Goal: Information Seeking & Learning: Learn about a topic

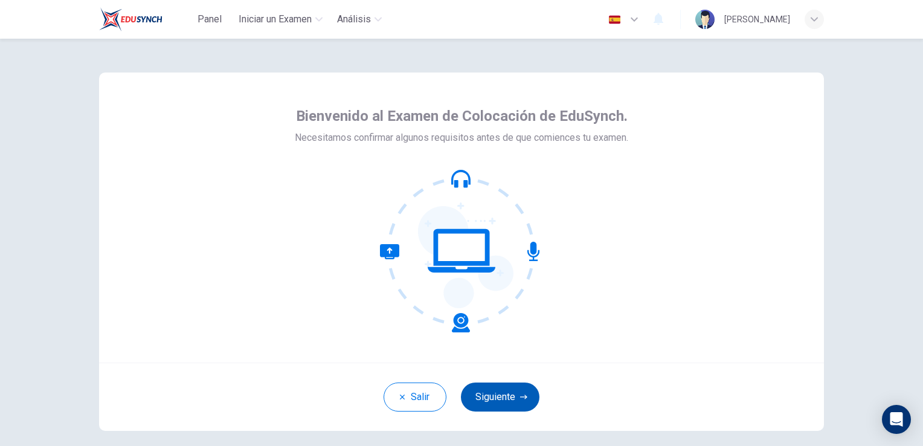
click at [500, 397] on button "Siguiente" at bounding box center [500, 397] width 79 height 29
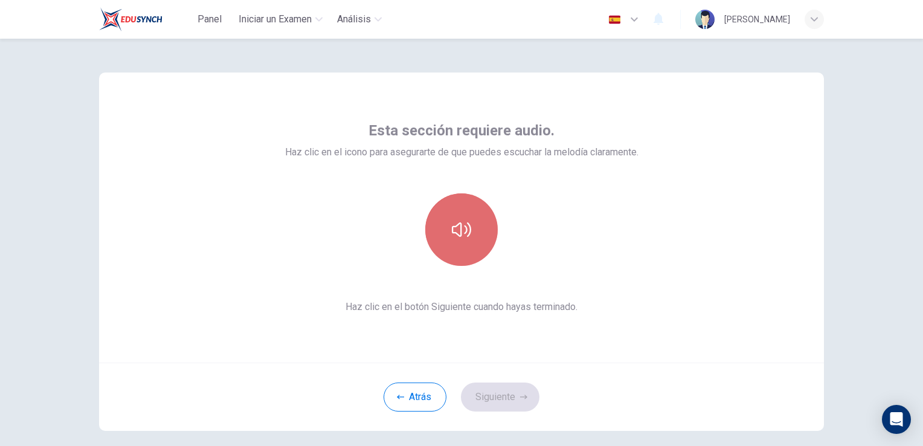
click at [463, 228] on icon "button" at bounding box center [461, 229] width 19 height 15
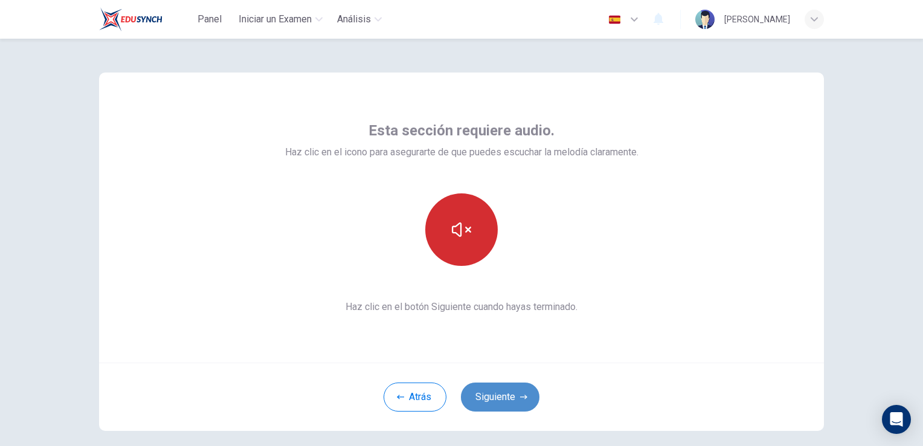
click at [510, 397] on button "Siguiente" at bounding box center [500, 397] width 79 height 29
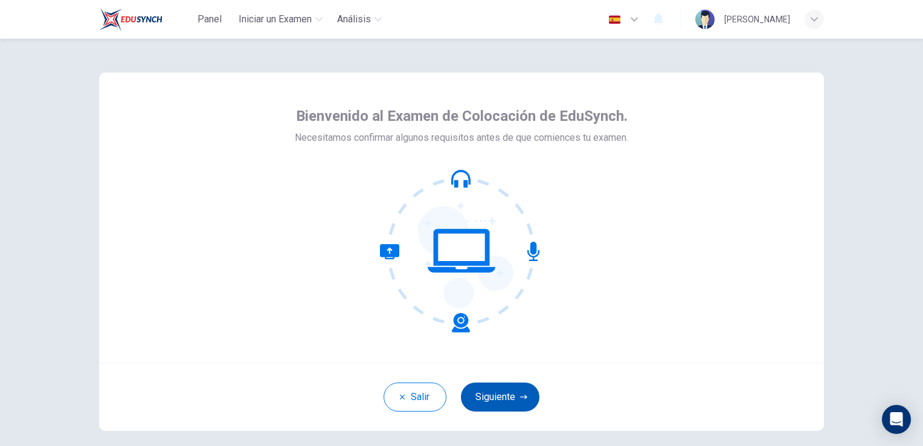
click at [506, 385] on button "Siguiente" at bounding box center [500, 397] width 79 height 29
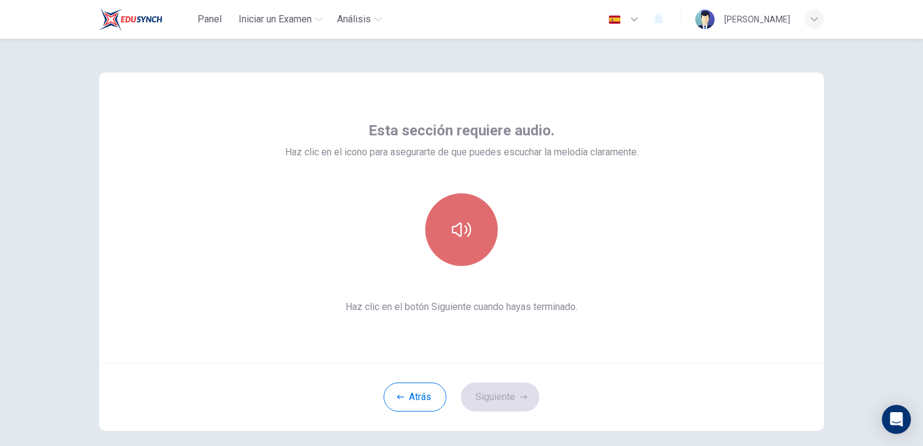
click at [468, 219] on button "button" at bounding box center [461, 229] width 73 height 73
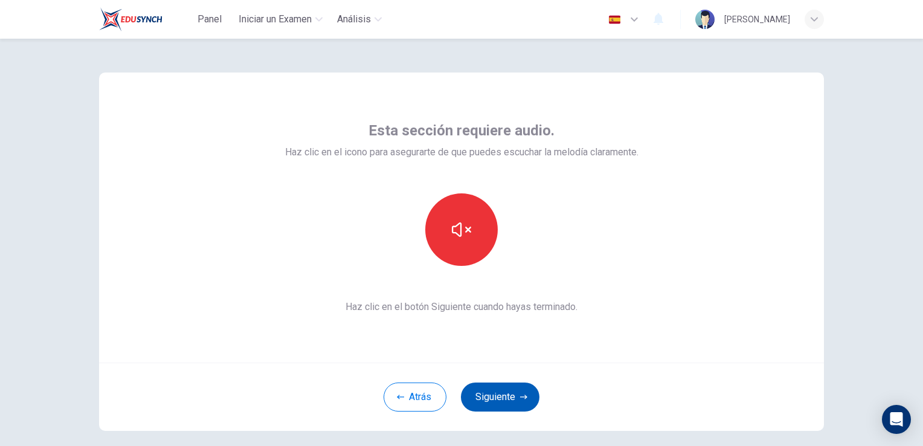
click at [520, 395] on icon "button" at bounding box center [523, 396] width 7 height 7
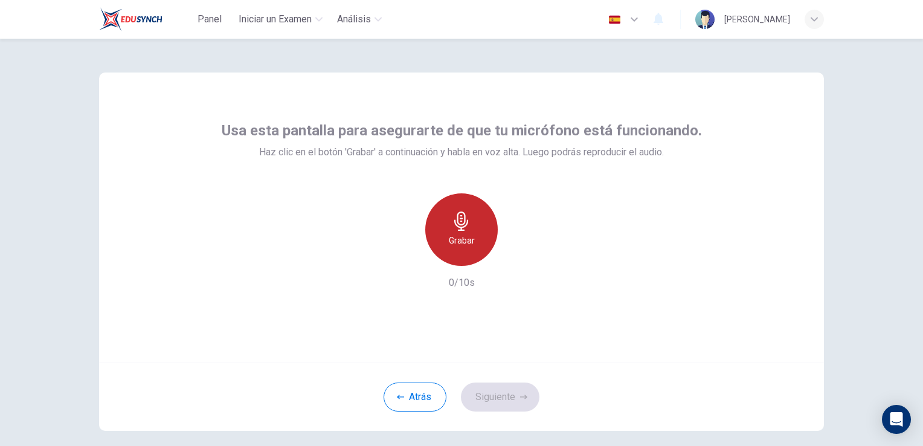
click at [461, 219] on icon "button" at bounding box center [461, 221] width 14 height 19
click at [462, 234] on h6 "Detener" at bounding box center [462, 240] width 31 height 15
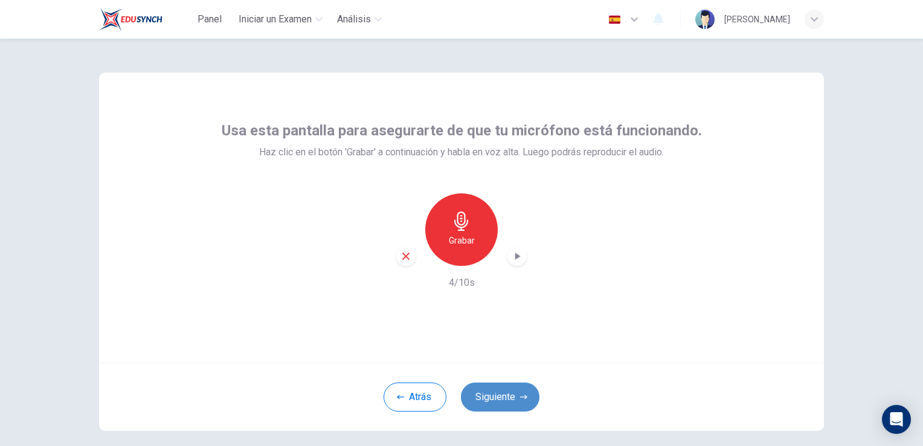
click at [502, 395] on button "Siguiente" at bounding box center [500, 397] width 79 height 29
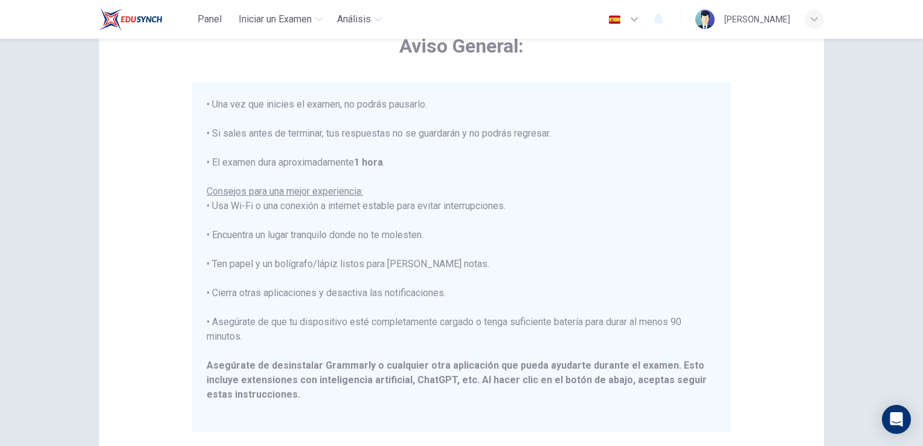
scroll to position [181, 0]
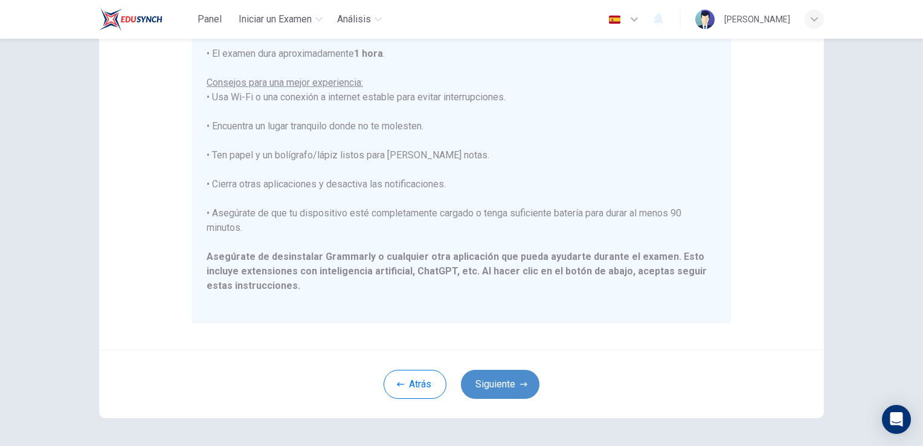
click at [499, 381] on button "Siguiente" at bounding box center [500, 384] width 79 height 29
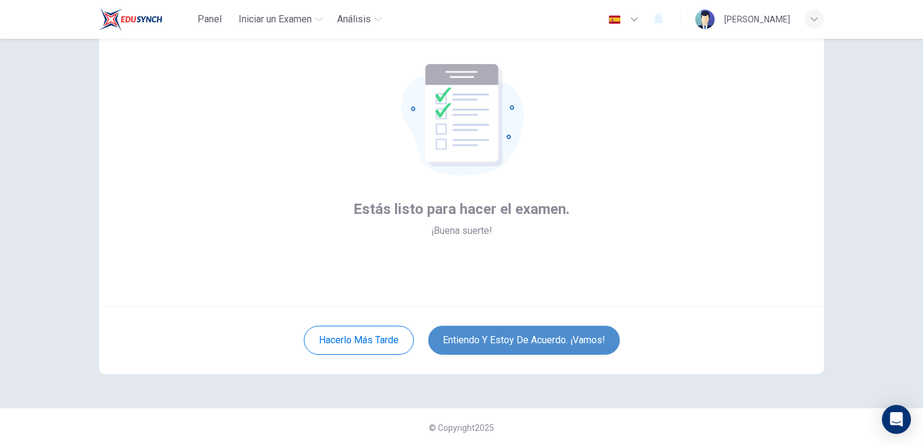
click at [528, 344] on button "Entiendo y estoy de acuerdo. ¡Vamos!" at bounding box center [525, 340] width 192 height 29
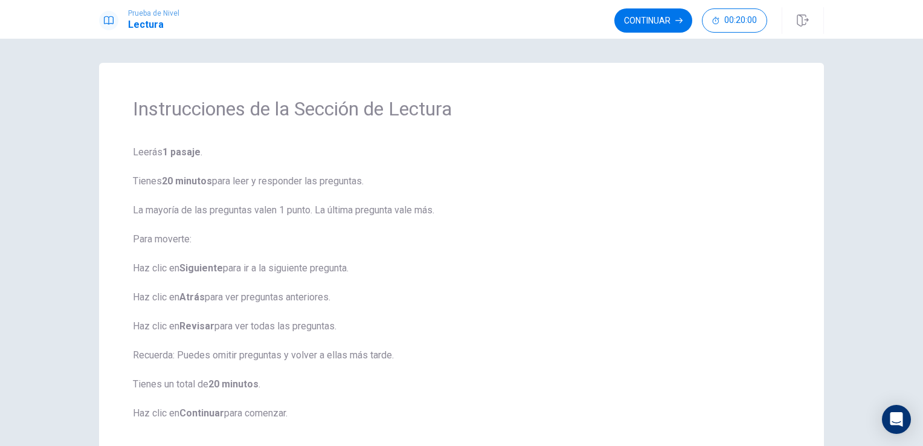
scroll to position [60, 0]
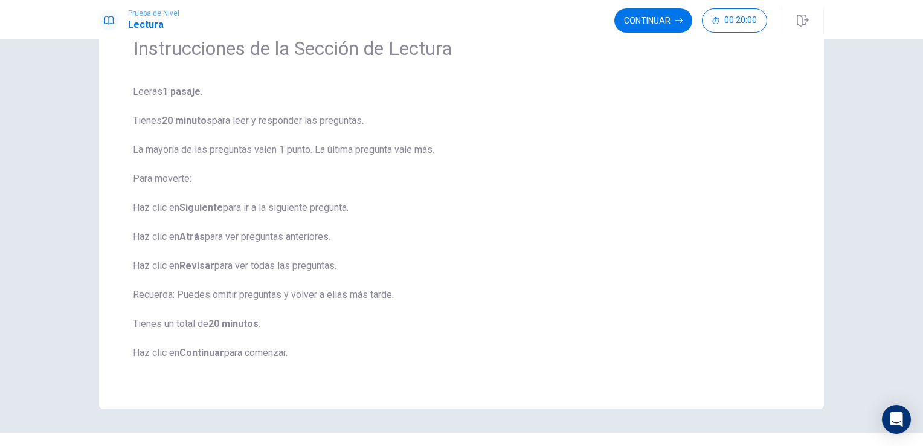
click at [665, 21] on button "Continuar" at bounding box center [654, 20] width 78 height 24
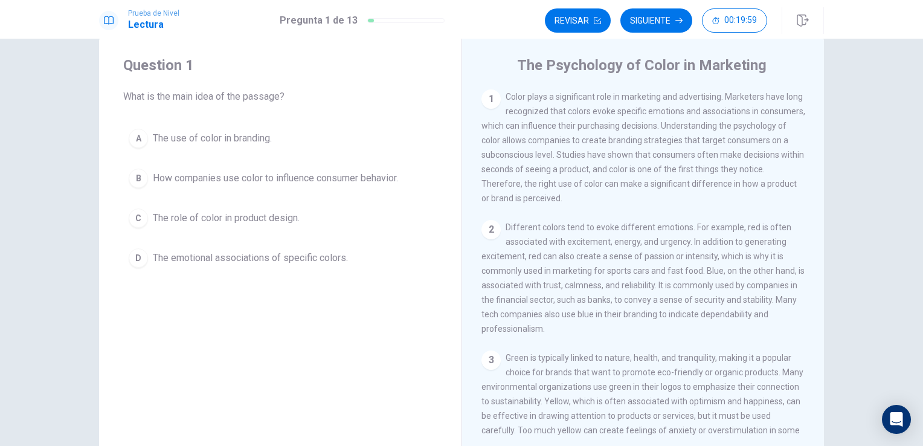
scroll to position [0, 0]
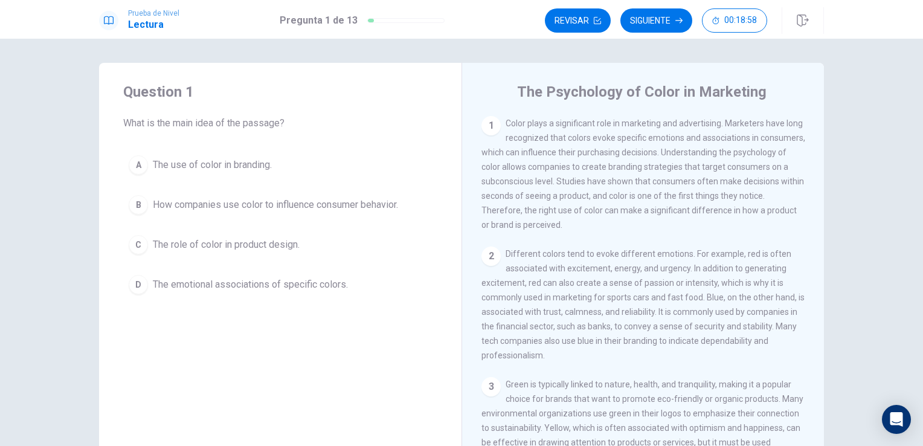
click at [138, 202] on div "B" at bounding box center [138, 204] width 19 height 19
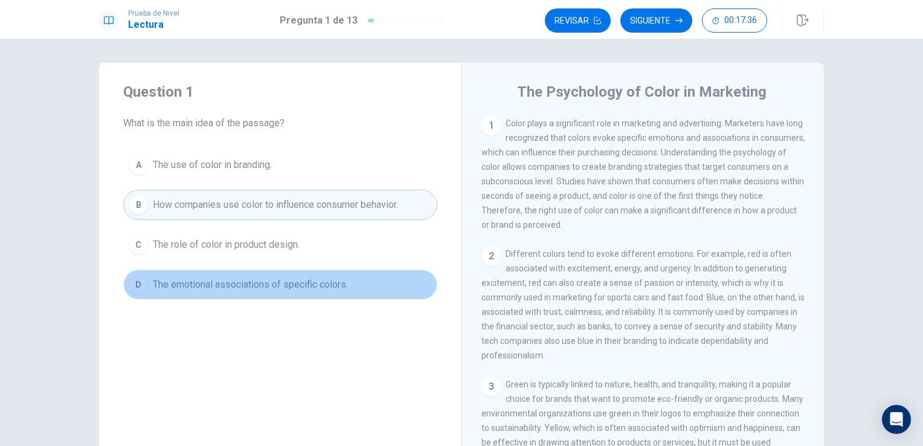
click at [307, 286] on span "The emotional associations of specific colors." at bounding box center [250, 284] width 195 height 15
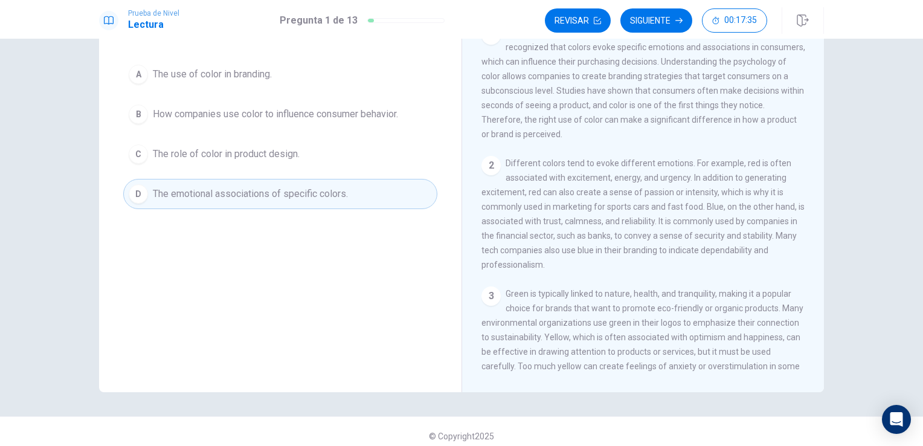
scroll to position [99, 0]
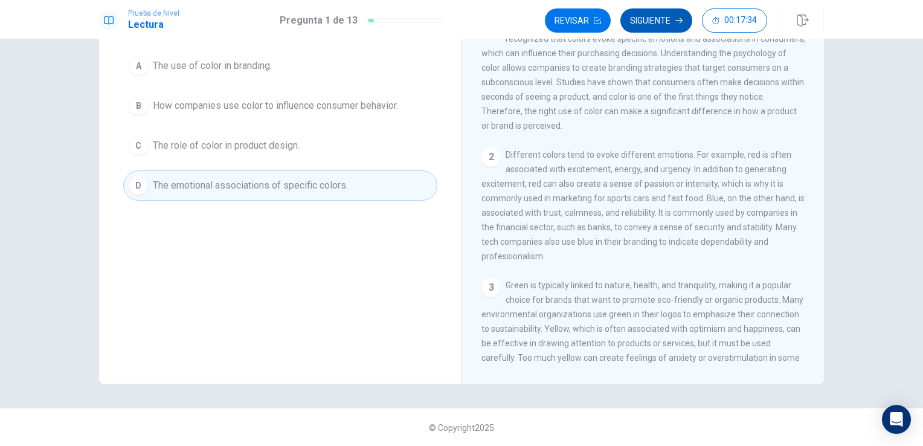
click at [655, 21] on button "Siguiente" at bounding box center [657, 20] width 72 height 24
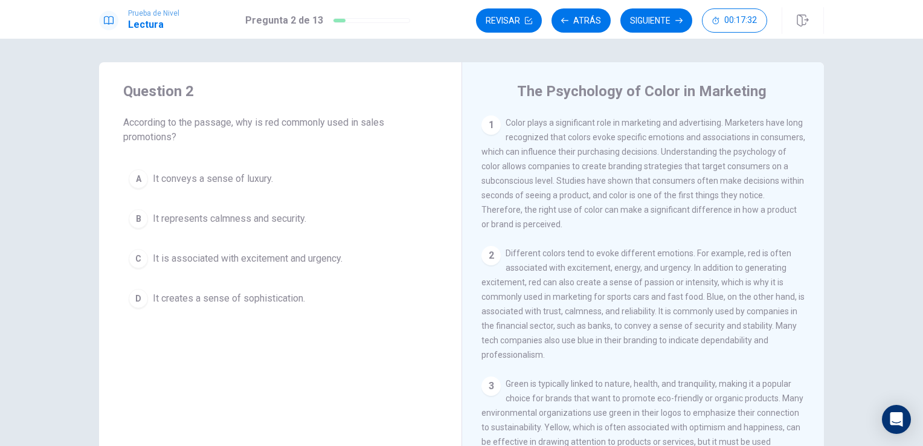
scroll to position [0, 0]
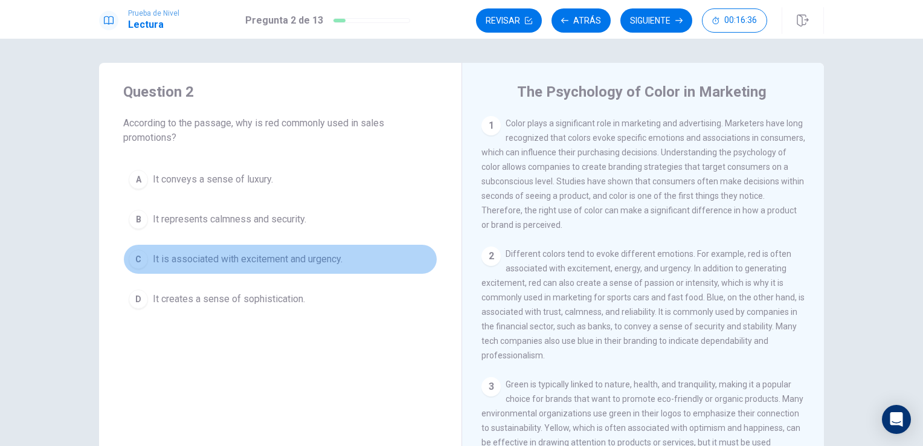
click at [178, 263] on span "It is associated with excitement and urgency." at bounding box center [248, 259] width 190 height 15
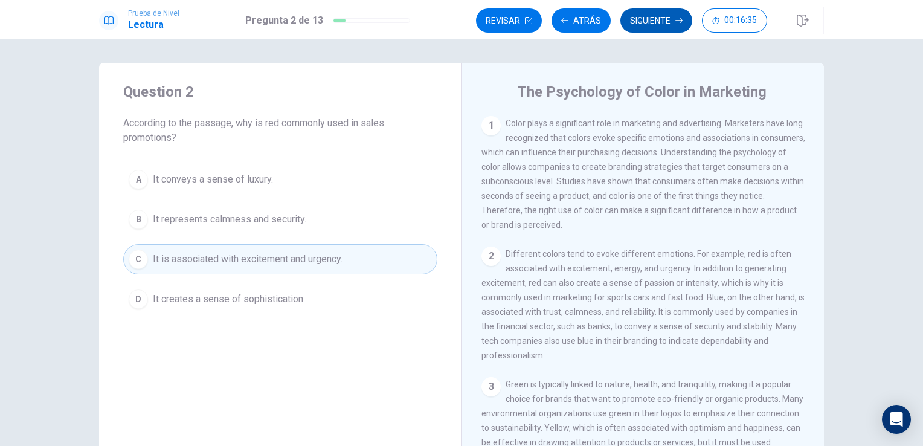
click at [661, 21] on button "Siguiente" at bounding box center [657, 20] width 72 height 24
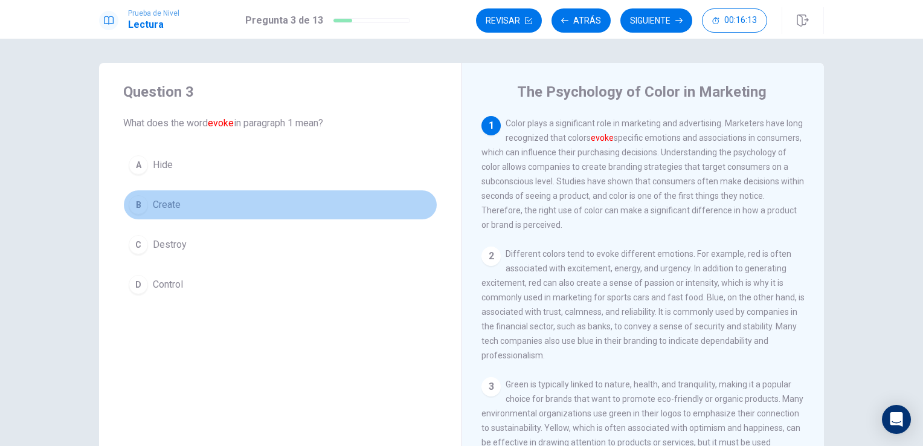
click at [158, 204] on span "Create" at bounding box center [167, 205] width 28 height 15
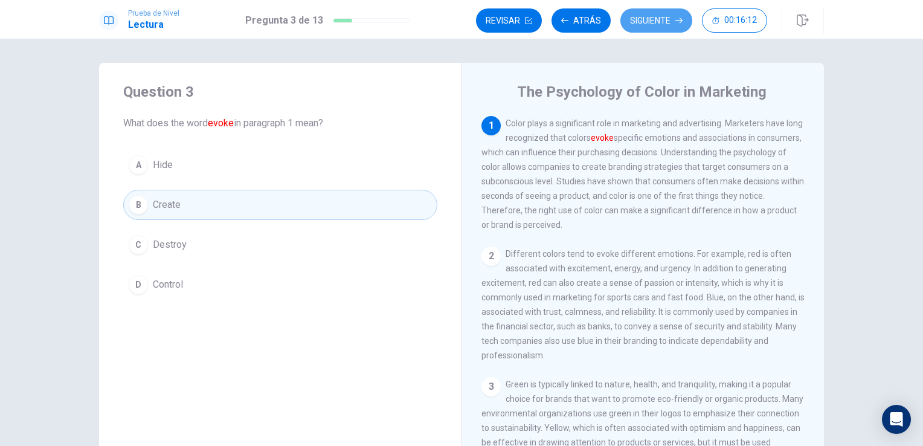
click at [662, 21] on button "Siguiente" at bounding box center [657, 20] width 72 height 24
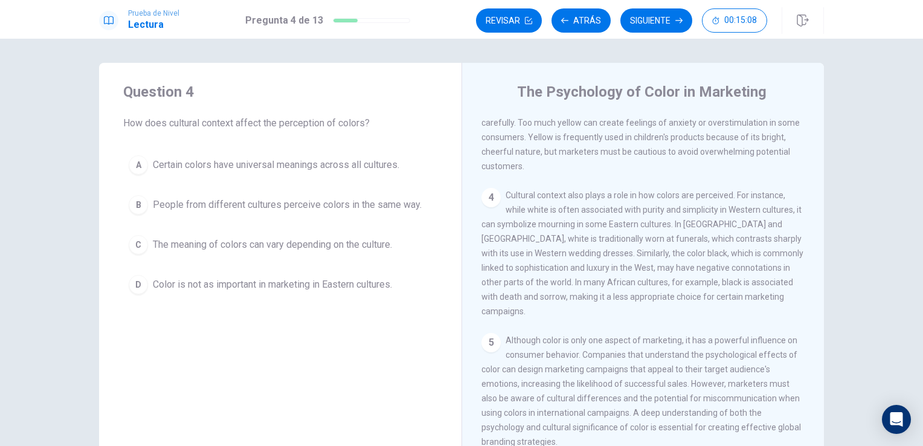
click at [370, 242] on span "The meaning of colors can vary depending on the culture." at bounding box center [272, 245] width 239 height 15
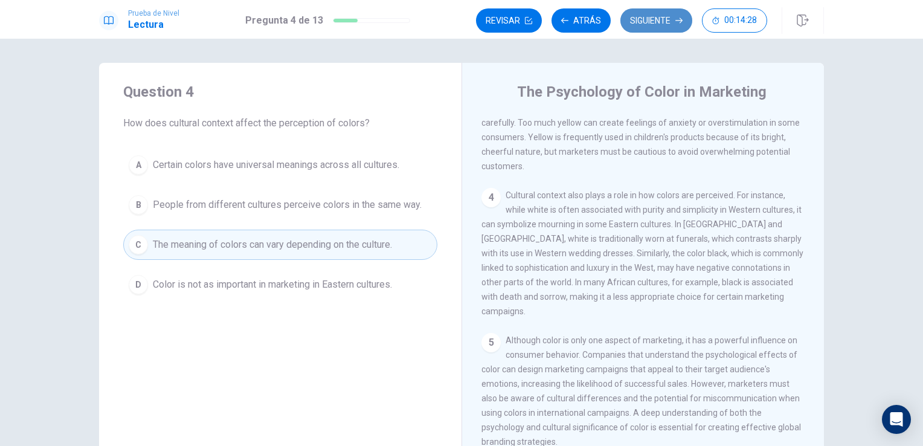
click at [663, 27] on button "Siguiente" at bounding box center [657, 20] width 72 height 24
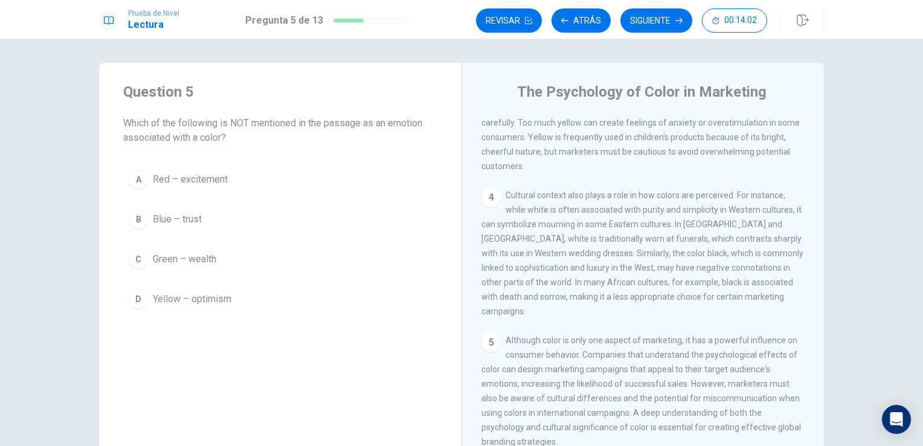
click at [208, 177] on span "Red – excitement" at bounding box center [190, 179] width 75 height 15
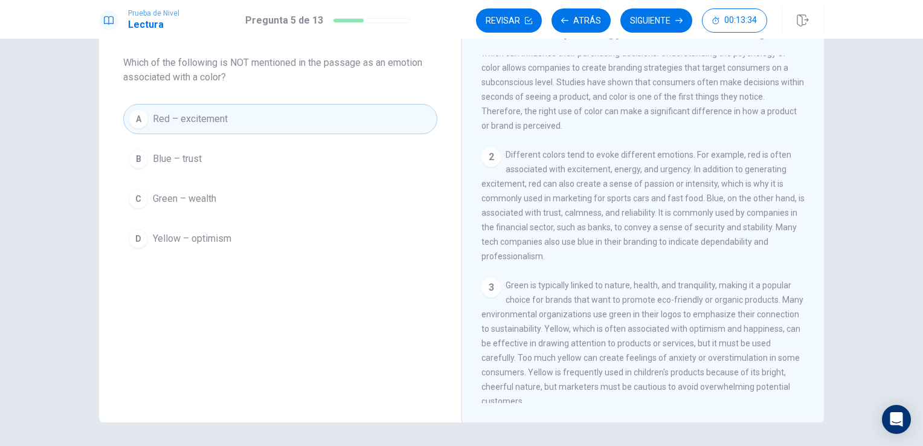
scroll to position [60, 0]
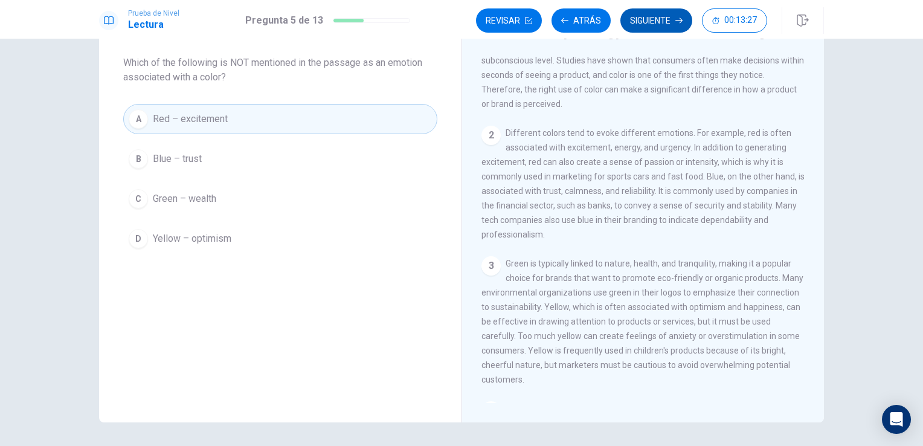
click at [677, 21] on icon "button" at bounding box center [679, 20] width 7 height 5
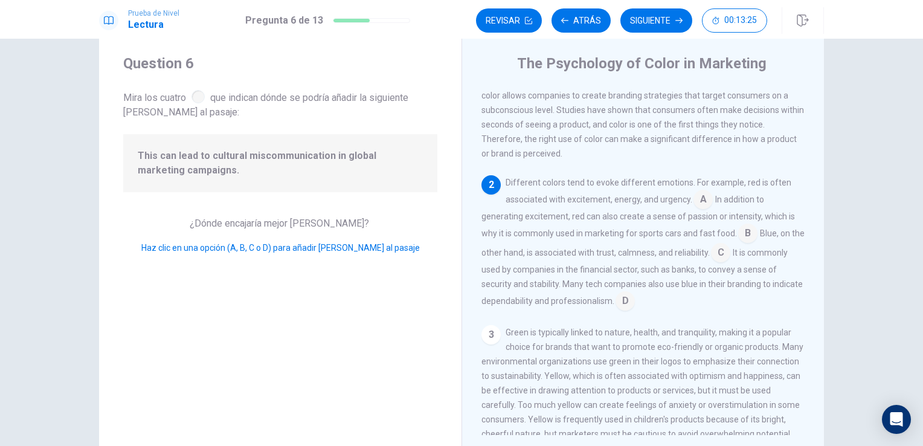
scroll to position [0, 0]
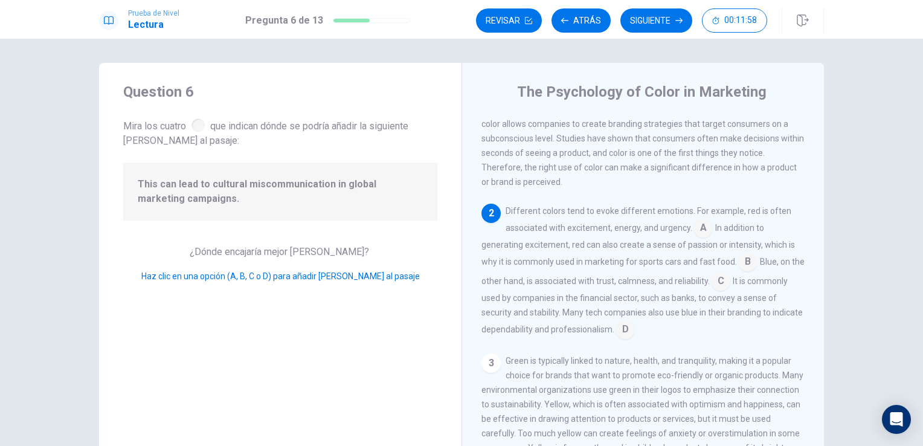
click at [748, 262] on input at bounding box center [748, 262] width 19 height 19
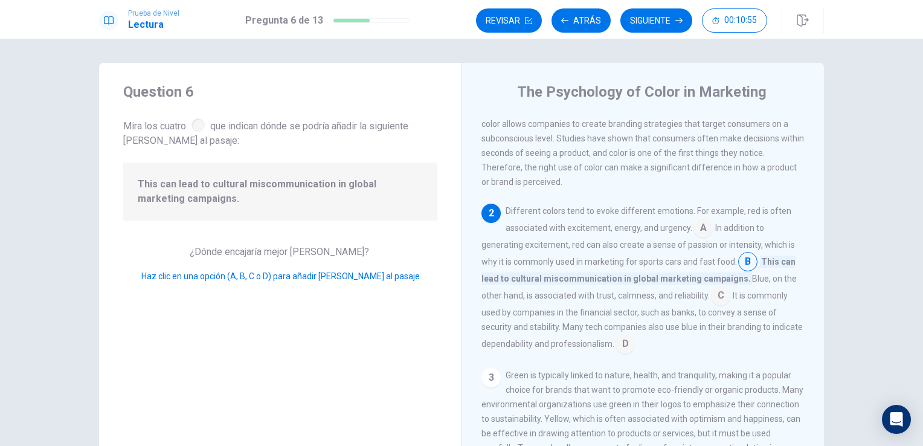
click at [696, 229] on input at bounding box center [703, 228] width 19 height 19
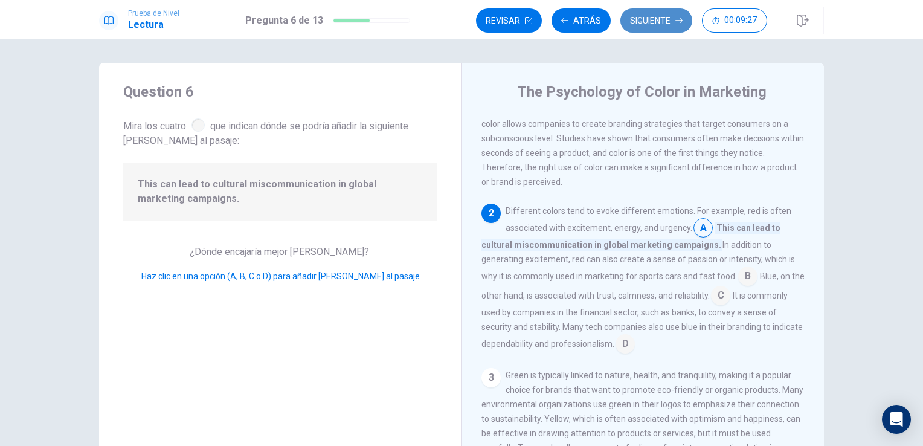
click at [639, 17] on button "Siguiente" at bounding box center [657, 20] width 72 height 24
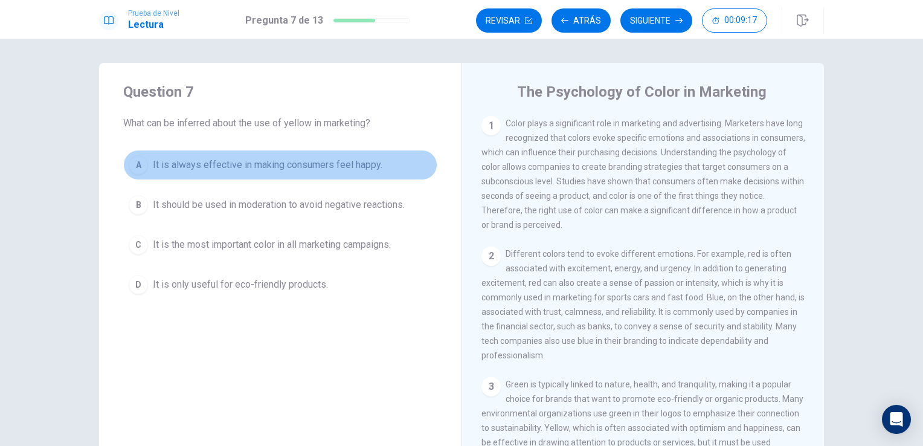
click at [135, 166] on div "A" at bounding box center [138, 164] width 19 height 19
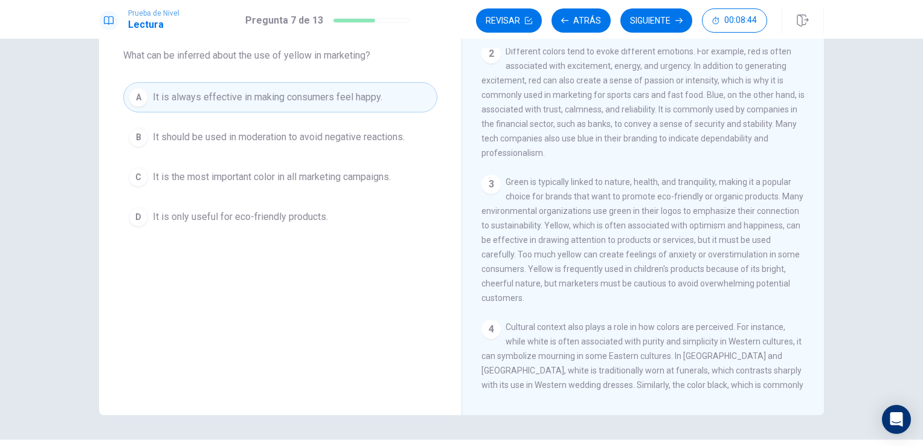
scroll to position [39, 0]
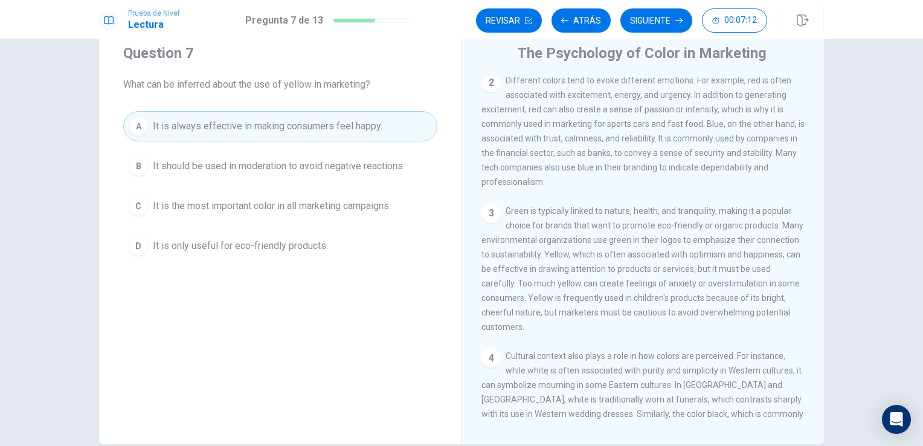
click at [283, 161] on span "It should be used in moderation to avoid negative reactions." at bounding box center [279, 166] width 252 height 15
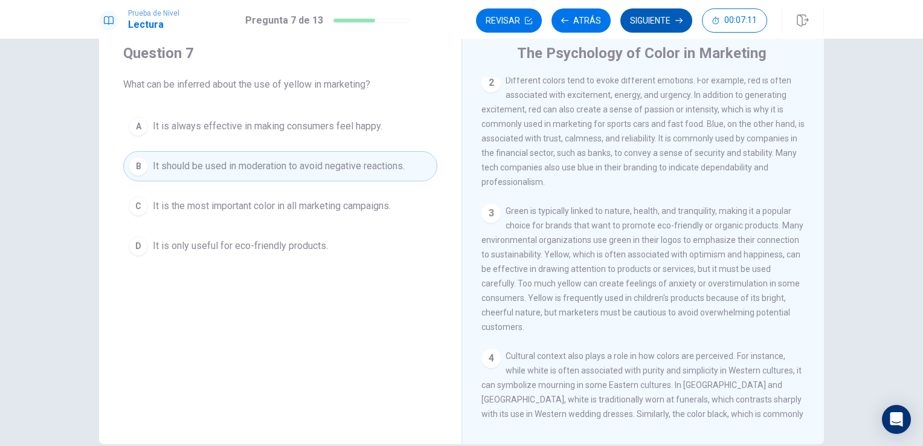
click at [650, 16] on button "Siguiente" at bounding box center [657, 20] width 72 height 24
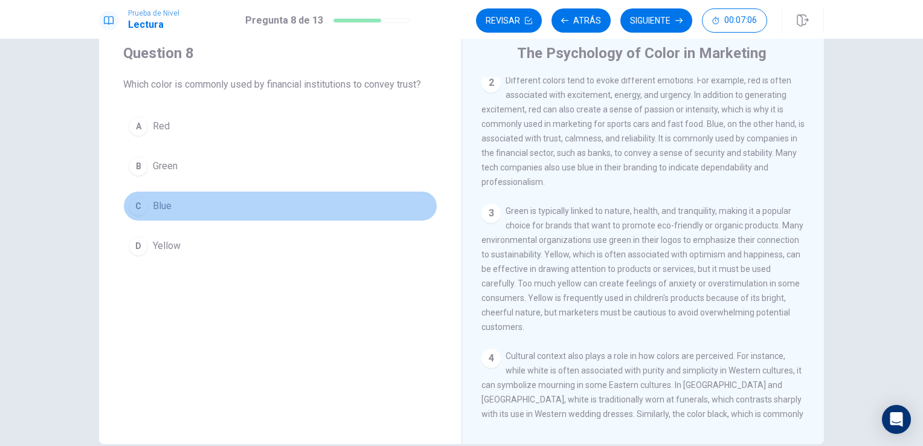
click at [134, 200] on div "C" at bounding box center [138, 205] width 19 height 19
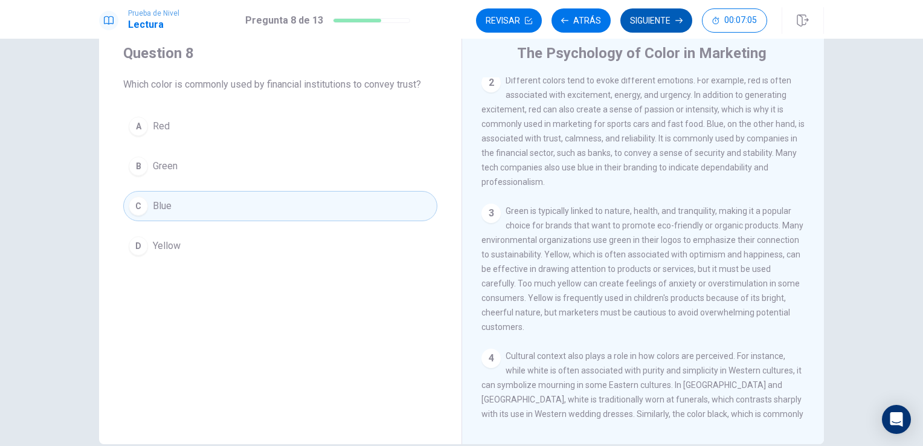
click at [676, 13] on button "Siguiente" at bounding box center [657, 20] width 72 height 24
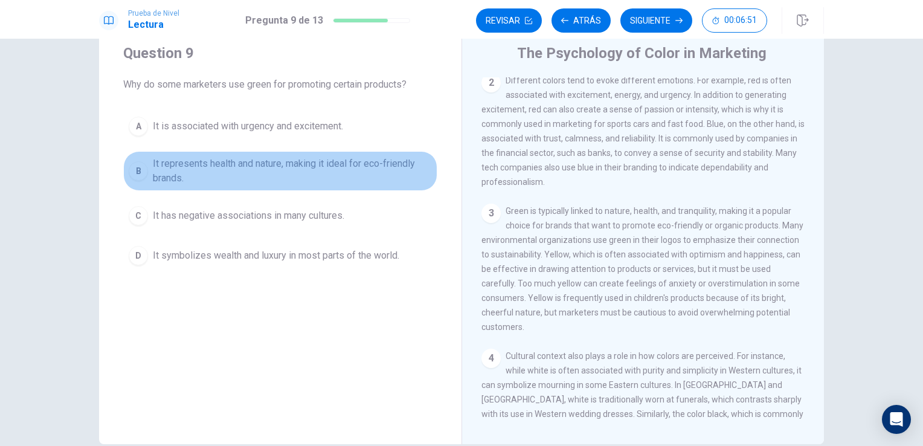
click at [131, 167] on div "B" at bounding box center [138, 170] width 19 height 19
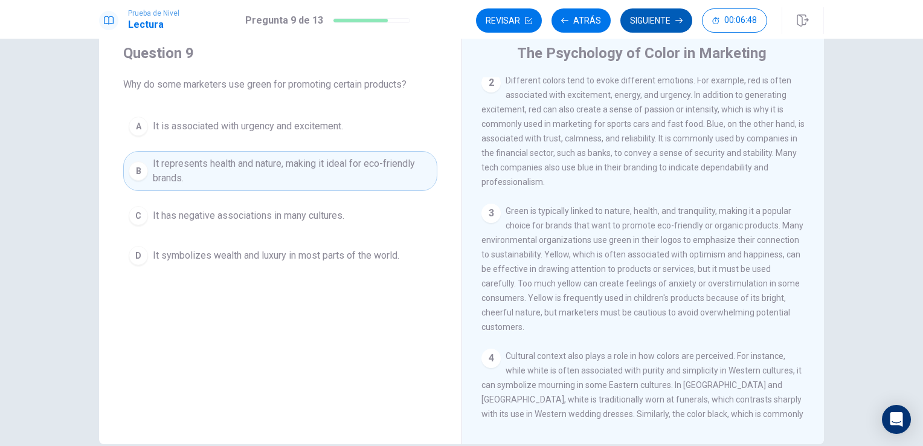
click at [656, 16] on button "Siguiente" at bounding box center [657, 20] width 72 height 24
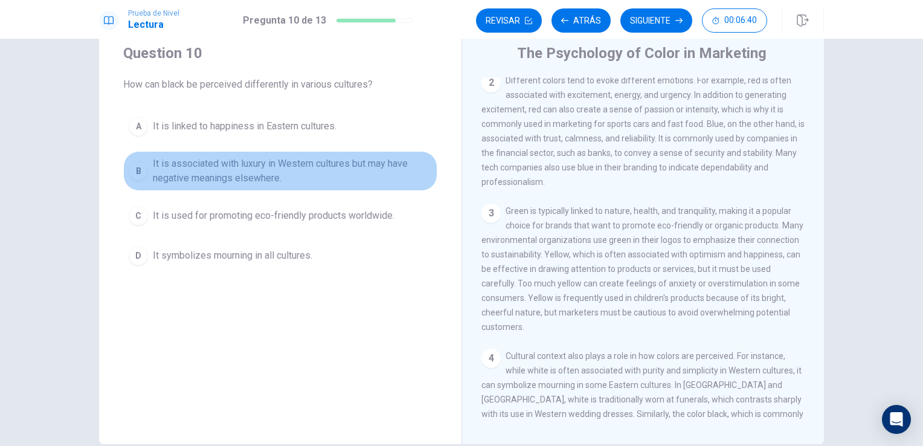
click at [180, 166] on span "It is associated with luxury in Western cultures but may have negative meanings…" at bounding box center [292, 171] width 279 height 29
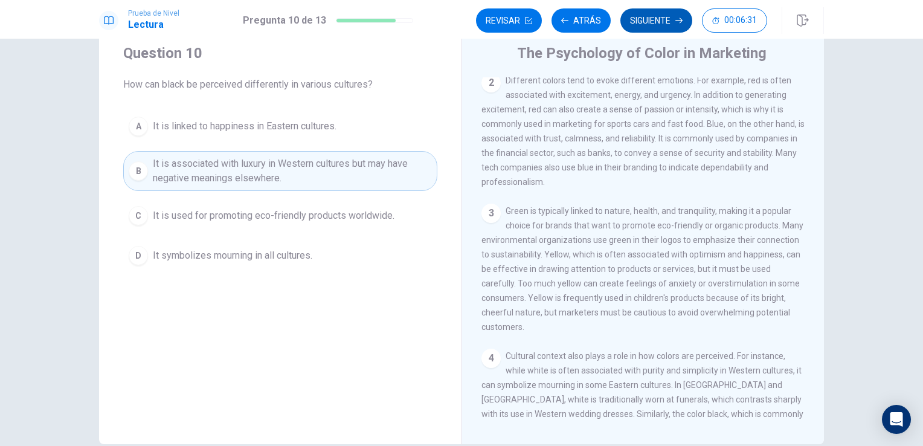
click at [652, 14] on button "Siguiente" at bounding box center [657, 20] width 72 height 24
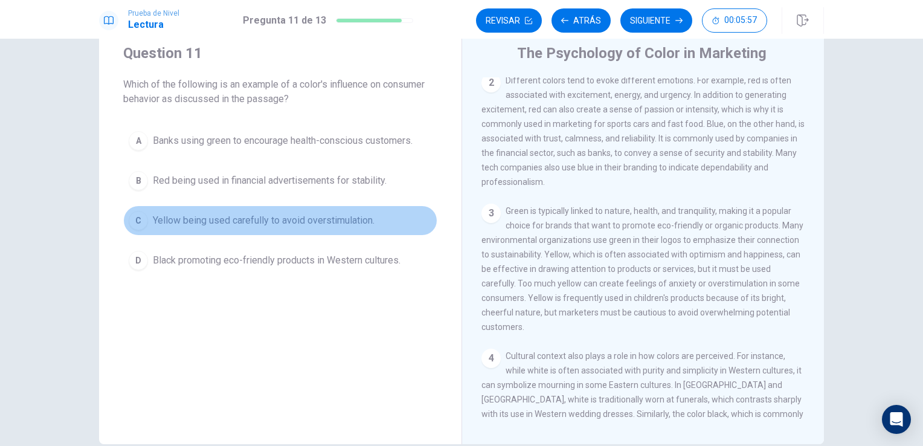
click at [259, 220] on span "Yellow being used carefully to avoid overstimulation." at bounding box center [264, 220] width 222 height 15
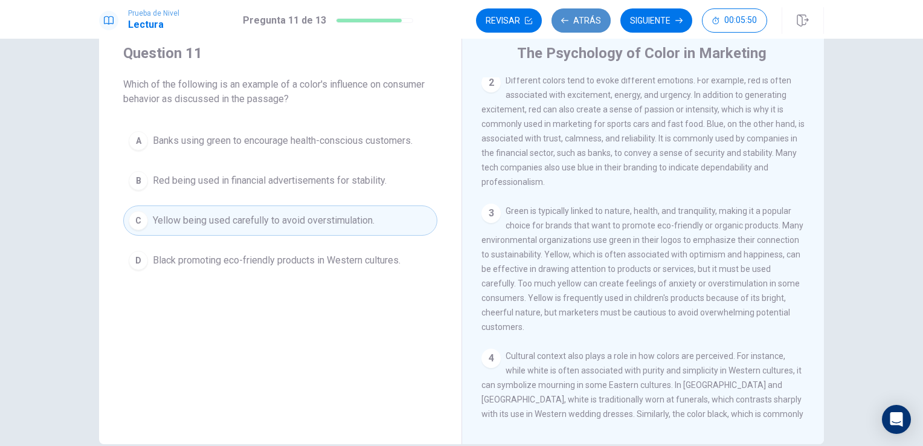
click at [584, 18] on button "Atrás" at bounding box center [581, 20] width 59 height 24
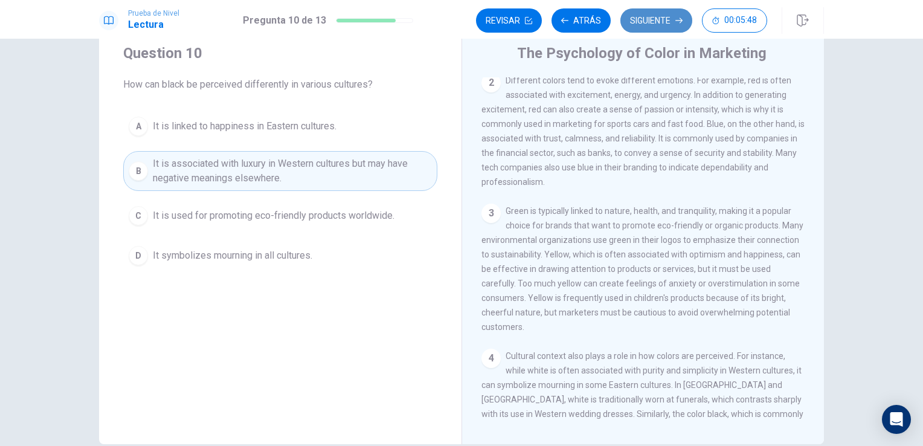
click at [653, 16] on button "Siguiente" at bounding box center [657, 20] width 72 height 24
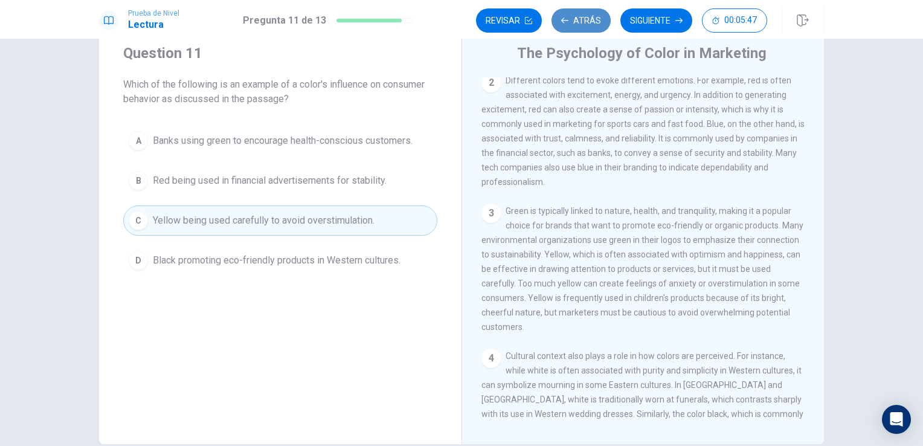
click at [589, 16] on button "Atrás" at bounding box center [581, 20] width 59 height 24
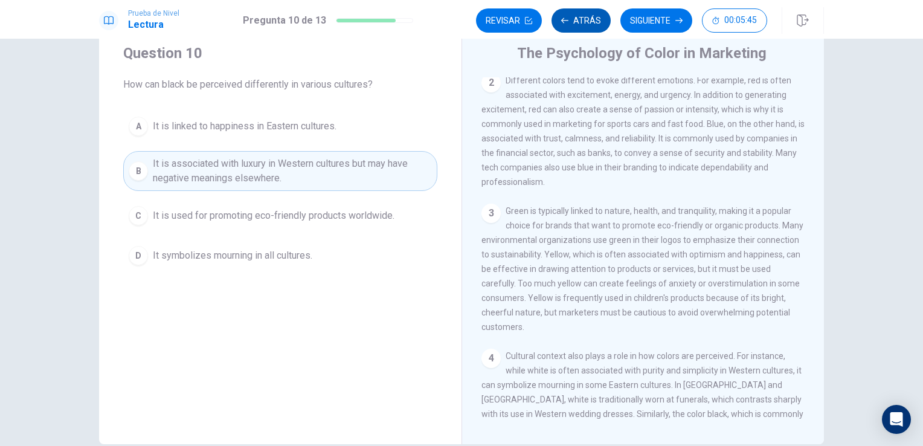
click at [588, 16] on button "Atrás" at bounding box center [581, 20] width 59 height 24
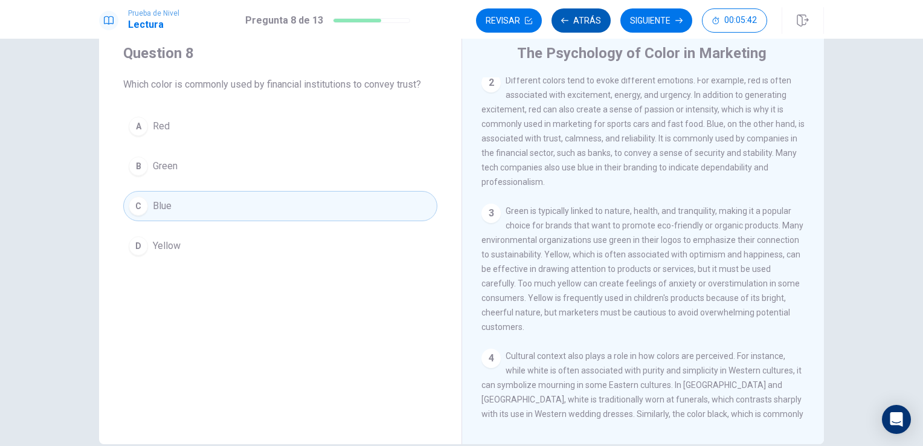
click at [588, 16] on button "Atrás" at bounding box center [581, 20] width 59 height 24
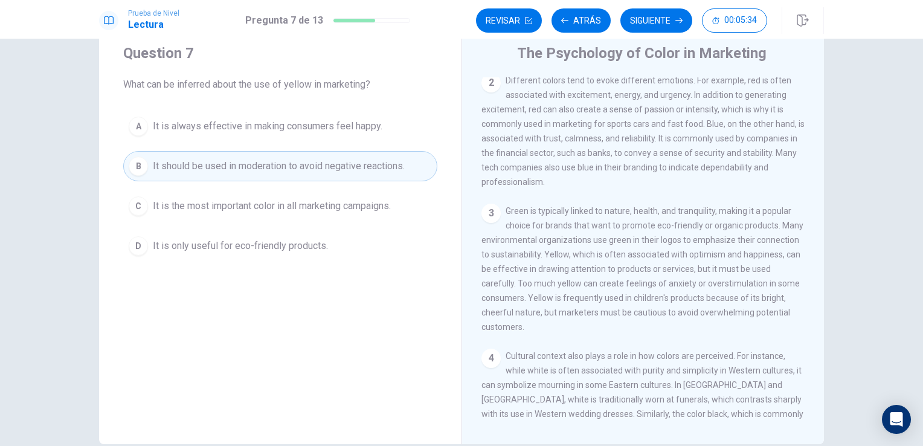
click at [317, 126] on span "It is always effective in making consumers feel happy." at bounding box center [268, 126] width 230 height 15
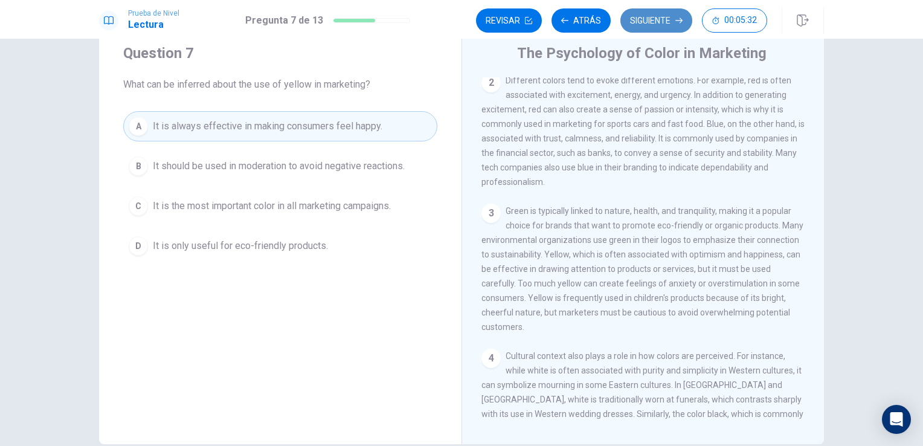
click at [671, 14] on button "Siguiente" at bounding box center [657, 20] width 72 height 24
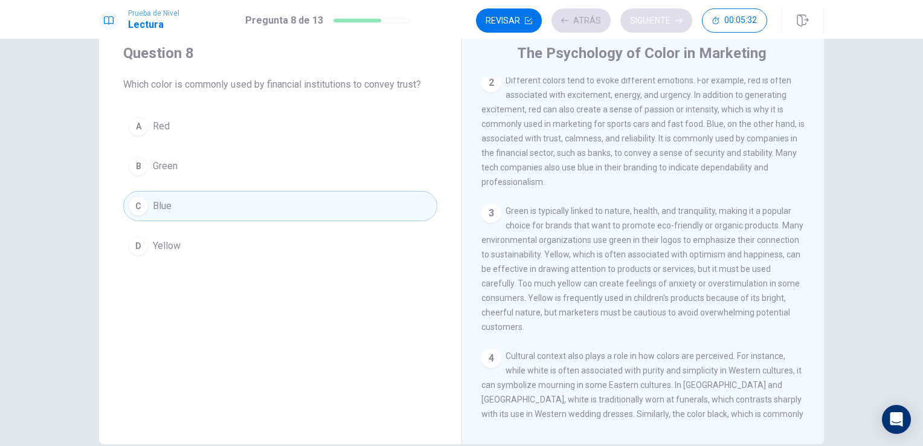
click at [671, 14] on div "Revisar Atrás Siguiente 00:05:32" at bounding box center [621, 20] width 291 height 24
click at [670, 16] on button "Siguiente" at bounding box center [657, 20] width 72 height 24
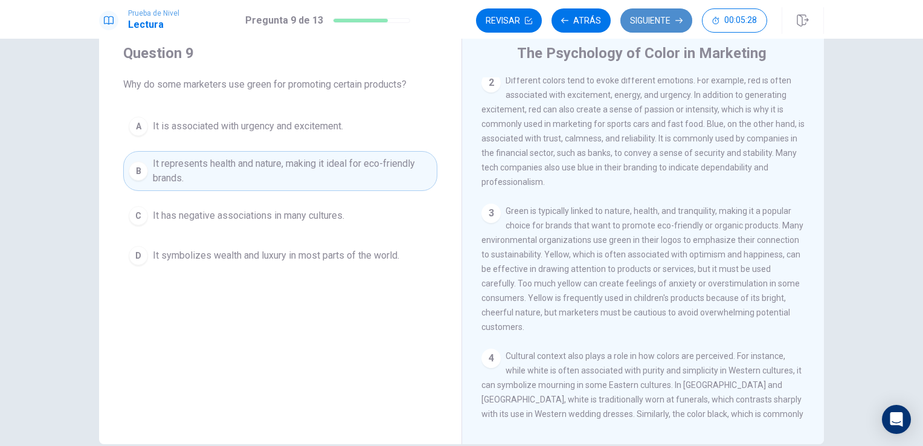
click at [670, 16] on button "Siguiente" at bounding box center [657, 20] width 72 height 24
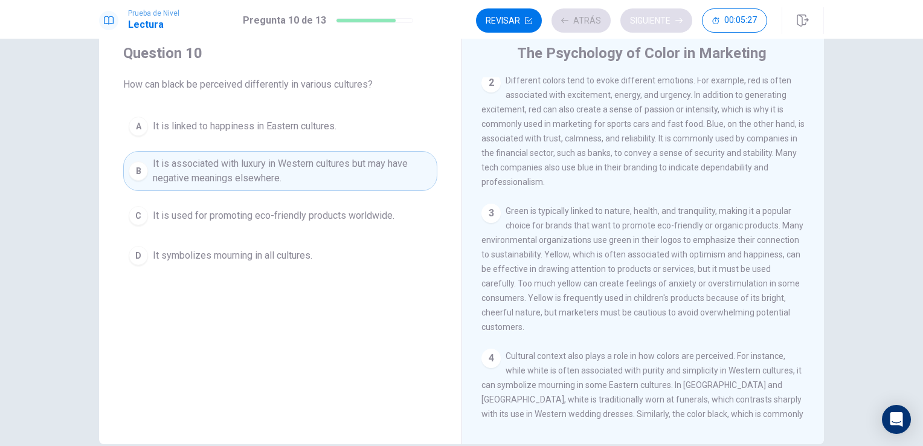
click at [670, 16] on div "Revisar Atrás Siguiente 00:05:27" at bounding box center [621, 20] width 291 height 24
click at [670, 16] on button "Siguiente" at bounding box center [657, 20] width 72 height 24
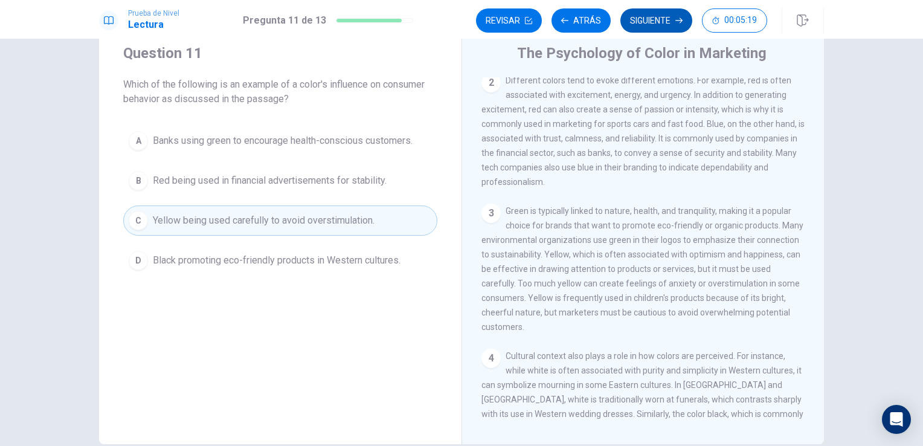
click at [648, 17] on button "Siguiente" at bounding box center [657, 20] width 72 height 24
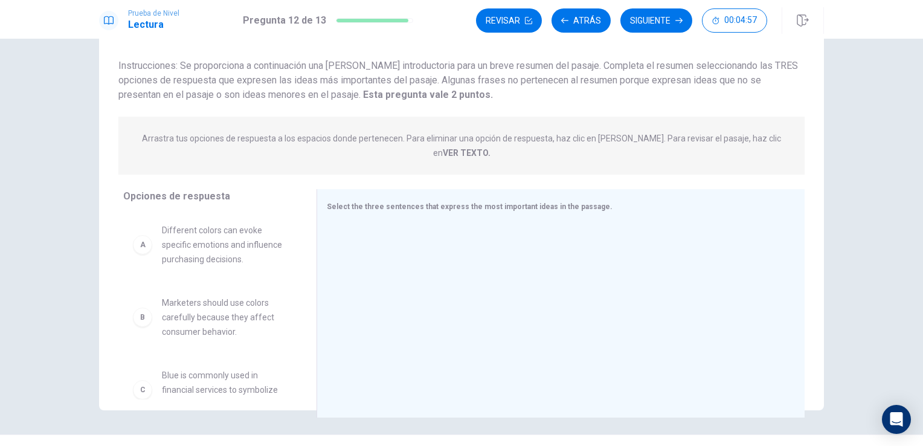
scroll to position [99, 0]
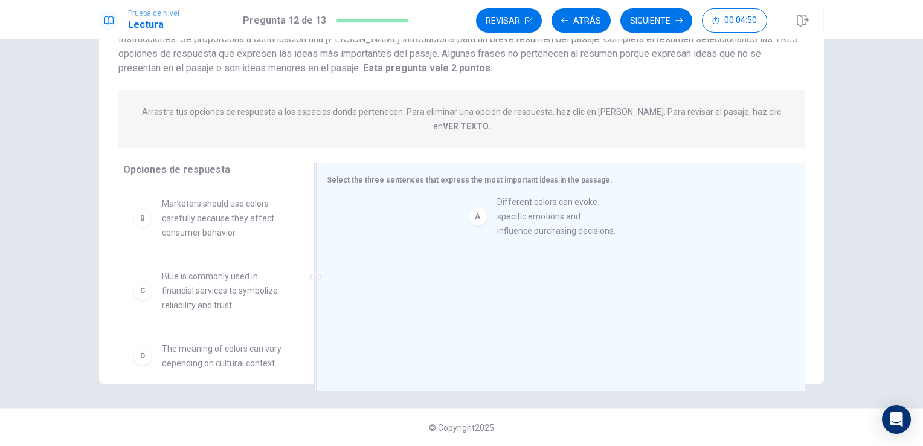
drag, startPoint x: 202, startPoint y: 207, endPoint x: 482, endPoint y: 199, distance: 279.9
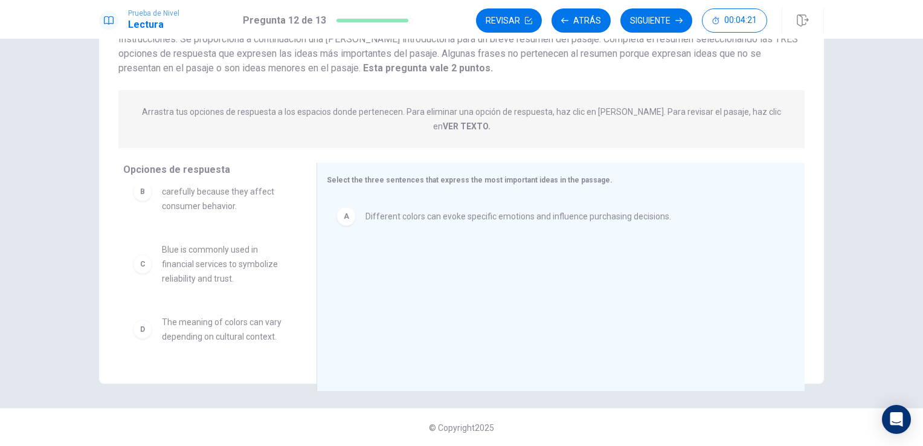
scroll to position [0, 0]
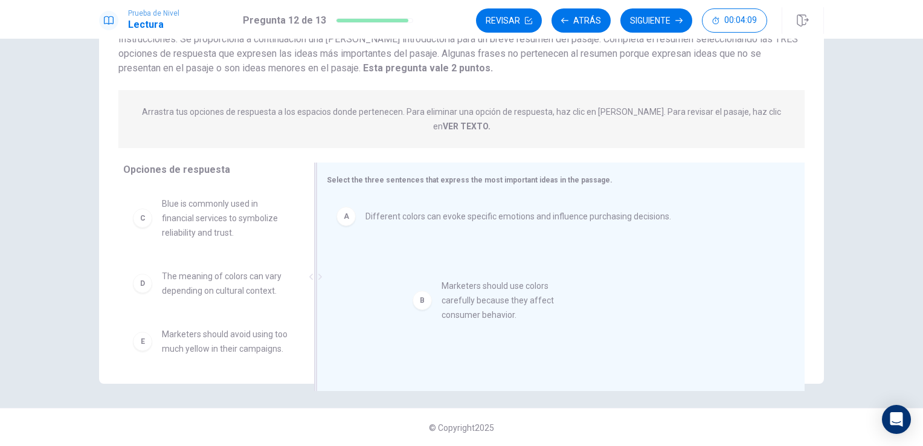
drag, startPoint x: 205, startPoint y: 209, endPoint x: 456, endPoint y: 262, distance: 255.7
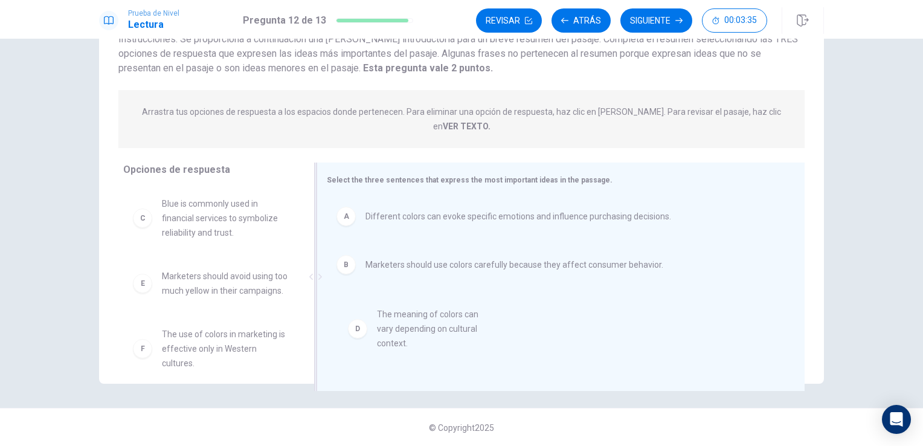
drag, startPoint x: 209, startPoint y: 277, endPoint x: 471, endPoint y: 311, distance: 263.9
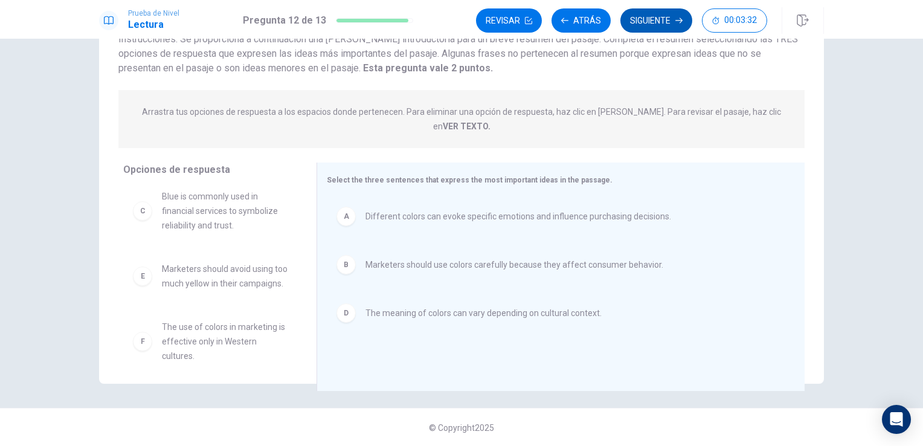
click at [657, 18] on button "Siguiente" at bounding box center [657, 20] width 72 height 24
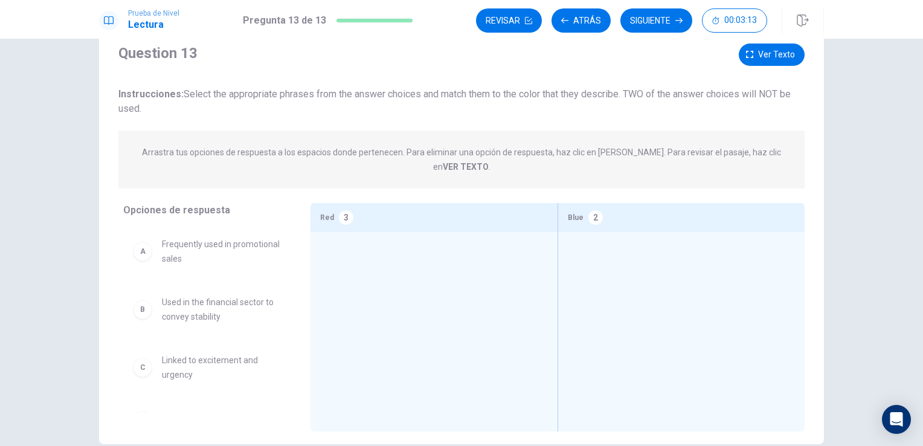
scroll to position [2, 0]
drag, startPoint x: 191, startPoint y: 357, endPoint x: 396, endPoint y: 259, distance: 227.1
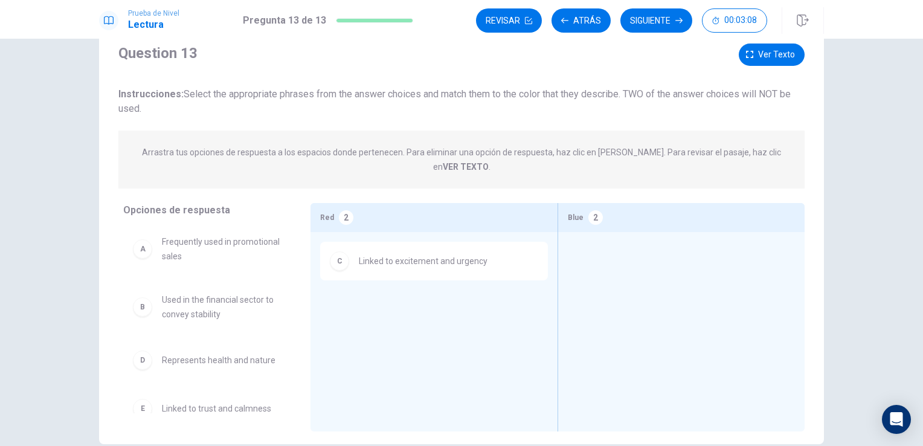
scroll to position [1, 0]
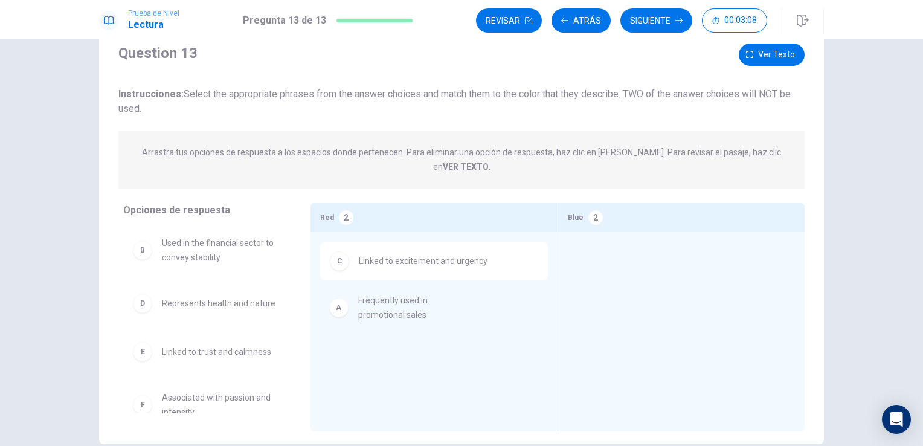
drag, startPoint x: 197, startPoint y: 231, endPoint x: 363, endPoint y: 315, distance: 186.2
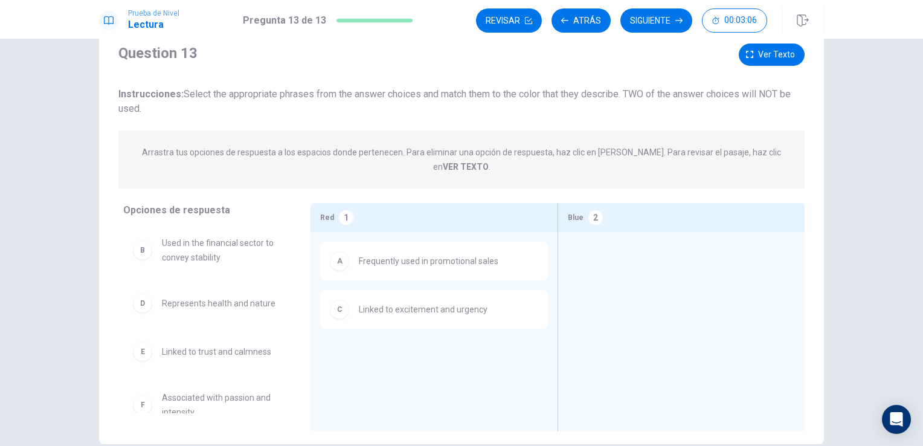
scroll to position [0, 0]
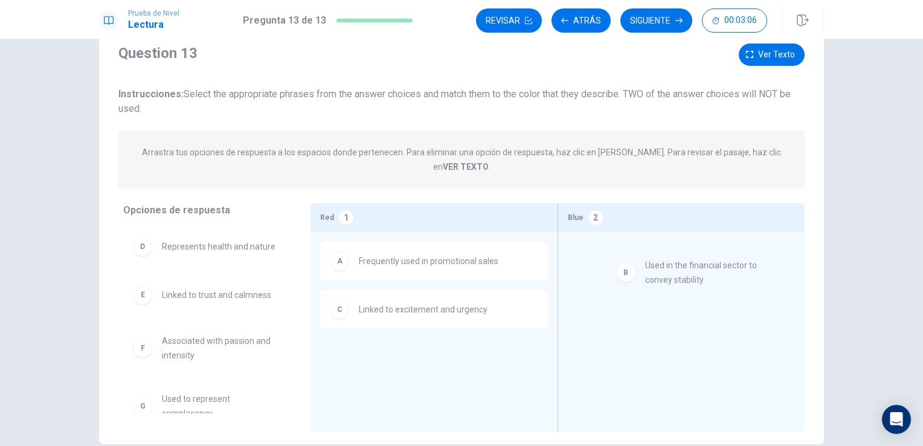
drag, startPoint x: 193, startPoint y: 239, endPoint x: 671, endPoint y: 219, distance: 478.5
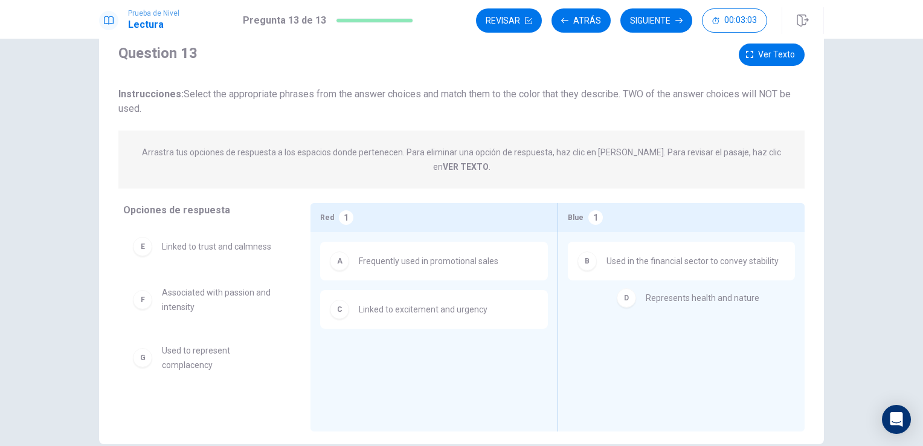
drag, startPoint x: 213, startPoint y: 236, endPoint x: 701, endPoint y: 300, distance: 492.0
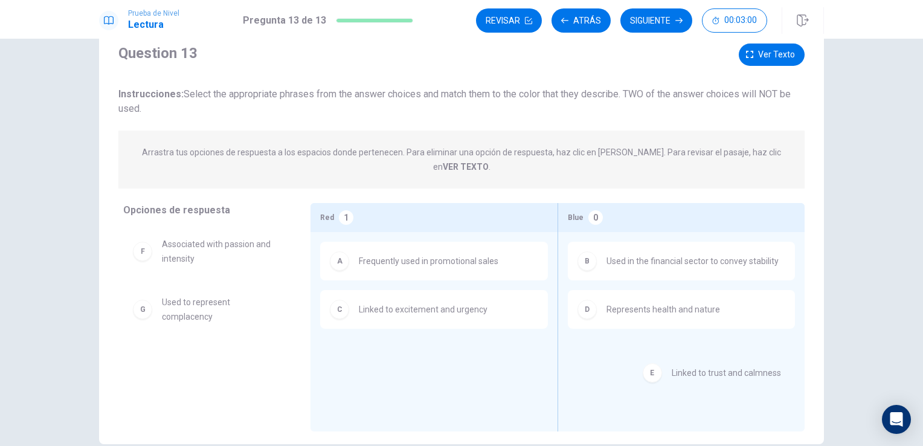
drag, startPoint x: 215, startPoint y: 238, endPoint x: 714, endPoint y: 357, distance: 513.2
drag, startPoint x: 183, startPoint y: 283, endPoint x: 408, endPoint y: 360, distance: 238.3
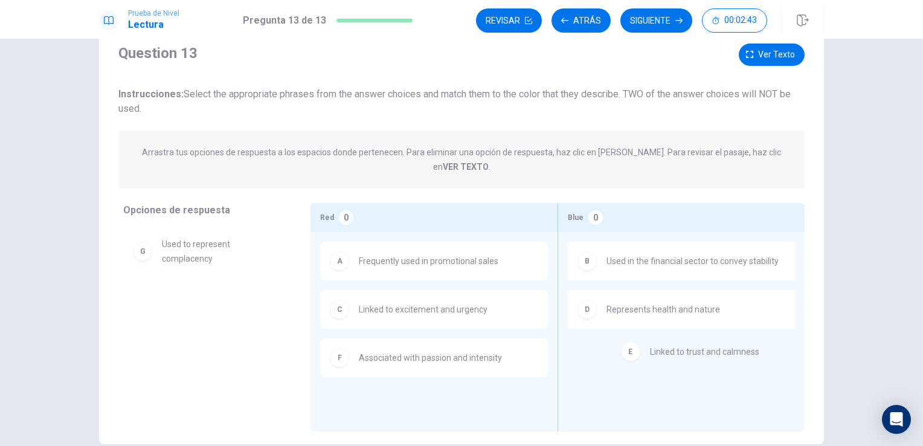
drag, startPoint x: 196, startPoint y: 236, endPoint x: 678, endPoint y: 348, distance: 494.6
drag, startPoint x: 208, startPoint y: 235, endPoint x: 654, endPoint y: 347, distance: 460.0
drag, startPoint x: 198, startPoint y: 282, endPoint x: 670, endPoint y: 363, distance: 478.9
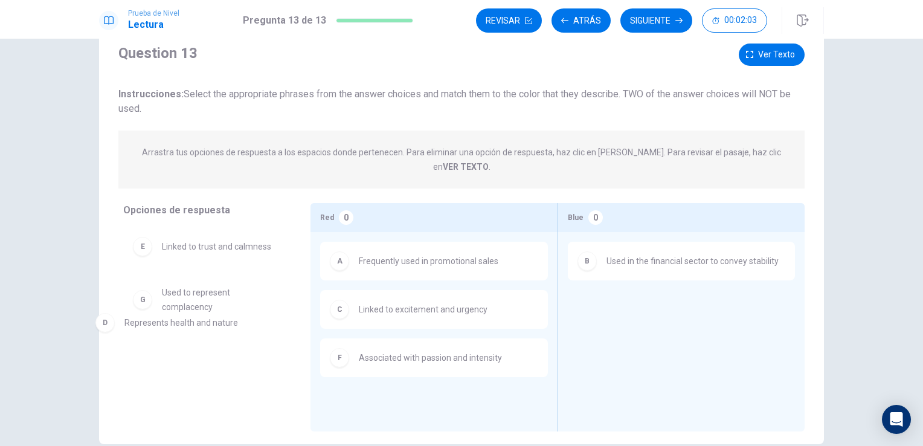
drag, startPoint x: 696, startPoint y: 296, endPoint x: 207, endPoint y: 323, distance: 490.3
drag, startPoint x: 204, startPoint y: 284, endPoint x: 728, endPoint y: 342, distance: 527.8
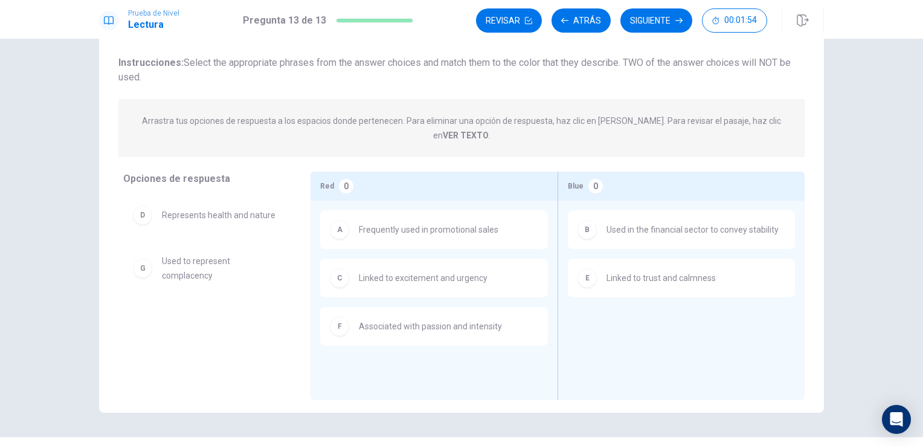
scroll to position [99, 0]
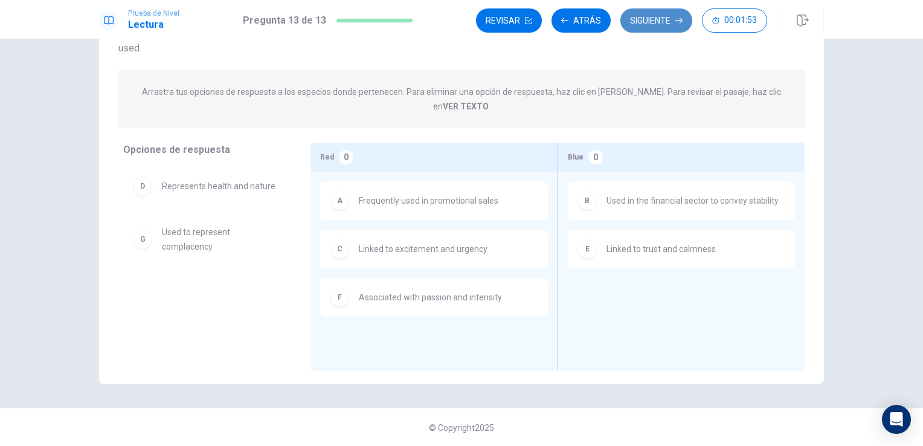
click at [668, 16] on button "Siguiente" at bounding box center [657, 20] width 72 height 24
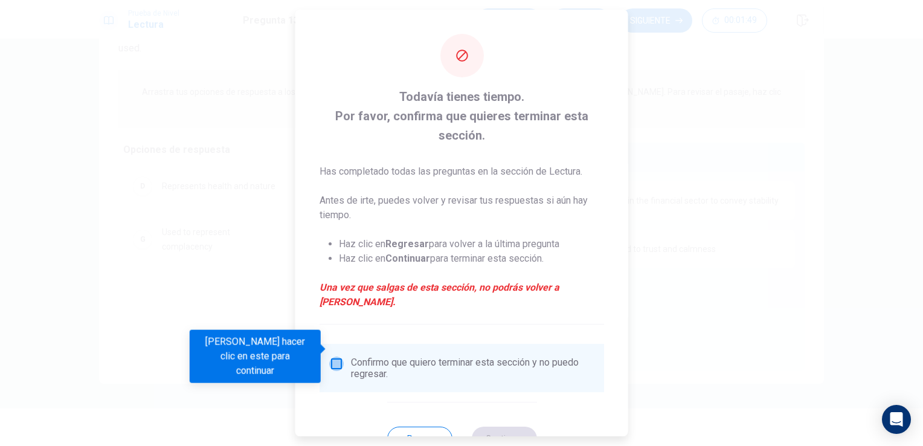
click at [338, 357] on input "Debes hacer clic en este para continuar" at bounding box center [336, 364] width 15 height 15
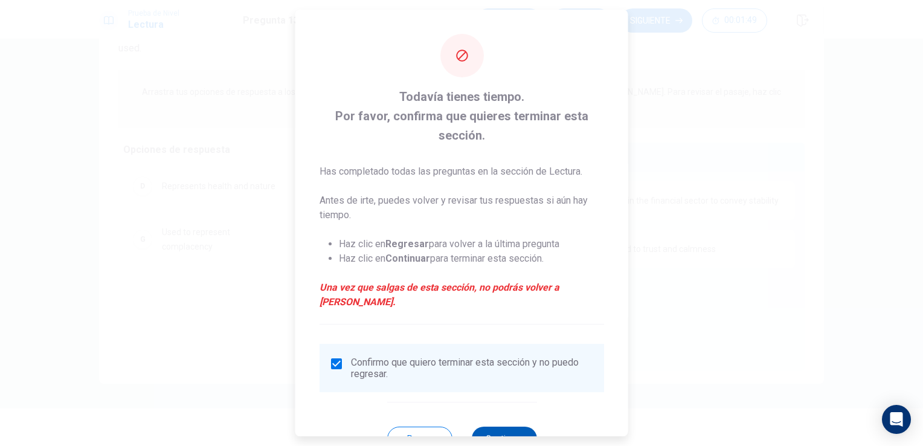
click at [510, 427] on button "Continuar" at bounding box center [503, 439] width 65 height 24
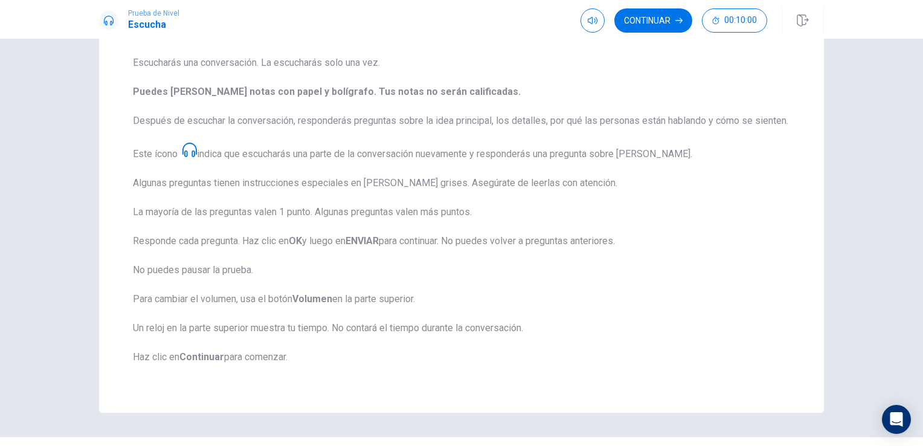
scroll to position [121, 0]
click at [650, 21] on button "Continuar" at bounding box center [654, 20] width 78 height 24
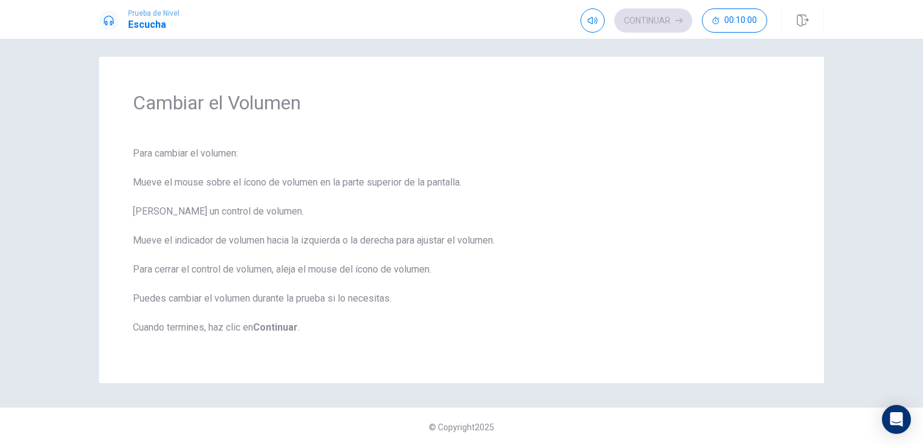
scroll to position [5, 0]
click at [661, 16] on button "Continuar" at bounding box center [654, 20] width 78 height 24
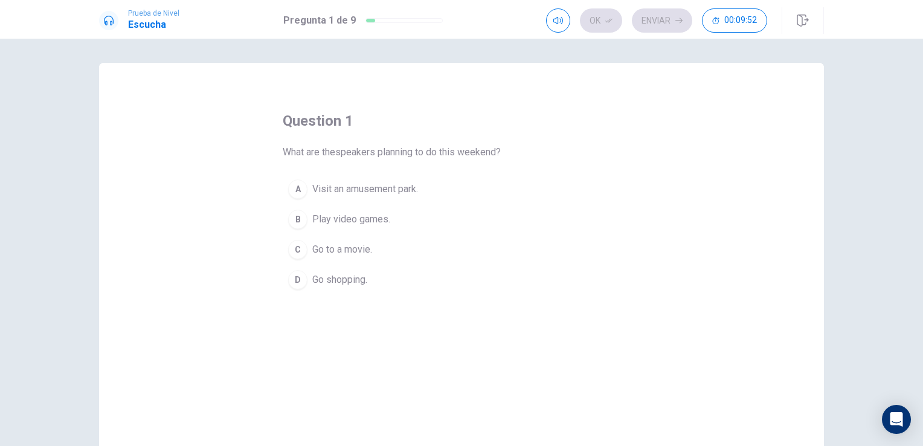
click at [299, 189] on div "A" at bounding box center [297, 189] width 19 height 19
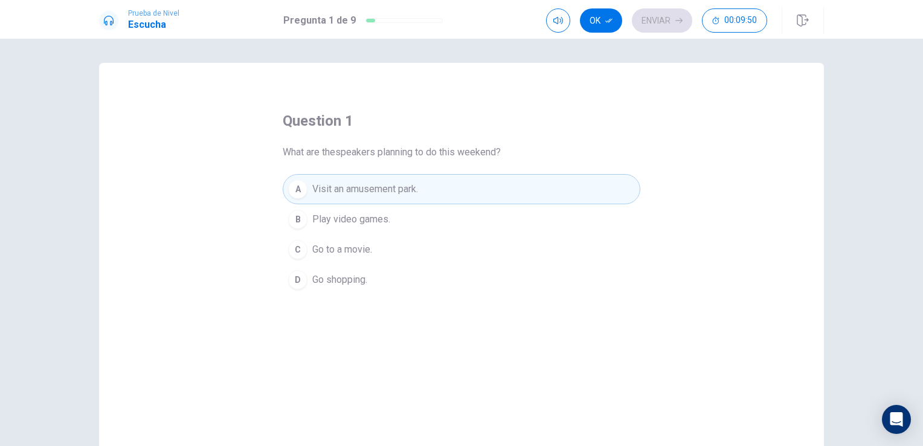
click at [600, 16] on button "Ok" at bounding box center [601, 20] width 42 height 24
drag, startPoint x: 668, startPoint y: 21, endPoint x: 656, endPoint y: 52, distance: 33.1
click at [668, 21] on button "Enviar" at bounding box center [662, 20] width 60 height 24
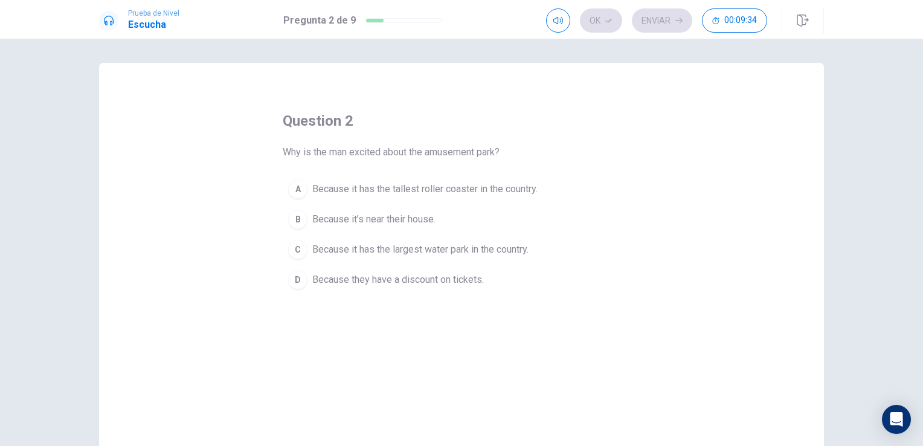
click at [473, 189] on span "Because it has the tallest roller coaster in the country." at bounding box center [424, 189] width 225 height 15
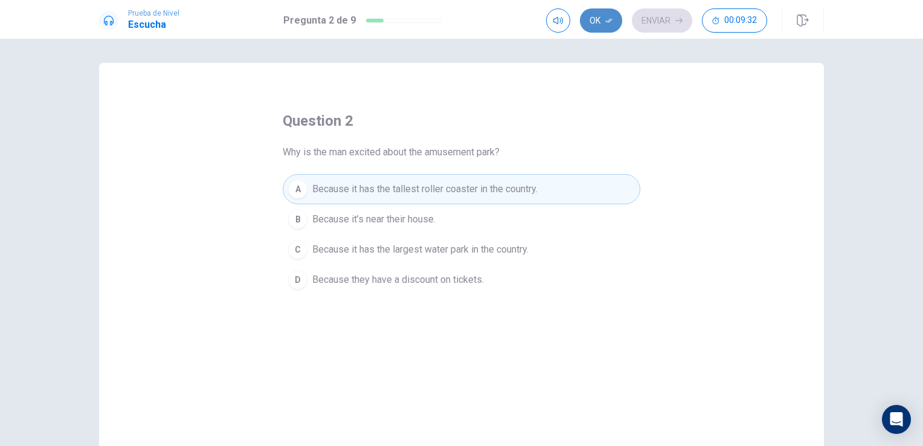
click at [606, 19] on icon "button" at bounding box center [609, 20] width 7 height 7
click at [665, 22] on button "Enviar" at bounding box center [662, 20] width 60 height 24
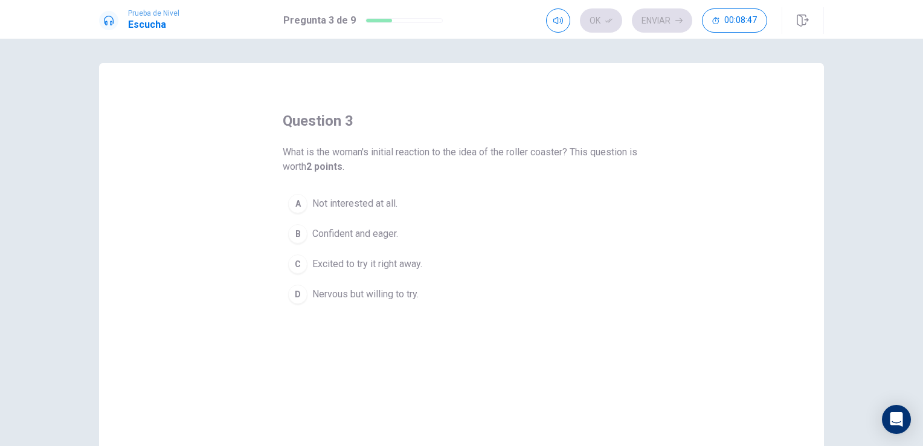
click at [348, 296] on span "Nervous but willing to try." at bounding box center [365, 294] width 106 height 15
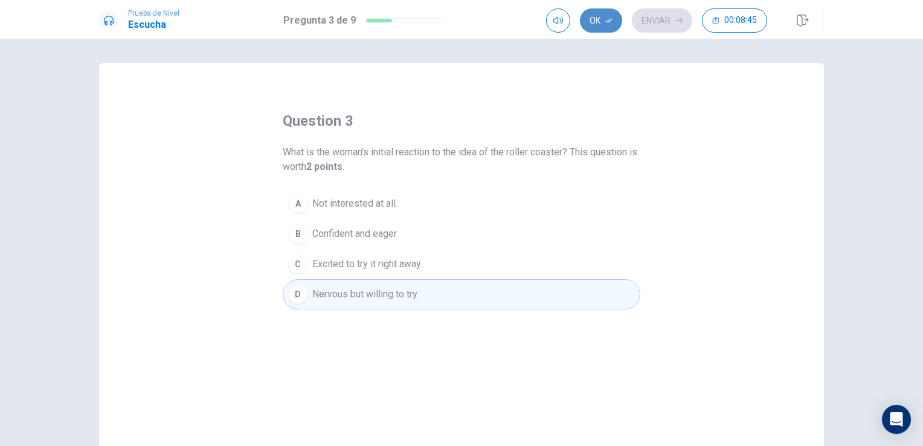
click at [598, 15] on button "Ok" at bounding box center [601, 20] width 42 height 24
click at [669, 11] on button "Enviar" at bounding box center [662, 20] width 60 height 24
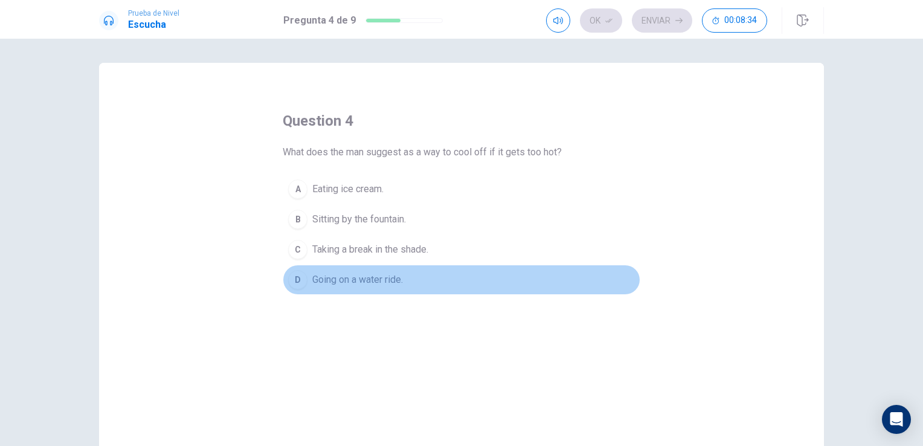
click at [293, 279] on div "D" at bounding box center [297, 279] width 19 height 19
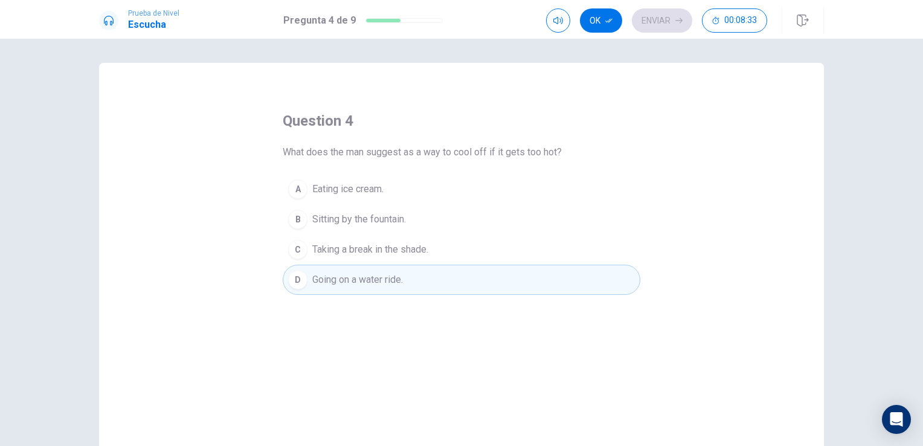
click at [592, 18] on button "Ok" at bounding box center [601, 20] width 42 height 24
click at [665, 19] on button "Enviar" at bounding box center [662, 20] width 60 height 24
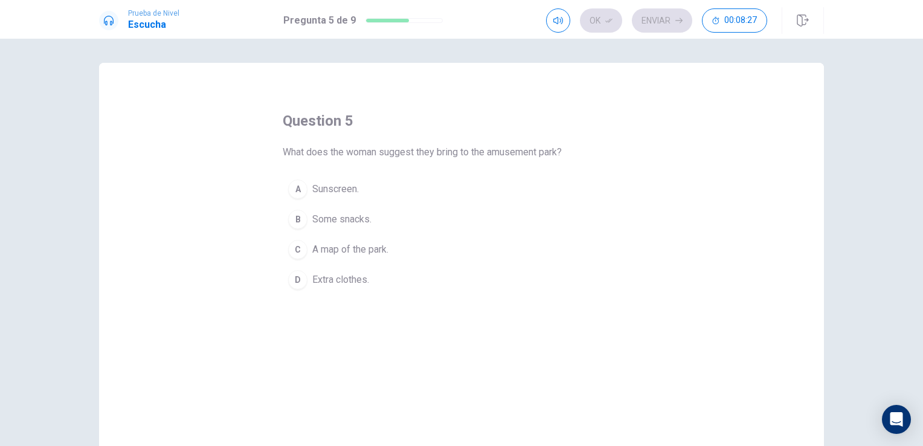
click at [313, 277] on span "Extra clothes." at bounding box center [340, 280] width 57 height 15
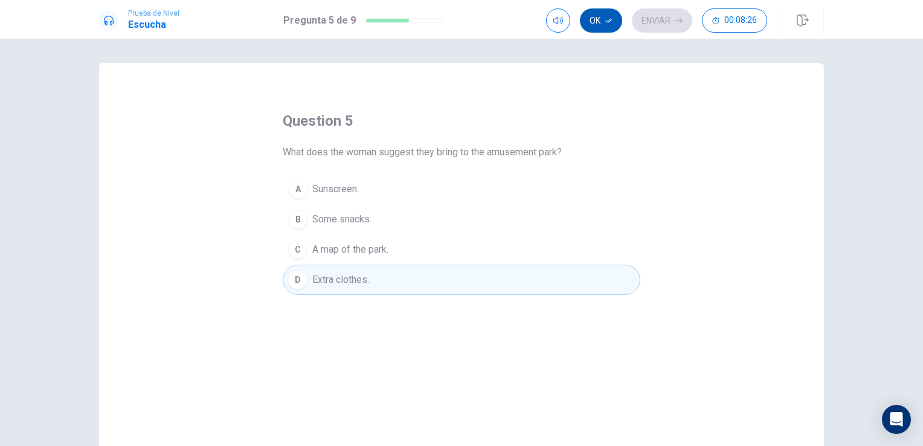
click at [598, 25] on button "Ok" at bounding box center [601, 20] width 42 height 24
click at [658, 16] on button "Enviar" at bounding box center [662, 20] width 60 height 24
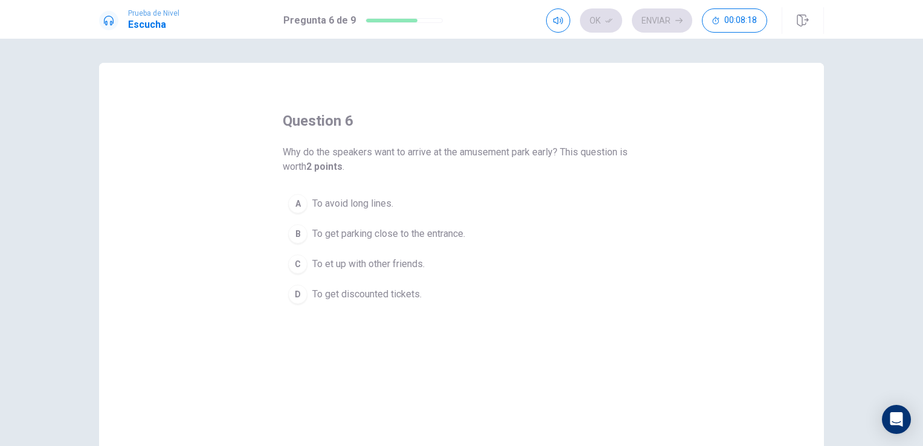
click at [349, 197] on span "To avoid long lines." at bounding box center [352, 203] width 81 height 15
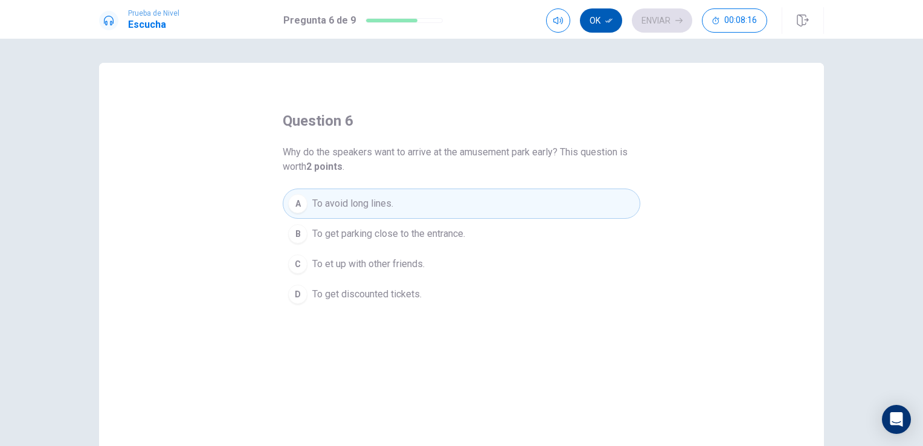
click at [590, 19] on button "Ok" at bounding box center [601, 20] width 42 height 24
click at [662, 18] on button "Enviar" at bounding box center [662, 20] width 60 height 24
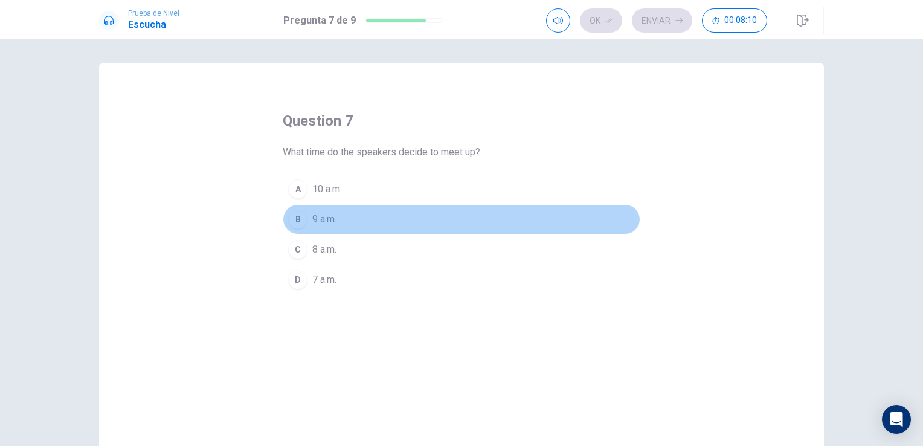
click at [338, 218] on button "B 9 a.m." at bounding box center [462, 219] width 358 height 30
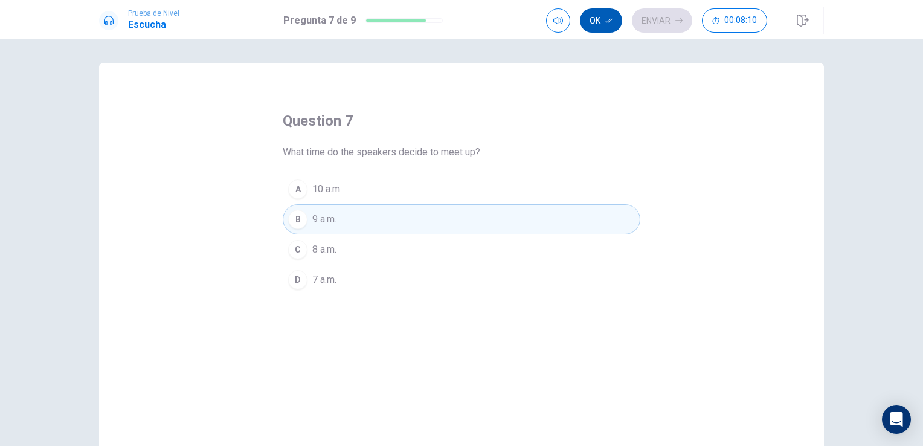
click at [590, 11] on button "Ok" at bounding box center [601, 20] width 42 height 24
click at [655, 19] on button "Enviar" at bounding box center [662, 20] width 60 height 24
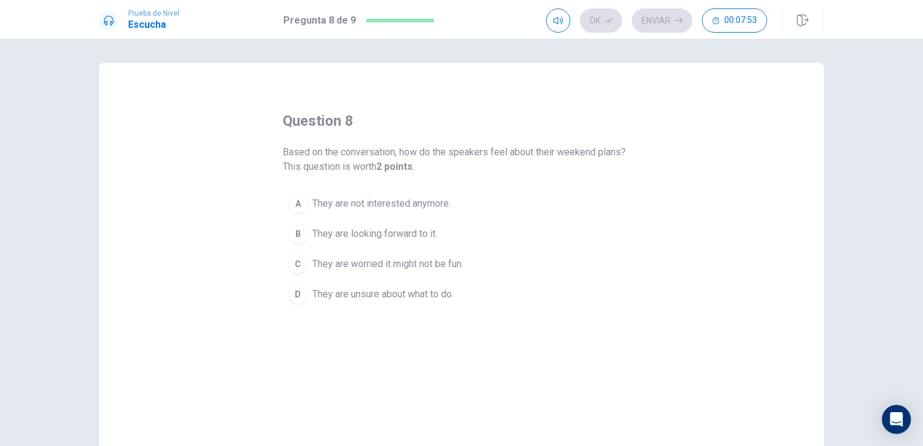
click at [395, 230] on span "They are looking forward to it." at bounding box center [374, 234] width 125 height 15
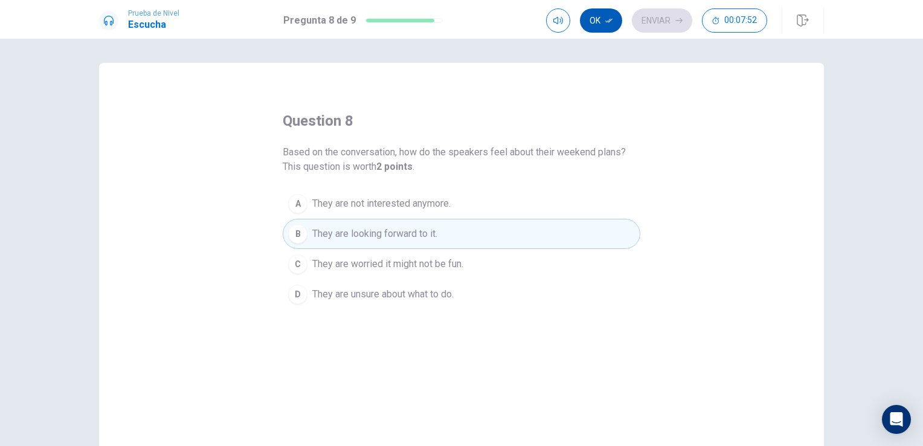
click at [599, 18] on button "Ok" at bounding box center [601, 20] width 42 height 24
click at [674, 21] on button "Enviar" at bounding box center [662, 20] width 60 height 24
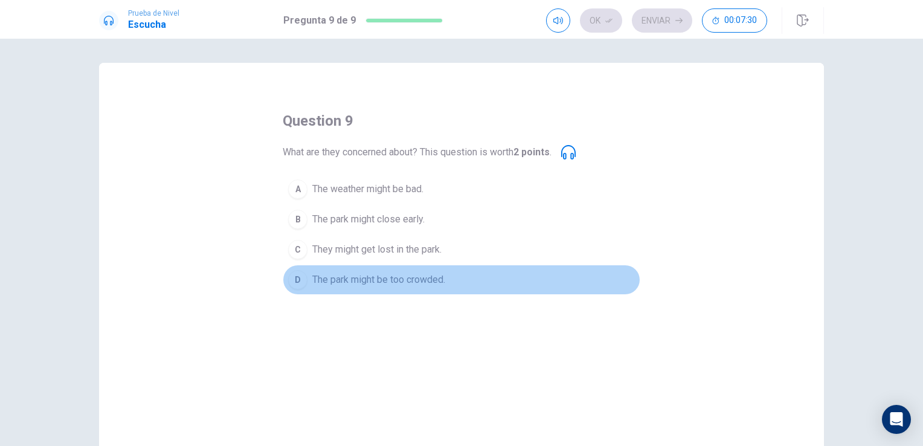
click at [411, 279] on span "The park might be too crowded." at bounding box center [378, 280] width 133 height 15
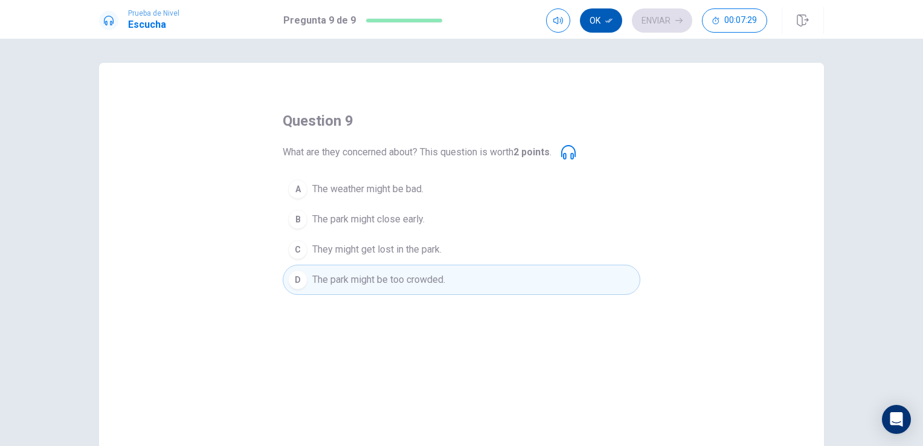
click at [592, 18] on button "Ok" at bounding box center [601, 20] width 42 height 24
click at [659, 25] on button "Enviar" at bounding box center [662, 20] width 60 height 24
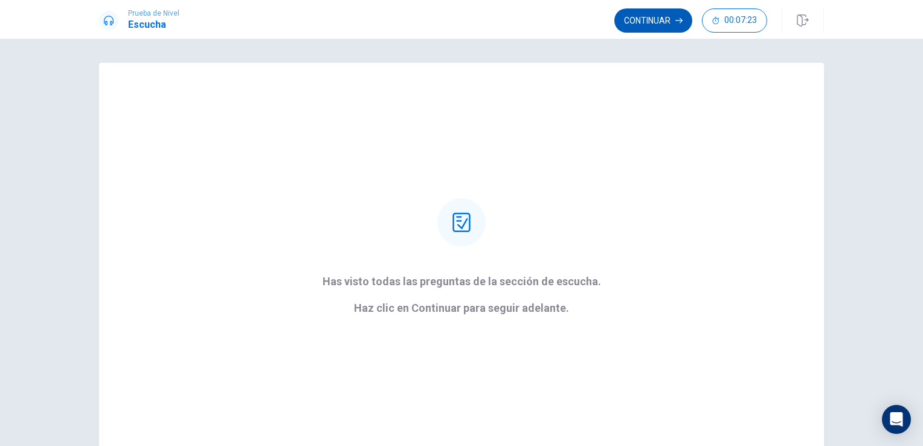
click at [656, 19] on button "Continuar" at bounding box center [654, 20] width 78 height 24
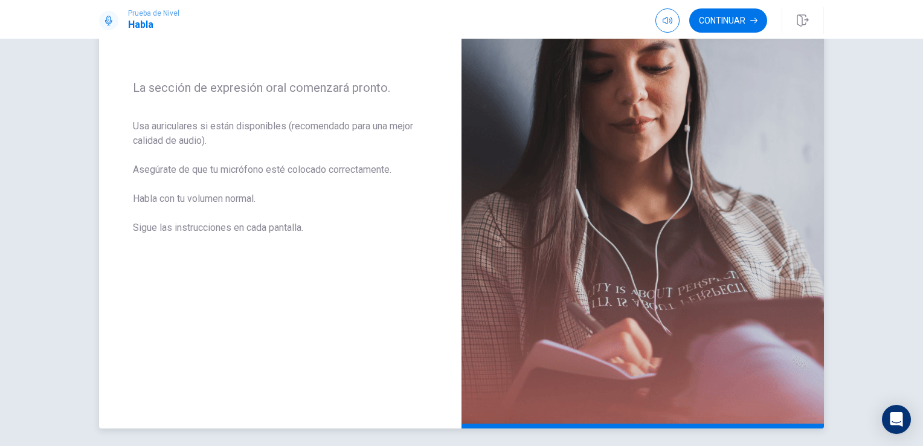
scroll to position [206, 0]
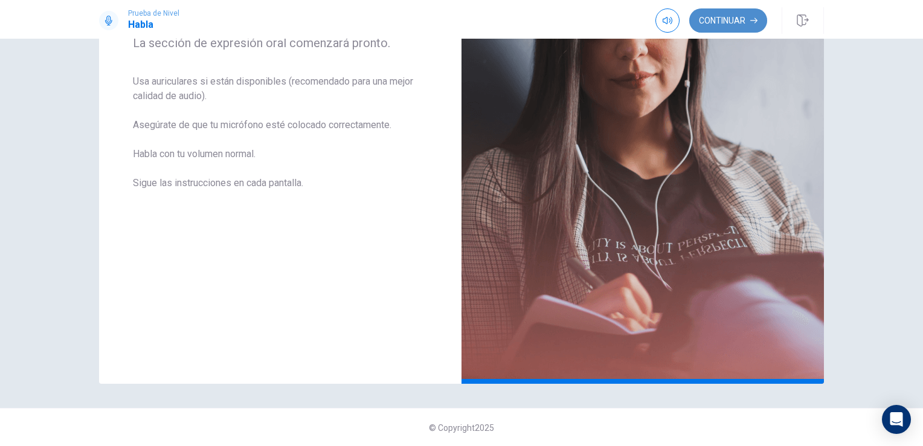
click at [740, 17] on button "Continuar" at bounding box center [729, 20] width 78 height 24
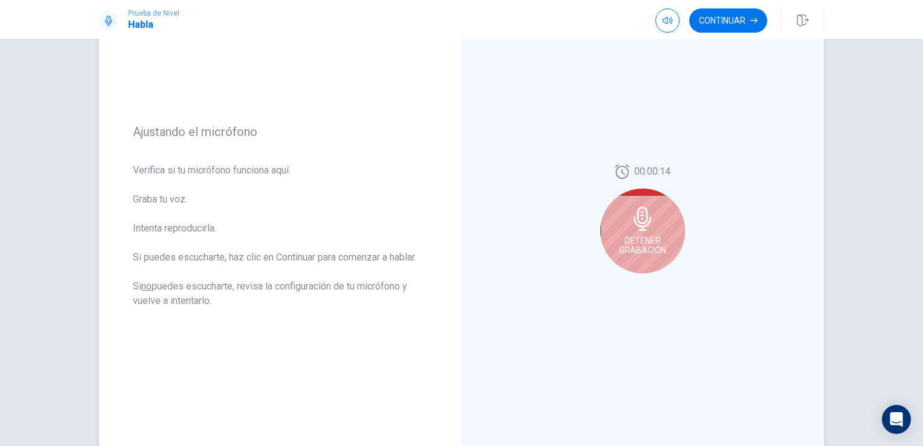
scroll to position [85, 0]
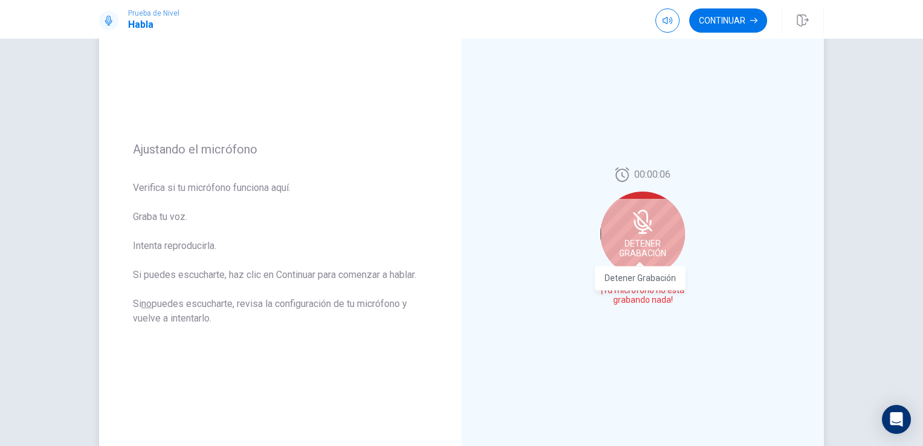
click at [643, 236] on div "Detener Grabación" at bounding box center [643, 234] width 85 height 85
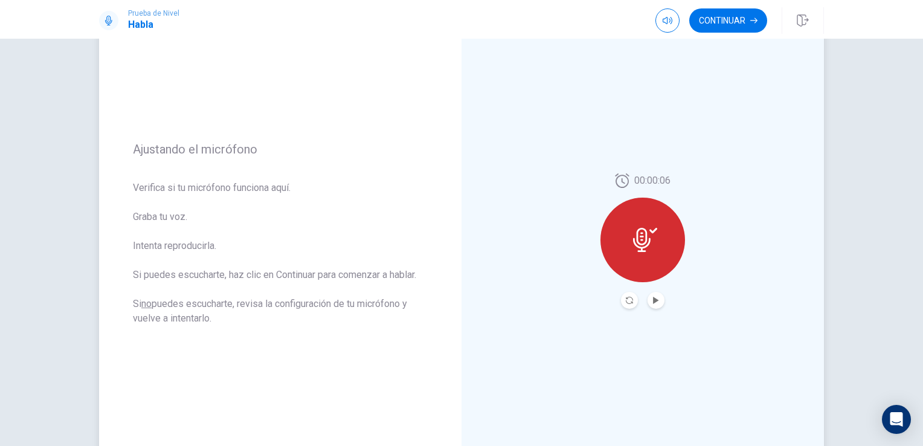
click at [657, 302] on button "Play Audio" at bounding box center [656, 300] width 17 height 17
click at [653, 302] on icon "Pause Audio" at bounding box center [656, 300] width 6 height 7
click at [654, 304] on button "Play Audio" at bounding box center [656, 300] width 17 height 17
click at [650, 258] on div at bounding box center [643, 240] width 85 height 85
click at [649, 299] on button "Pause Audio" at bounding box center [656, 300] width 17 height 17
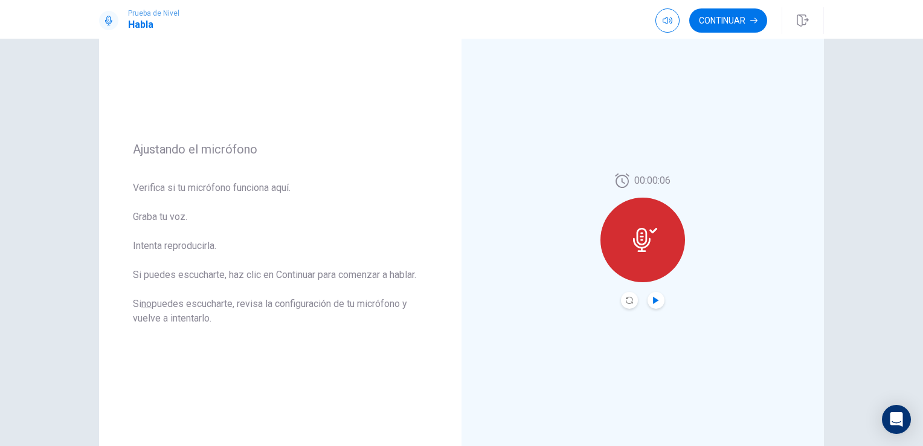
click at [655, 301] on icon "Play Audio" at bounding box center [656, 300] width 7 height 7
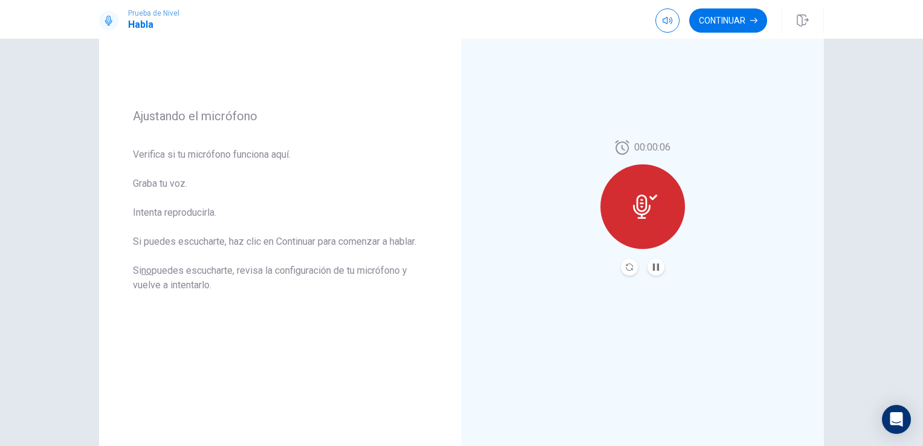
scroll to position [25, 0]
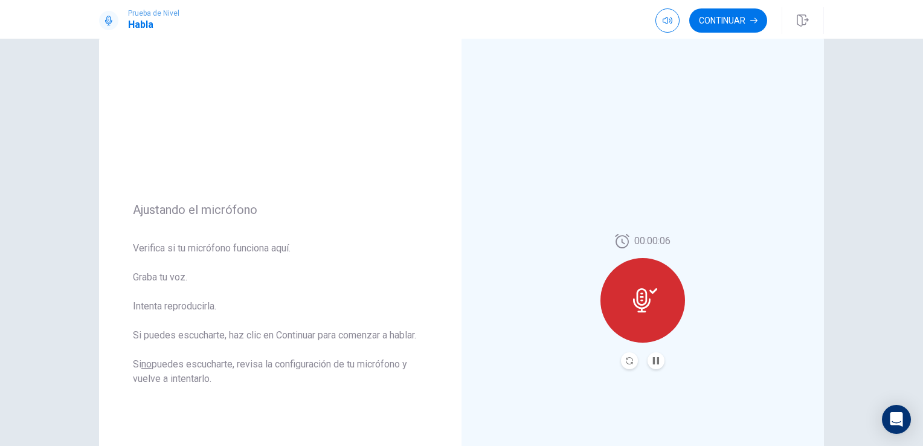
click at [638, 309] on icon at bounding box center [642, 300] width 18 height 24
click at [653, 362] on icon "Play Audio" at bounding box center [656, 360] width 7 height 7
click at [643, 303] on icon at bounding box center [642, 300] width 18 height 24
click at [653, 357] on icon "Pause Audio" at bounding box center [656, 360] width 6 height 7
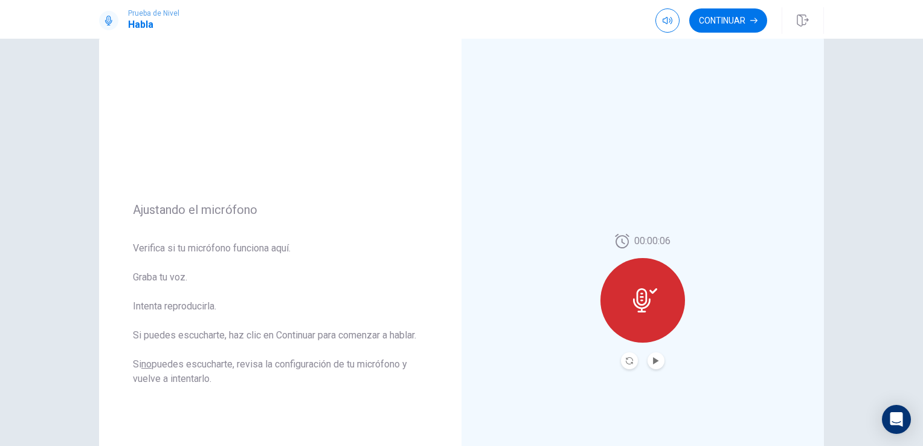
click at [634, 293] on icon at bounding box center [642, 300] width 18 height 24
click at [653, 358] on icon "Play Audio" at bounding box center [656, 360] width 7 height 7
click at [624, 368] on button "Record Again" at bounding box center [629, 360] width 17 height 17
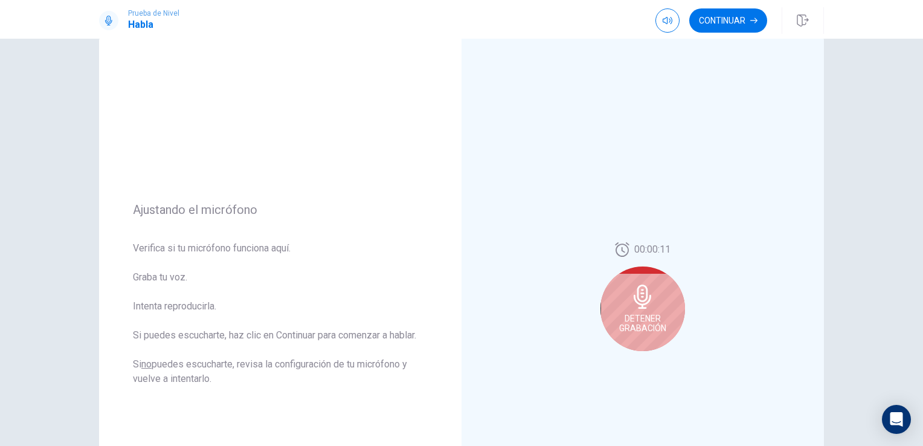
click at [634, 302] on icon at bounding box center [643, 297] width 18 height 24
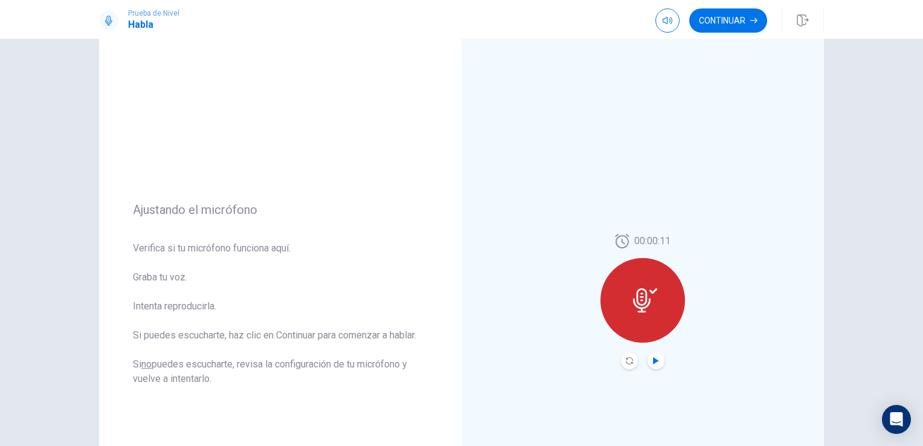
click at [653, 357] on icon "Play Audio" at bounding box center [656, 360] width 7 height 7
click at [734, 18] on button "Continuar" at bounding box center [729, 20] width 78 height 24
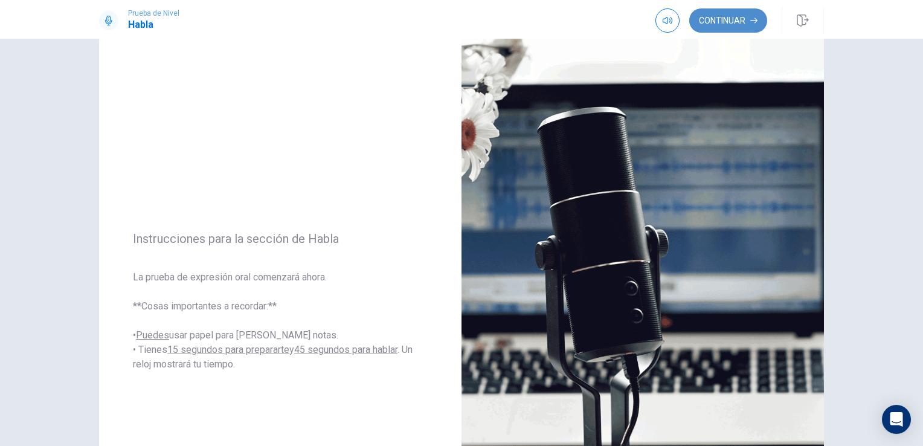
click at [740, 23] on button "Continuar" at bounding box center [729, 20] width 78 height 24
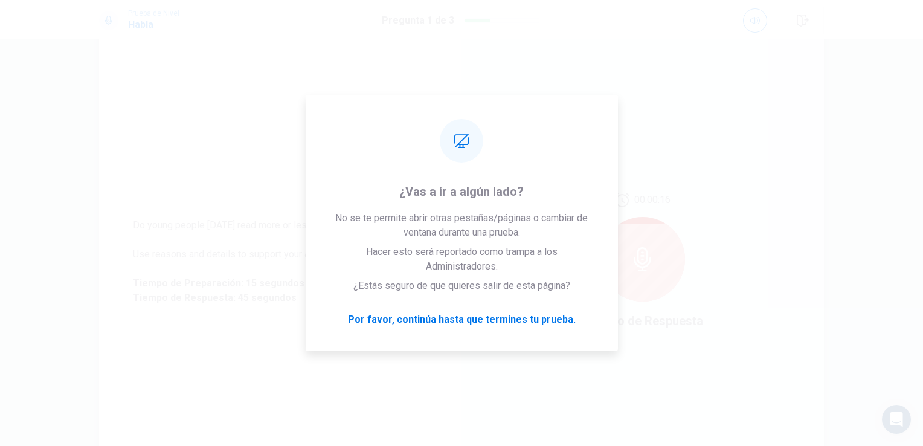
scroll to position [85, 0]
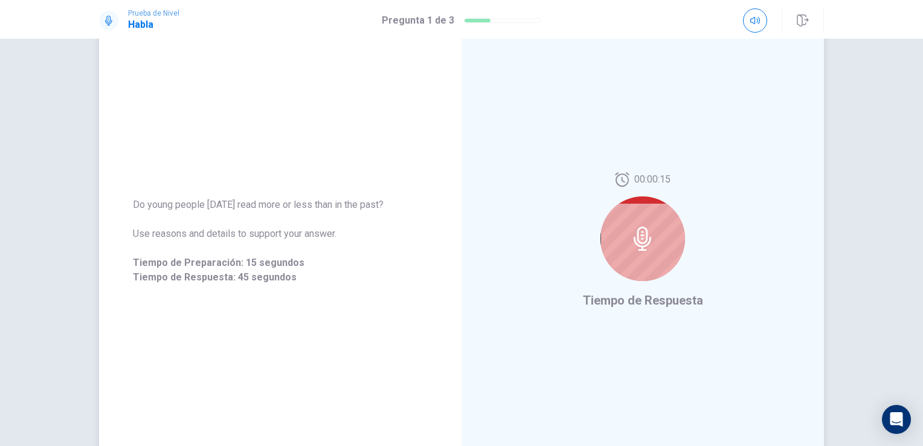
click at [632, 251] on div at bounding box center [643, 238] width 85 height 85
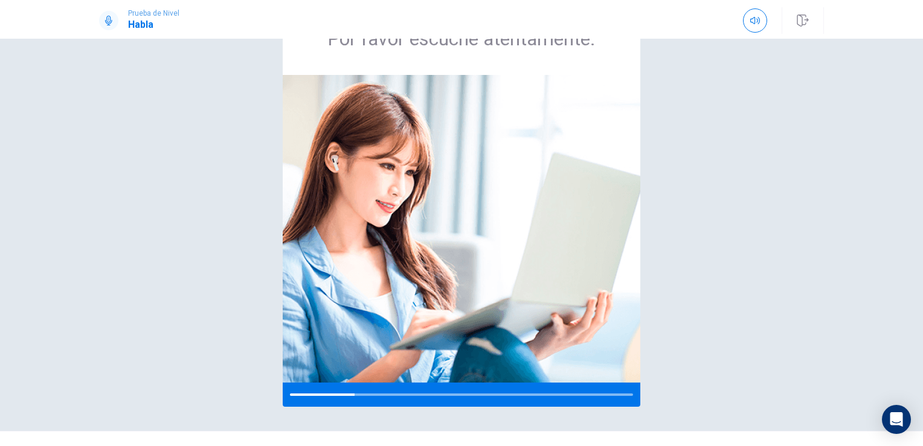
scroll to position [0, 0]
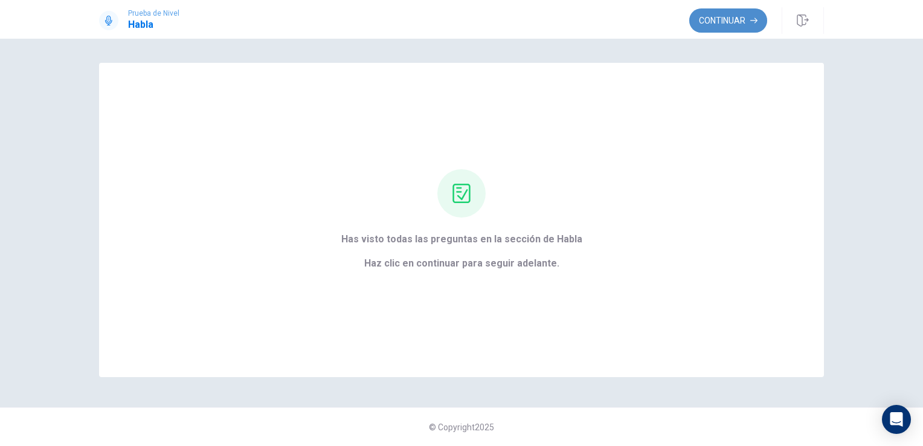
click at [735, 19] on button "Continuar" at bounding box center [729, 20] width 78 height 24
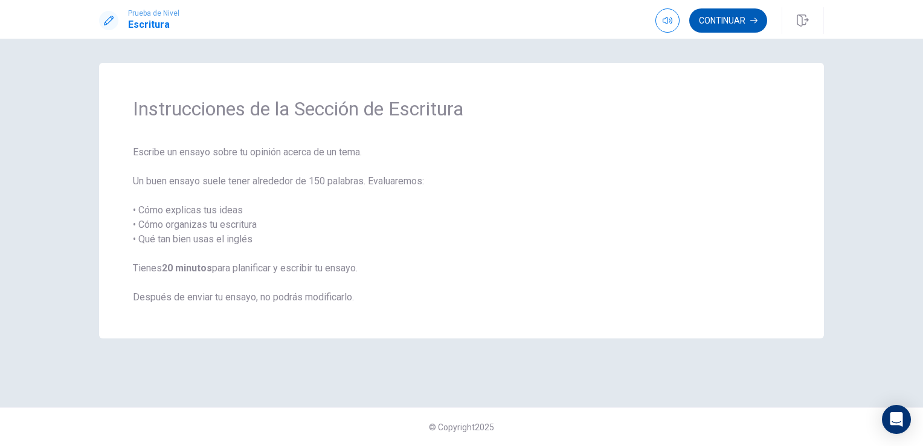
click at [743, 22] on button "Continuar" at bounding box center [729, 20] width 78 height 24
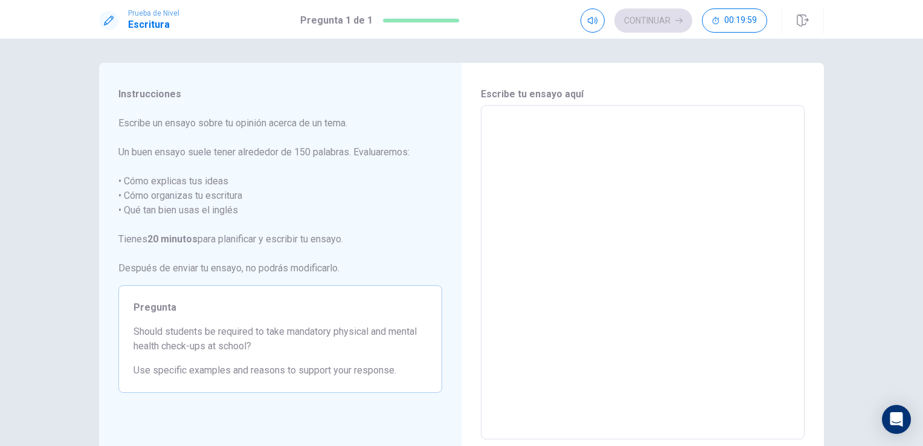
click at [544, 161] on textarea at bounding box center [643, 272] width 307 height 314
click at [507, 137] on textarea at bounding box center [643, 272] width 307 height 314
type textarea "I"
type textarea "x"
type textarea "I"
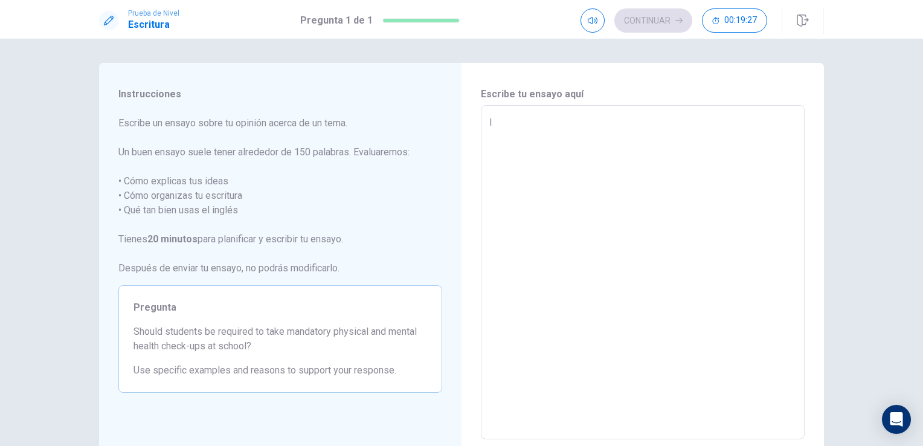
type textarea "x"
type textarea "I t"
type textarea "x"
type textarea "I th"
type textarea "x"
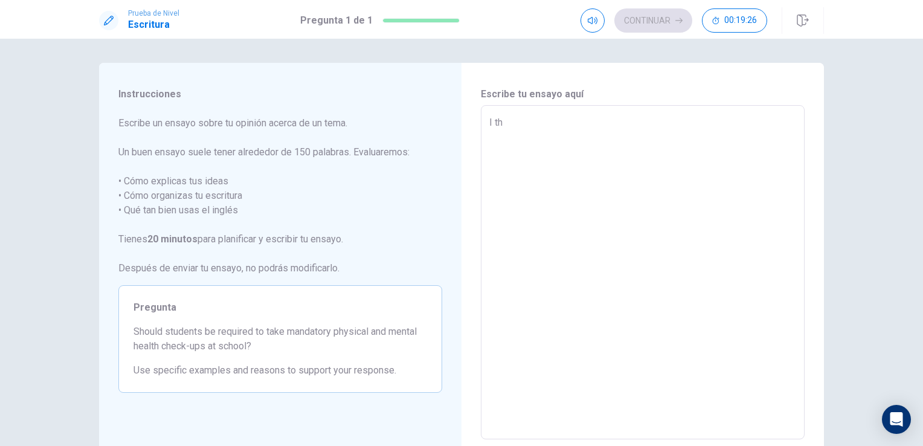
type textarea "I thi"
type textarea "x"
type textarea "I thin"
type textarea "x"
type textarea "I think"
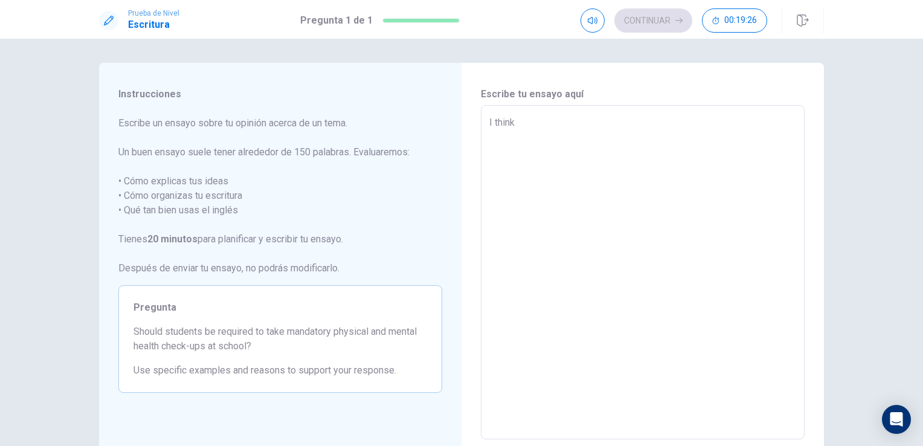
type textarea "x"
type textarea "I think"
type textarea "x"
type textarea "I think t"
type textarea "x"
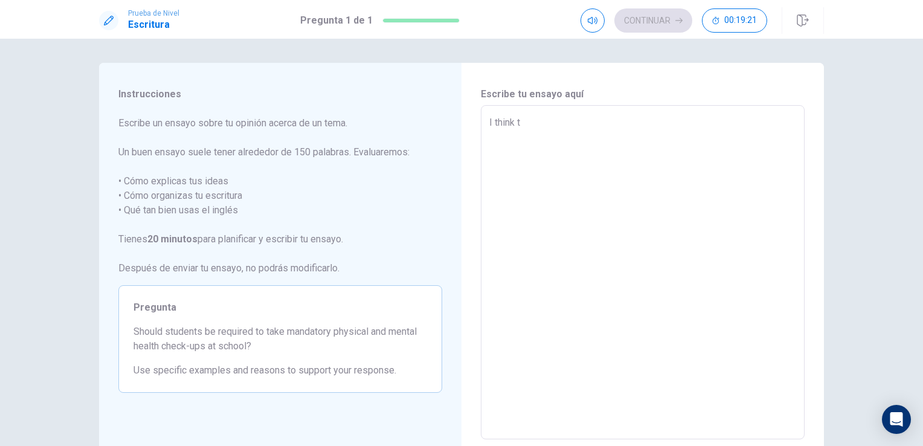
type textarea "I think th"
type textarea "x"
type textarea "I think tha"
type textarea "x"
type textarea "I think that"
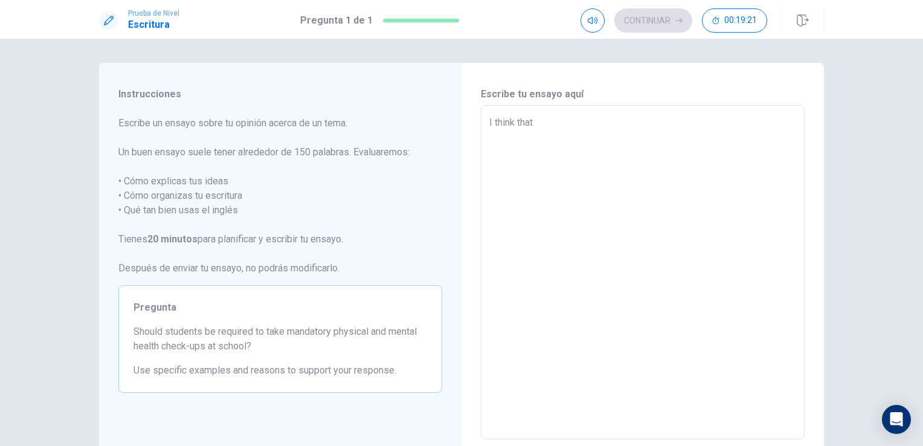
type textarea "x"
type textarea "I think that"
type textarea "x"
type textarea "I think that i"
type textarea "x"
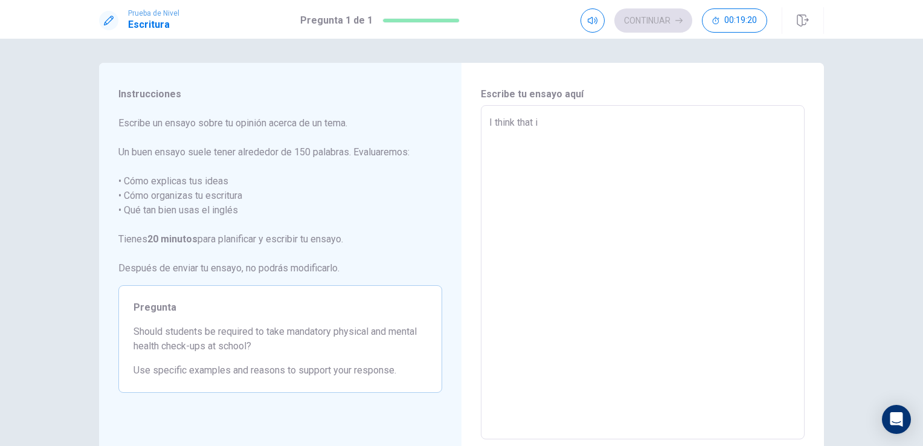
type textarea "I think that is"
type textarea "x"
type textarea "I think that is"
type textarea "x"
type textarea "I think that is a"
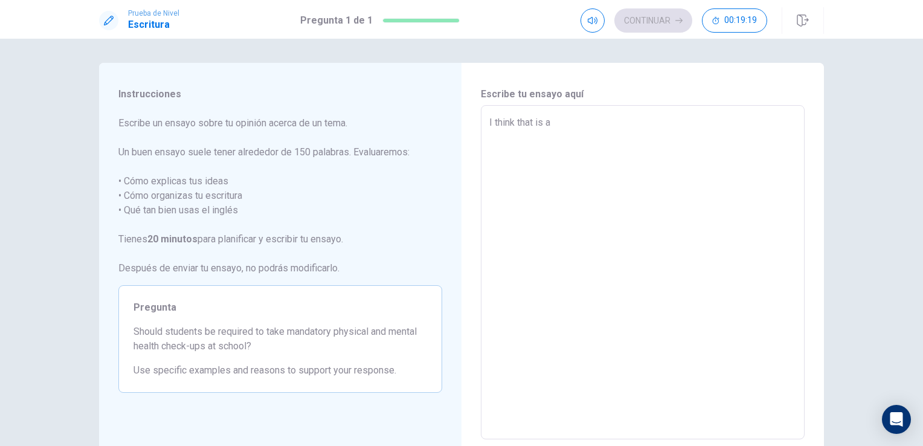
type textarea "x"
type textarea "I think that is a"
type textarea "x"
type textarea "I think that is a g"
type textarea "x"
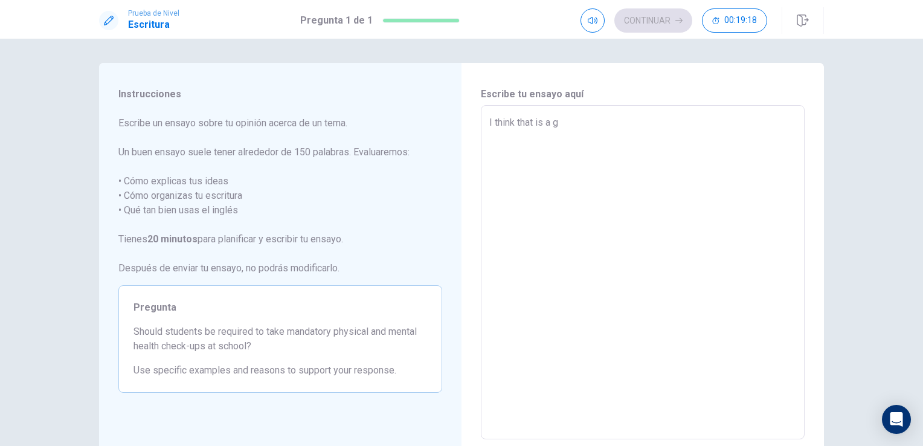
type textarea "I think that is a gr"
type textarea "x"
type textarea "I think that is a gre"
type textarea "x"
type textarea "I think that is a grea"
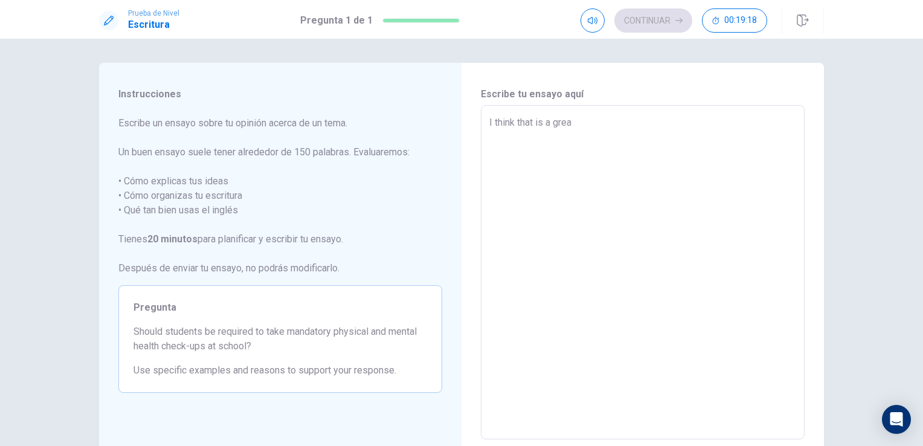
type textarea "x"
type textarea "I think that is a great"
type textarea "x"
type textarea "I think that is a great"
type textarea "x"
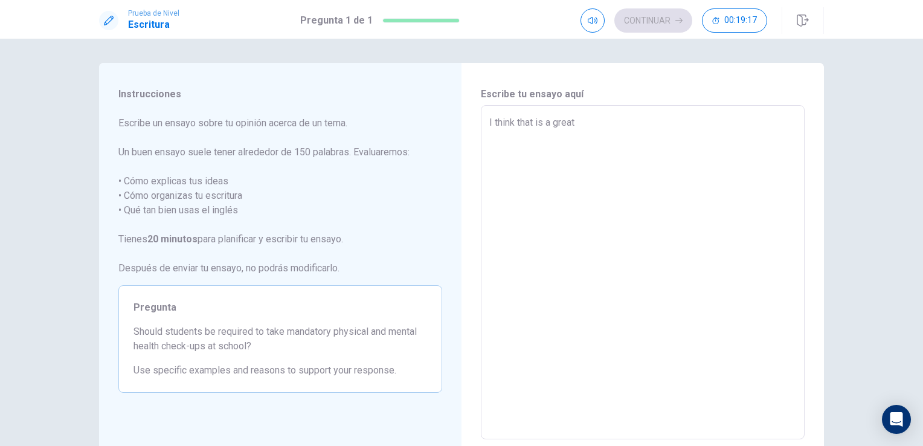
type textarea "I think that is a great i"
type textarea "x"
type textarea "I think that is a great id"
type textarea "x"
type textarea "I think that is a great ide"
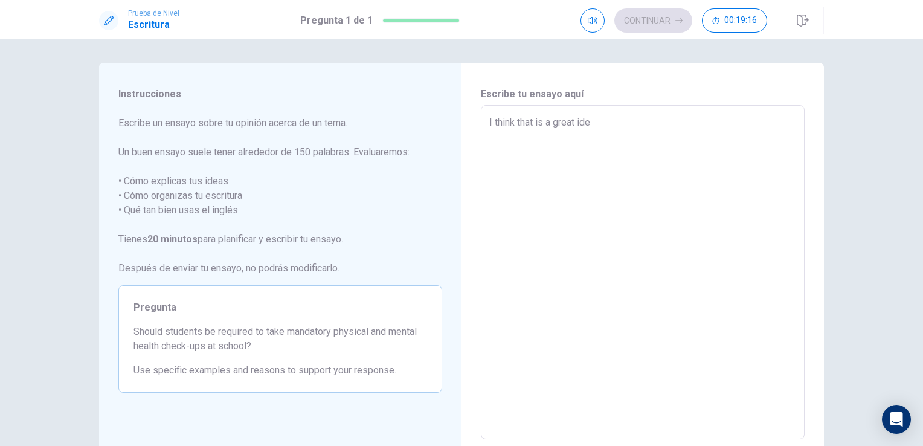
type textarea "x"
type textarea "I think that is a great idea"
type textarea "x"
type textarea "I think that is a great idea"
type textarea "x"
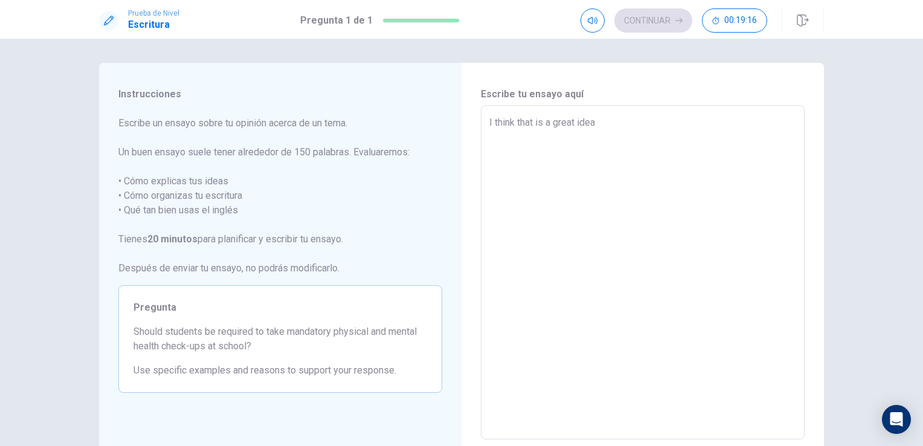
type textarea "I think that is a great idea t"
type textarea "x"
type textarea "I think that is a great idea to"
type textarea "x"
type textarea "I think that is a great idea to"
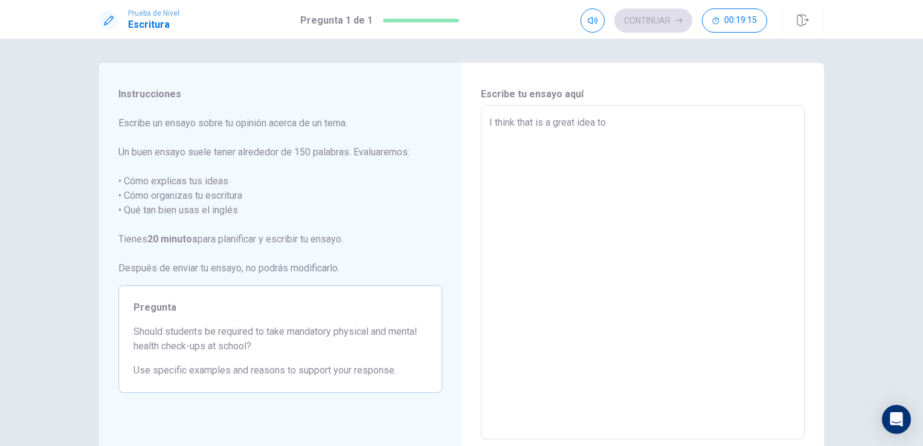
type textarea "x"
type textarea "I think that is a great idea to r"
type textarea "x"
type textarea "I think that is a great idea to re"
type textarea "x"
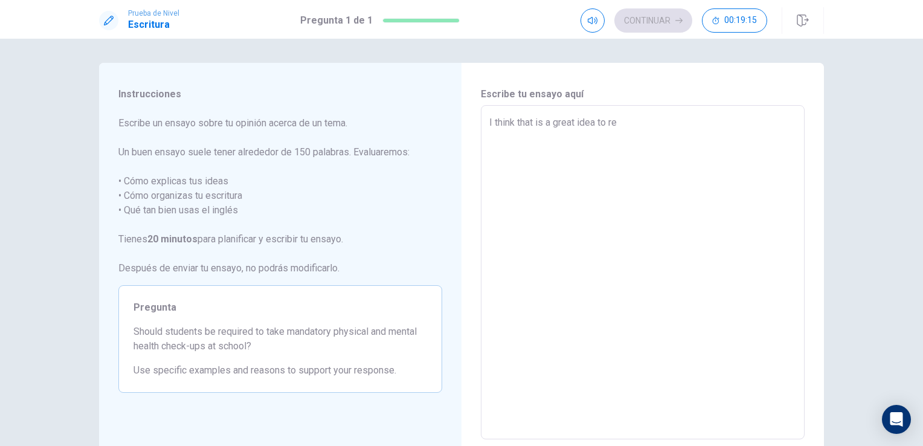
type textarea "I think that is a great idea to req"
type textarea "x"
type textarea "I think that is a great idea to requ"
type textarea "x"
type textarea "I think that is a great idea to requi"
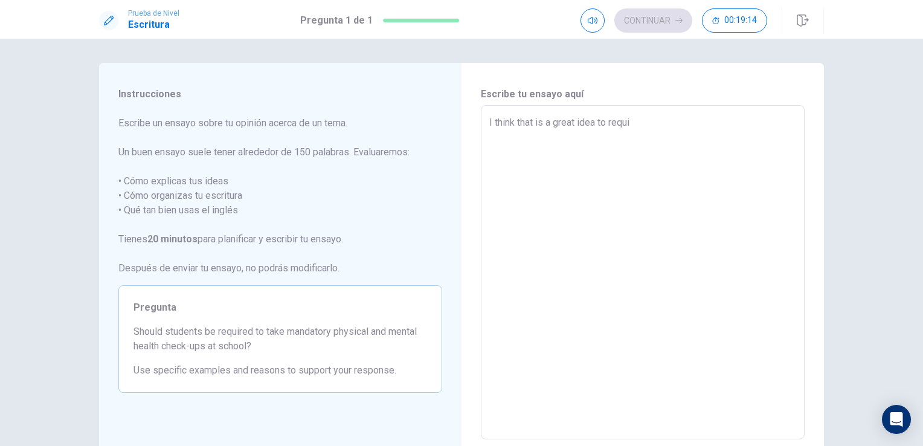
type textarea "x"
type textarea "I think that is a great idea to requir"
type textarea "x"
type textarea "I think that is a great idea to require"
type textarea "x"
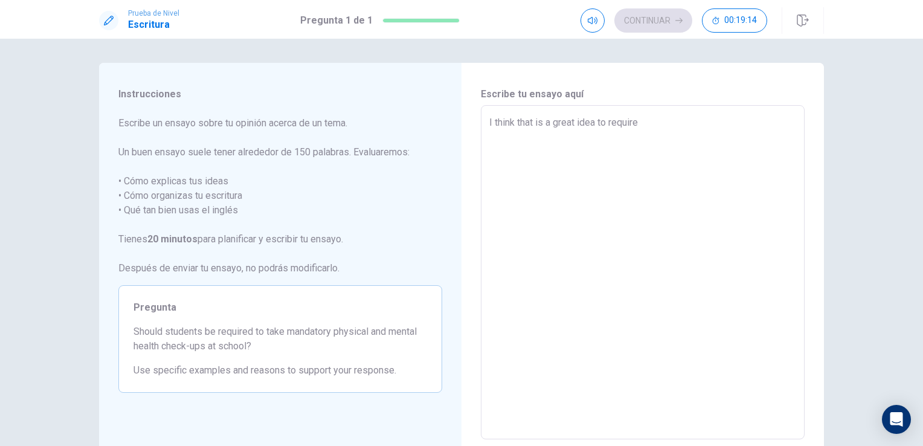
type textarea "I think that is a great idea to required"
type textarea "x"
type textarea "I think that is a great idea to required"
type textarea "x"
type textarea "I think that is a great idea to required a"
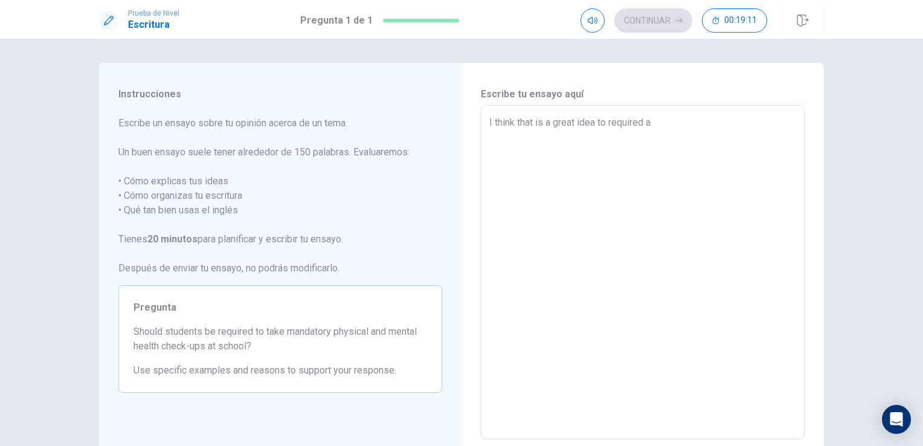
type textarea "x"
type textarea "I think that is a great idea to required a"
type textarea "x"
type textarea "I think that is a great idea to required a m"
type textarea "x"
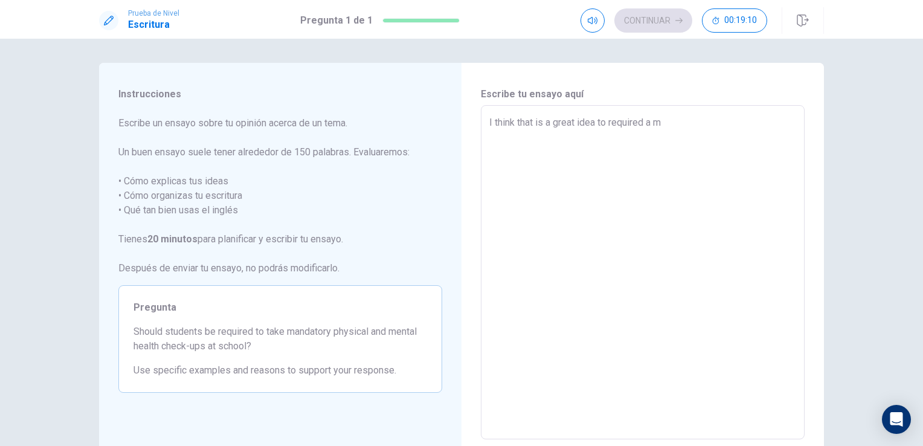
type textarea "I think that is a great idea to required a ma"
type textarea "x"
type textarea "I think that is a great idea to required a man"
type textarea "x"
type textarea "I think that is a great idea to required a mand"
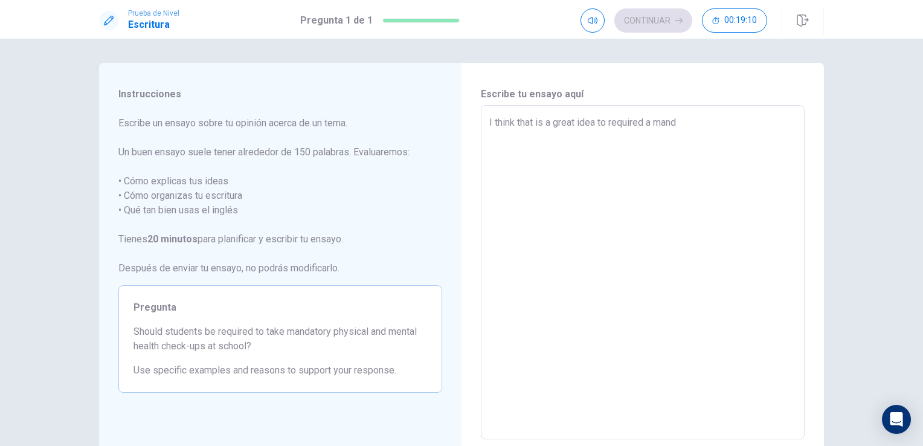
type textarea "x"
type textarea "I think that is a great idea to required a manda"
type textarea "x"
type textarea "I think that is a great idea to required a mandat"
type textarea "x"
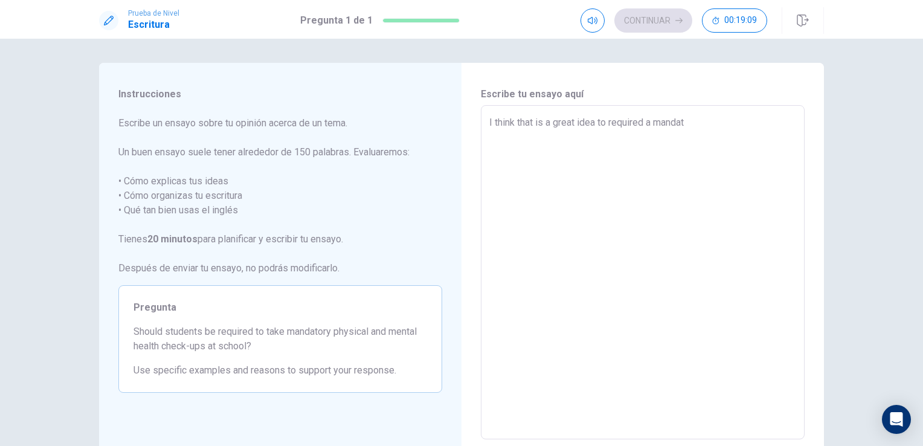
type textarea "I think that is a great idea to required a mandato"
type textarea "x"
type textarea "I think that is a great idea to required a mandator"
type textarea "x"
type textarea "I think that is a great idea to required a mandatory"
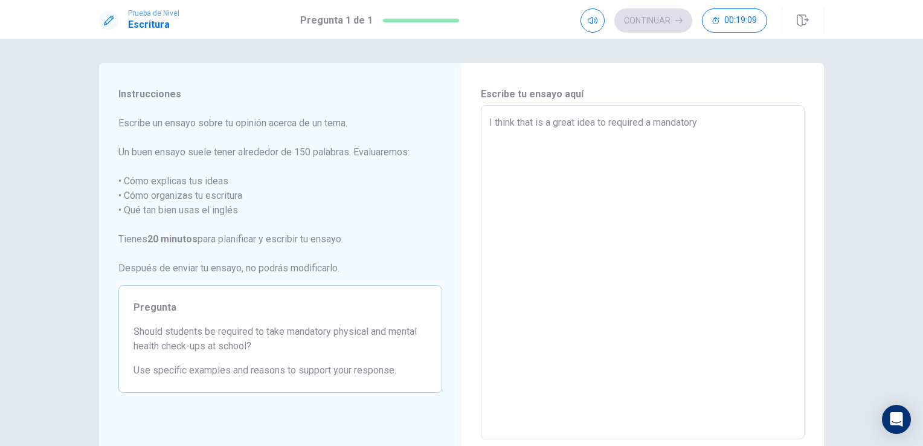
type textarea "x"
type textarea "I think that is a great idea to required a mandatory"
type textarea "x"
type textarea "I think that is a great idea to required a mandatory p"
type textarea "x"
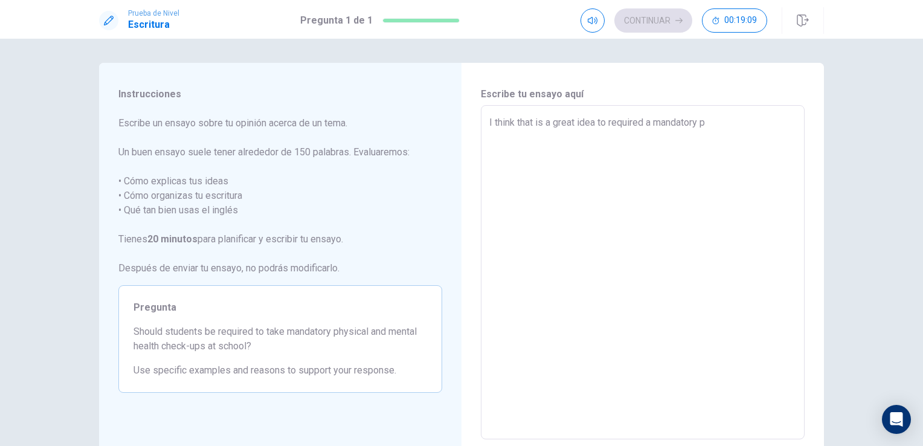
type textarea "I think that is a great idea to required a mandatory ph"
type textarea "x"
type textarea "I think that is a great idea to required a mandatory phy"
type textarea "x"
type textarea "I think that is a great idea to required a mandatory phys"
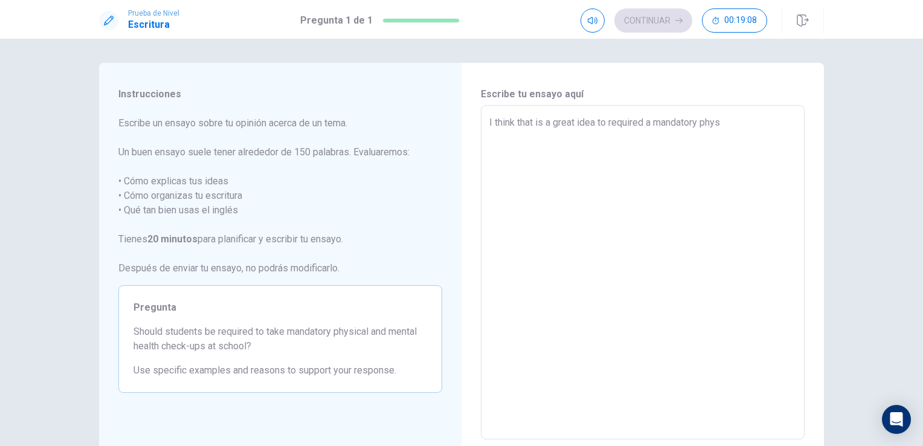
type textarea "x"
type textarea "I think that is a great idea to required a mandatory physi"
type textarea "x"
type textarea "I think that is a great idea to required a mandatory physic"
type textarea "x"
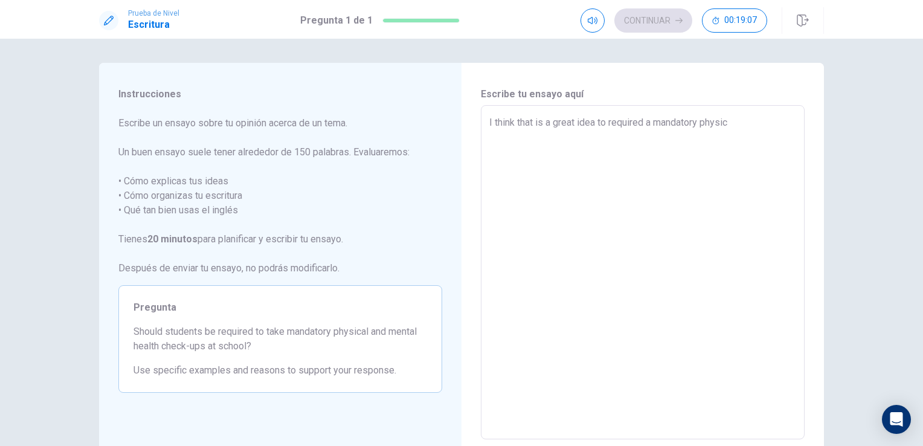
type textarea "I think that is a great idea to required a mandatory physica"
type textarea "x"
type textarea "I think that is a great idea to required a mandatory physical"
type textarea "x"
type textarea "I think that is a great idea to required a mandatory physical"
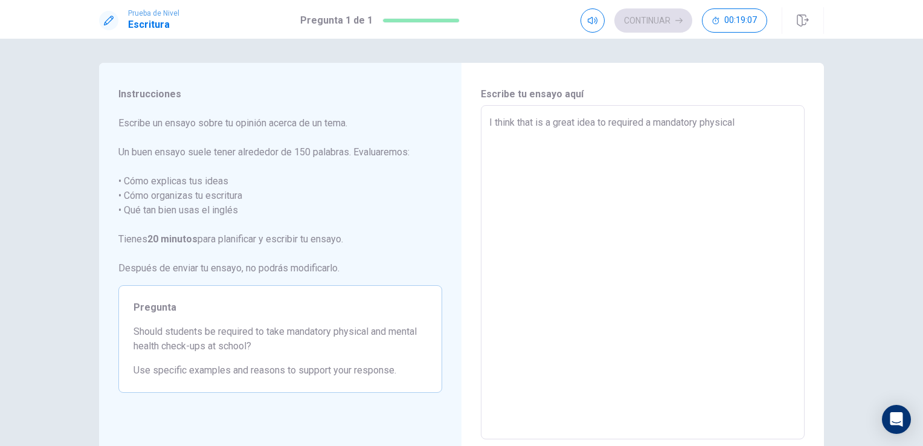
type textarea "x"
type textarea "I think that is a great idea to required a mandatory physical a"
type textarea "x"
type textarea "I think that is a great idea to required a mandatory physical am"
type textarea "x"
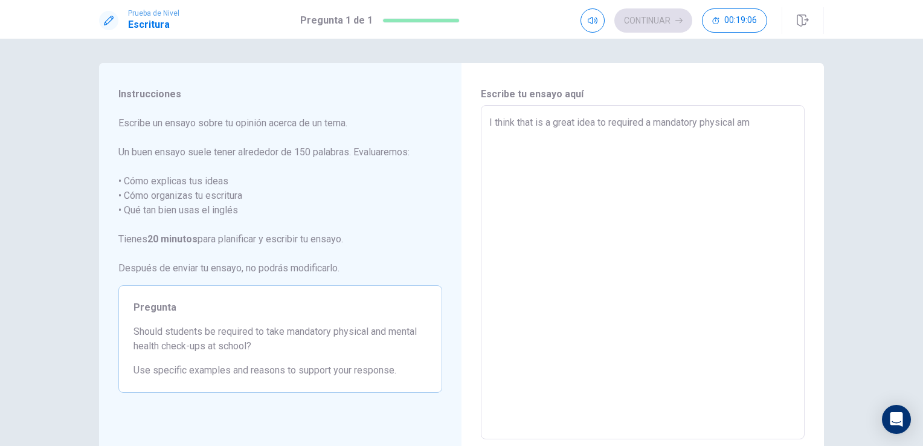
type textarea "I think that is a great idea to required a mandatory physical amd"
type textarea "x"
type textarea "I think that is a great idea to required a mandatory physical amdn"
type textarea "x"
type textarea "I think that is a great idea to required a mandatory physical amd"
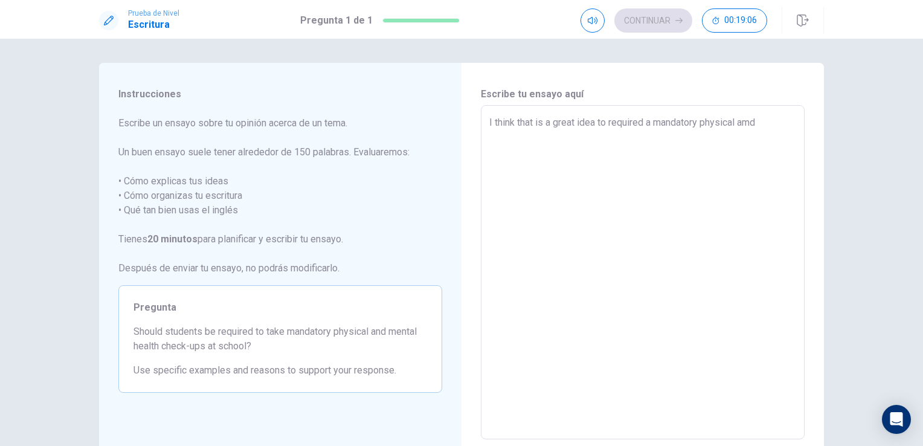
type textarea "x"
type textarea "I think that is a great idea to required a mandatory physical am"
type textarea "x"
type textarea "I think that is a great idea to required a mandatory physical a"
type textarea "x"
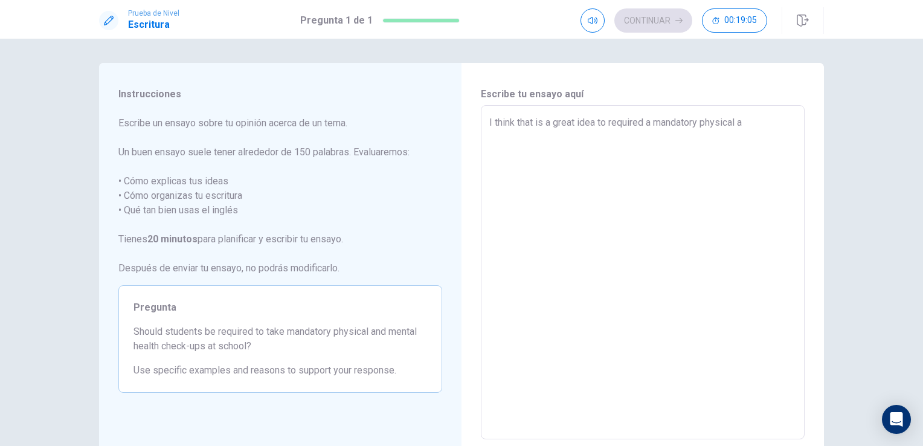
type textarea "I think that is a great idea to required a mandatory physical an"
type textarea "x"
type textarea "I think that is a great idea to required a mandatory physical and"
type textarea "x"
type textarea "I think that is a great idea to required a mandatory physical and"
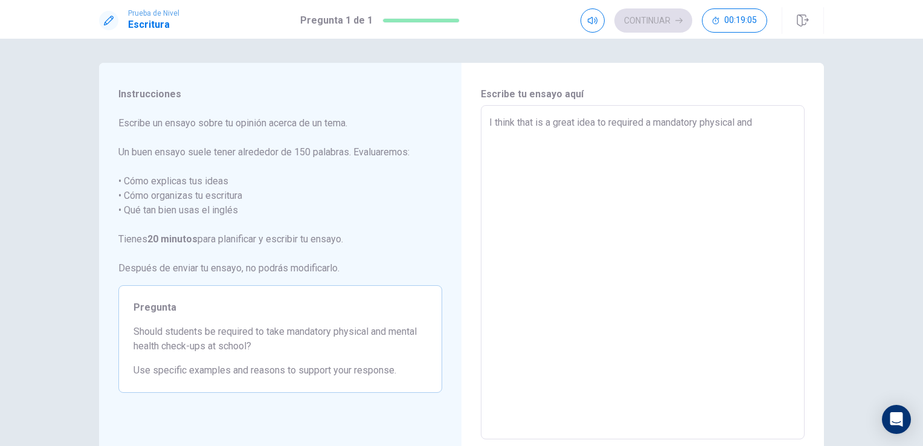
type textarea "x"
type textarea "I think that is a great idea to required a mandatory physical and m"
type textarea "x"
type textarea "I think that is a great idea to required a mandatory physical and me"
type textarea "x"
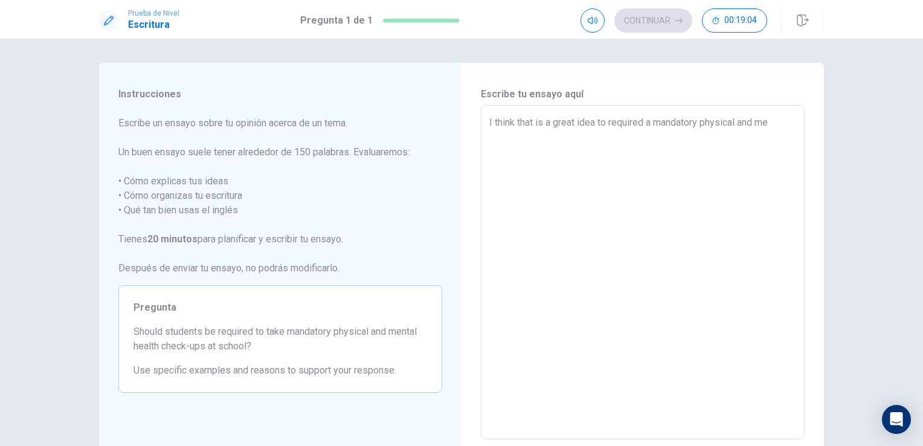
type textarea "I think that is a great idea to required a mandatory physical and men"
type textarea "x"
type textarea "I think that is a great idea to required a mandatory physical and ment"
type textarea "x"
type textarea "I think that is a great idea to required a mandatory physical and menta"
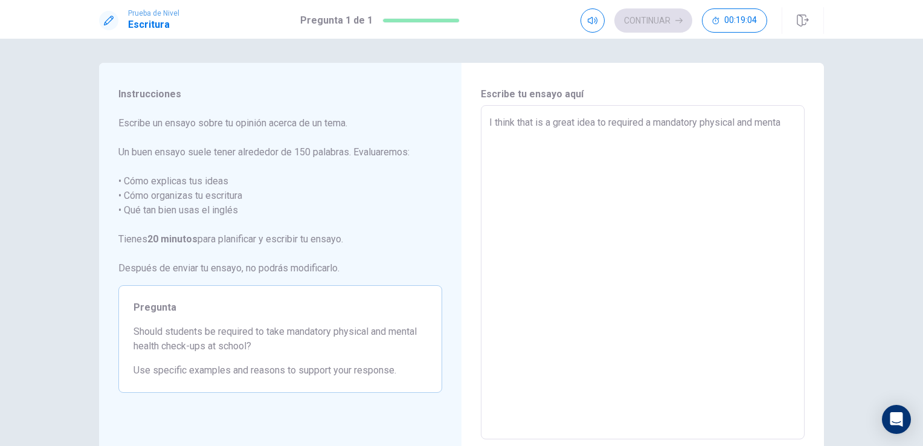
type textarea "x"
type textarea "I think that is a great idea to required a mandatory physical and mental"
type textarea "x"
type textarea "I think that is a great idea to required a mandatory physical and mental"
type textarea "x"
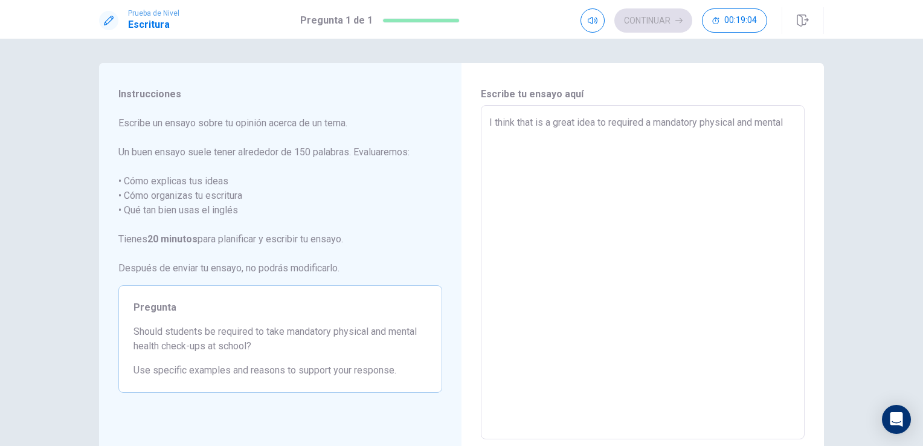
type textarea "I think that is a great idea to required a mandatory physical and mental e"
type textarea "x"
type textarea "I think that is a great idea to required a mandatory physical and mental eh"
type textarea "x"
type textarea "I think that is a great idea to required a mandatory physical and mental e"
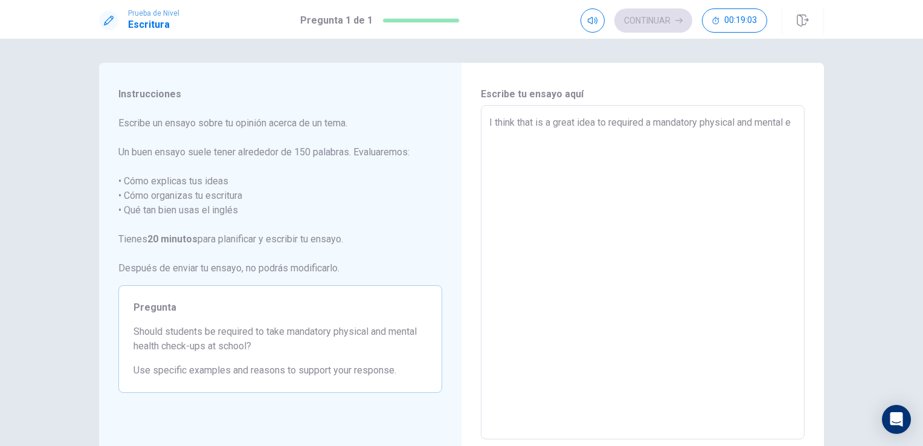
type textarea "x"
type textarea "I think that is a great idea to required a mandatory physical and mental"
type textarea "x"
type textarea "I think that is a great idea to required a mandatory physical and mental h"
type textarea "x"
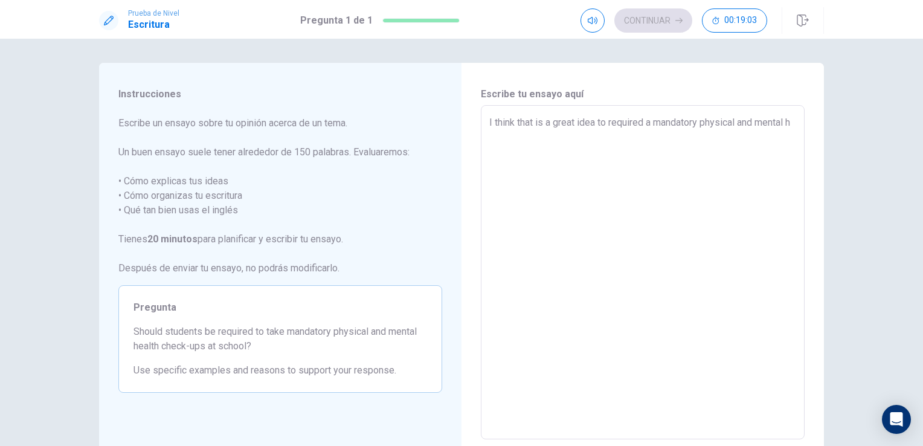
type textarea "I think that is a great idea to required a mandatory physical and mental he"
type textarea "x"
type textarea "I think that is a great idea to required a mandatory physical and mental hea"
type textarea "x"
type textarea "I think that is a great idea to required a mandatory physical and mental heal"
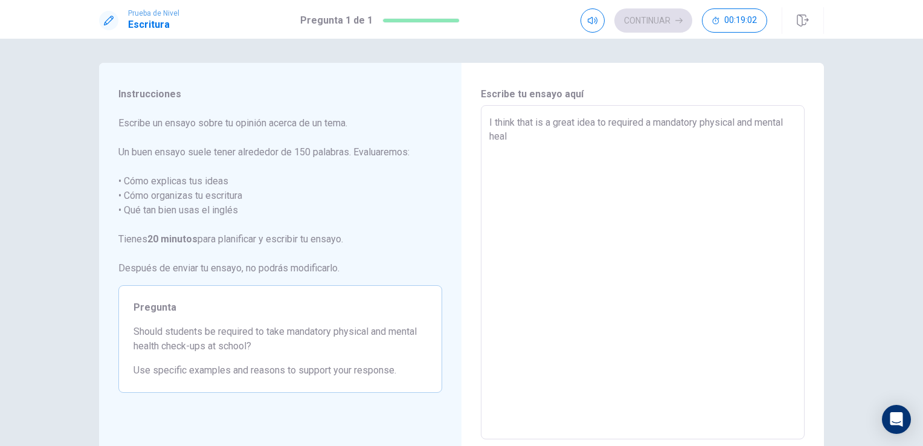
type textarea "x"
type textarea "I think that is a great idea to required a mandatory physical and mental healt"
type textarea "x"
type textarea "I think that is a great idea to required a mandatory physical and mental health"
type textarea "x"
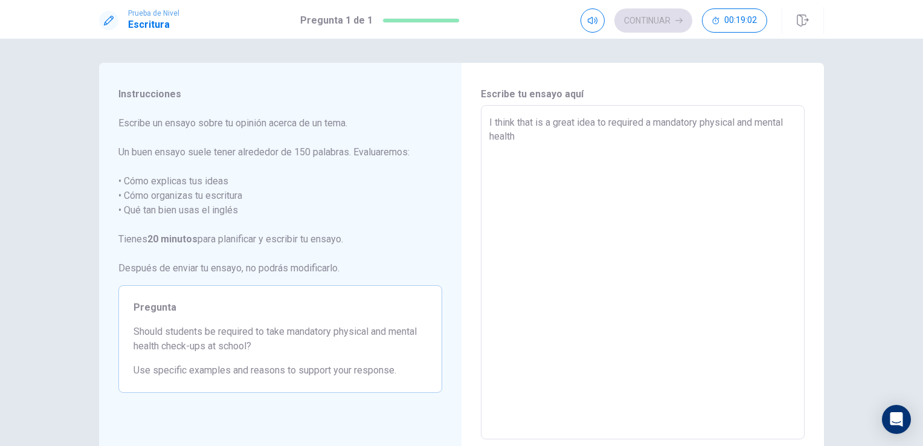
type textarea "I think that is a great idea to required a mandatory physical and mental health"
type textarea "x"
type textarea "I think that is a great idea to required a mandatory physical and mental health…"
type textarea "x"
type textarea "I think that is a great idea to required a mandatory physical and mental health…"
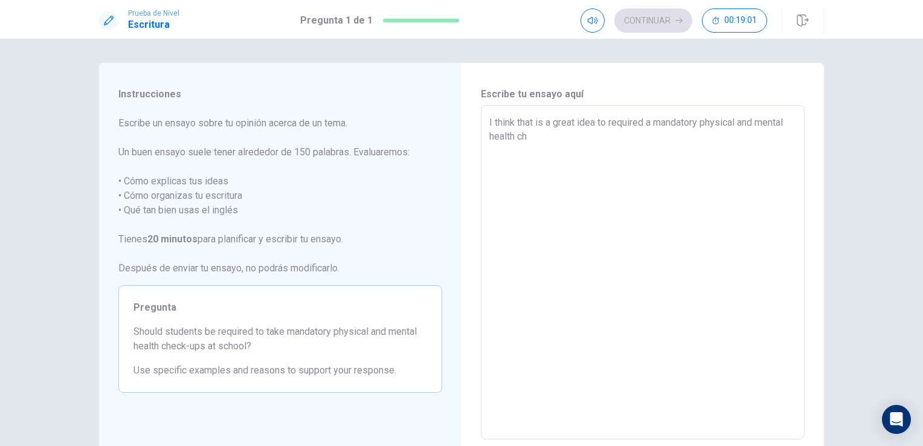
type textarea "x"
type textarea "I think that is a great idea to required a mandatory physical and mental health…"
type textarea "x"
type textarea "I think that is a great idea to required a mandatory physical and mental health…"
type textarea "x"
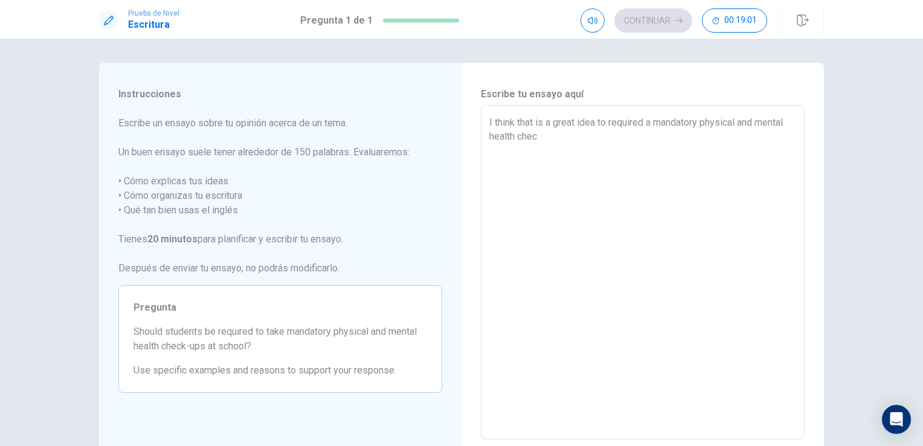
type textarea "I think that is a great idea to required a mandatory physical and mental health…"
type textarea "x"
type textarea "I think that is a great idea to required a mandatory physical and mental health…"
type textarea "x"
type textarea "I think that is a great idea to required a mandatory physical and mental health…"
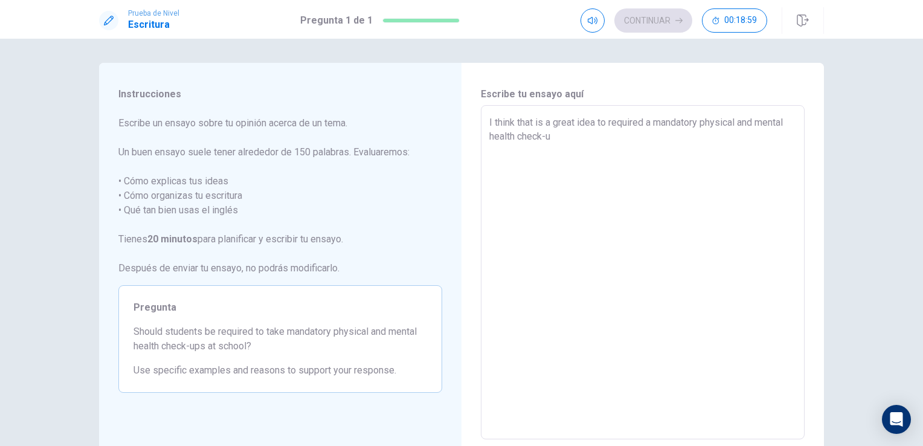
type textarea "x"
type textarea "I think that is a great idea to required a mandatory physical and mental health…"
type textarea "x"
type textarea "I think that is a great idea to required a mandatory physical and mental health…"
type textarea "x"
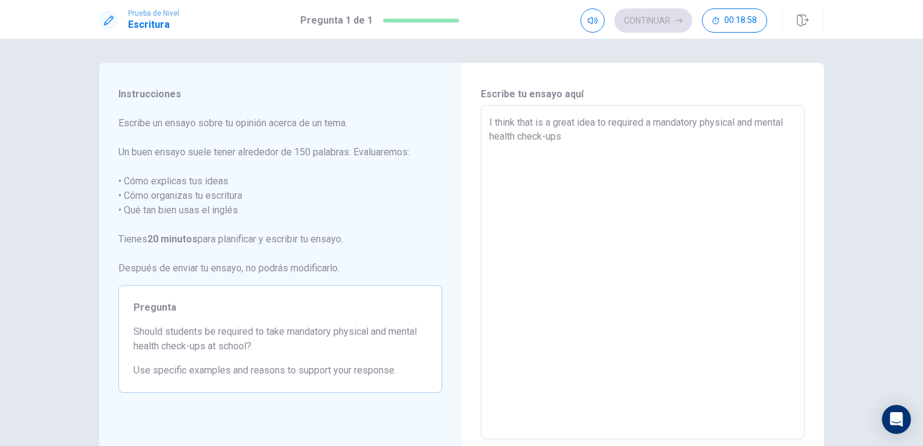
type textarea "I think that is a great idea to required a mandatory physical and mental health…"
type textarea "x"
drag, startPoint x: 728, startPoint y: 133, endPoint x: 642, endPoint y: 136, distance: 86.5
click at [642, 136] on textarea "I think that is a great idea to required a mandatory physical and mental health…" at bounding box center [643, 272] width 307 height 314
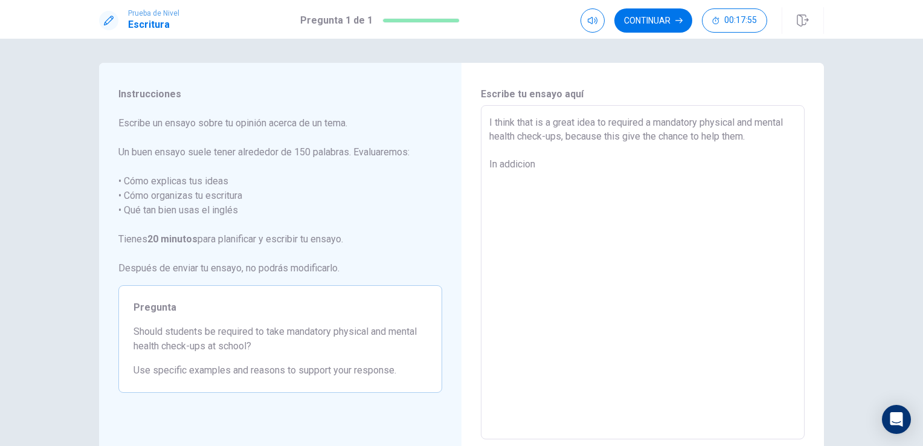
click at [520, 163] on textarea "I think that is a great idea to required a mandatory physical and mental health…" at bounding box center [643, 272] width 307 height 314
click at [535, 168] on textarea "I think that is a great idea to required a mandatory physical and mental health…" at bounding box center [643, 272] width 307 height 314
click at [557, 165] on textarea "I think that is a great idea to required a mandatory physical and mental health…" at bounding box center [643, 272] width 307 height 314
click at [598, 167] on textarea "I think that is a great idea to required a mandatory physical and mental health…" at bounding box center [643, 272] width 307 height 314
click at [626, 179] on textarea "I think that is a great idea to required a mandatory physical and mental health…" at bounding box center [643, 272] width 307 height 314
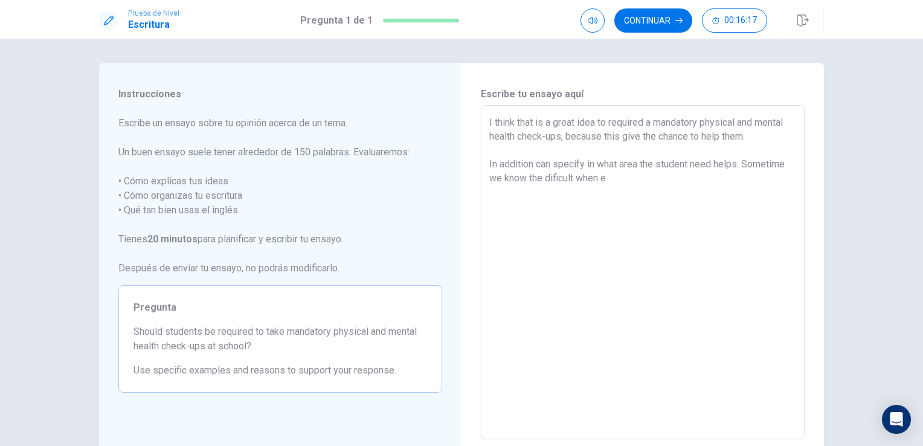
drag, startPoint x: 571, startPoint y: 178, endPoint x: 583, endPoint y: 191, distance: 18.0
click at [571, 178] on textarea "I think that is a great idea to required a mandatory physical and mental health…" at bounding box center [643, 272] width 307 height 314
click at [554, 176] on textarea "I think that is a great idea to required a mandatory physical and mental health…" at bounding box center [643, 272] width 307 height 314
click at [621, 181] on textarea "I think that is a great idea to required a mandatory physical and mental health…" at bounding box center [643, 272] width 307 height 314
click at [665, 189] on textarea "I think that is a great idea to required a mandatory physical and mental health…" at bounding box center [643, 272] width 307 height 314
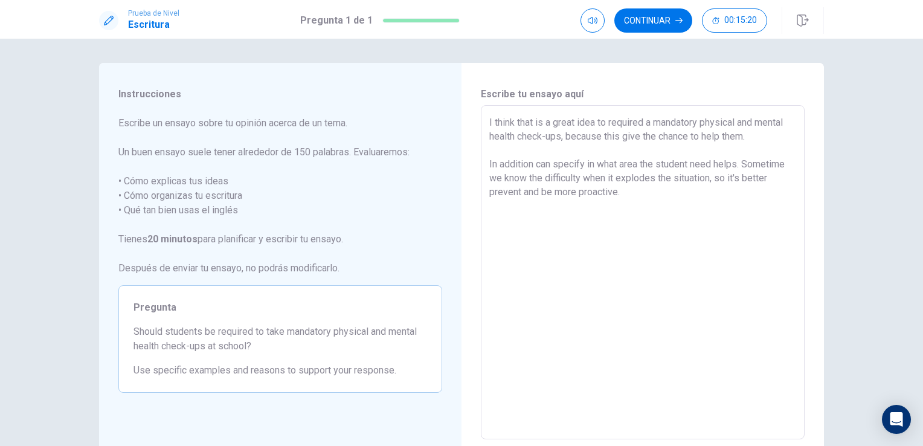
click at [632, 190] on textarea "I think that is a great idea to required a mandatory physical and mental health…" at bounding box center [643, 272] width 307 height 314
click at [648, 196] on textarea "I think that is a great idea to required a mandatory physical and mental health…" at bounding box center [643, 272] width 307 height 314
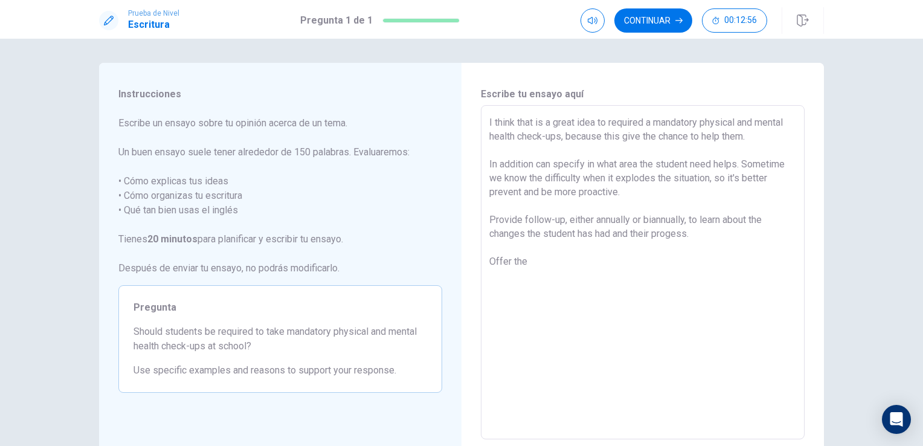
click at [563, 258] on textarea "I think that is a great idea to required a mandatory physical and mental health…" at bounding box center [643, 272] width 307 height 314
click at [693, 268] on textarea "I think that is a great idea to required a mandatory physical and mental health…" at bounding box center [643, 272] width 307 height 314
click at [752, 262] on textarea "I think that is a great idea to required a mandatory physical and mental health…" at bounding box center [643, 272] width 307 height 314
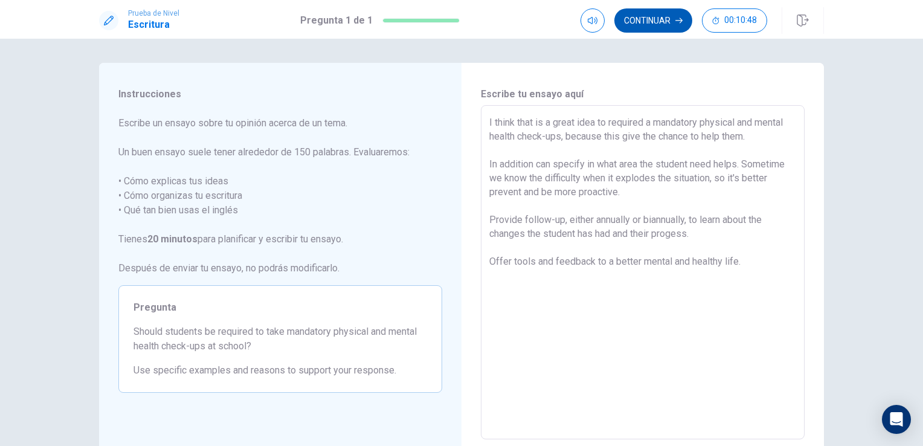
click at [666, 18] on button "Continuar" at bounding box center [654, 20] width 78 height 24
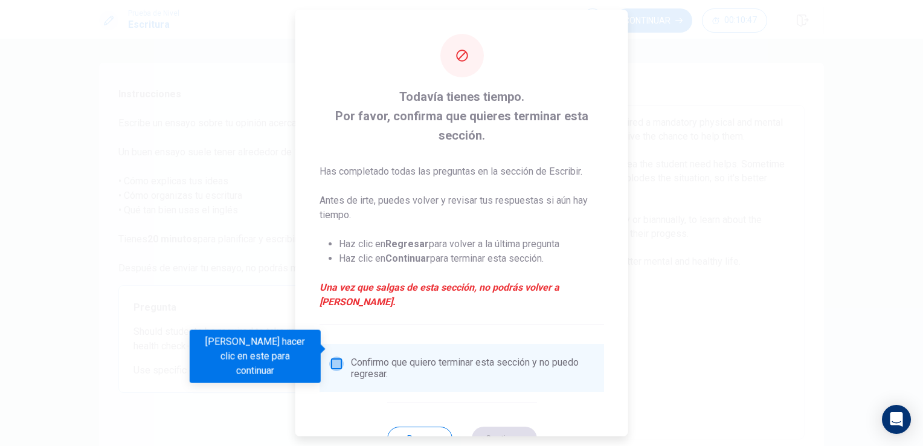
click at [336, 357] on input "Debes hacer clic en este para continuar" at bounding box center [336, 364] width 15 height 15
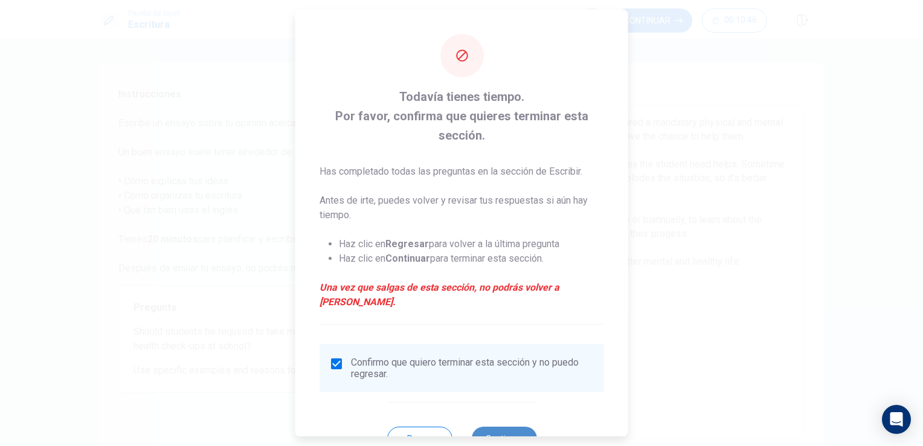
click at [499, 427] on button "Continuar" at bounding box center [503, 439] width 65 height 24
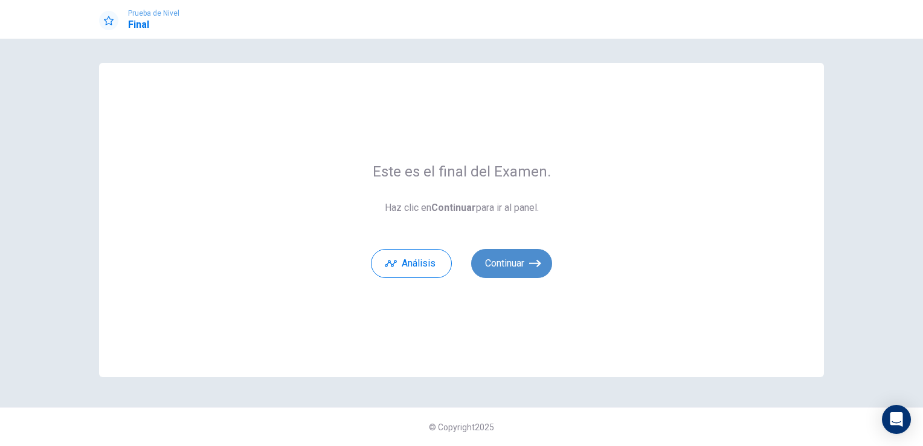
click at [531, 261] on icon "button" at bounding box center [535, 263] width 12 height 12
